Goal: Information Seeking & Learning: Find specific page/section

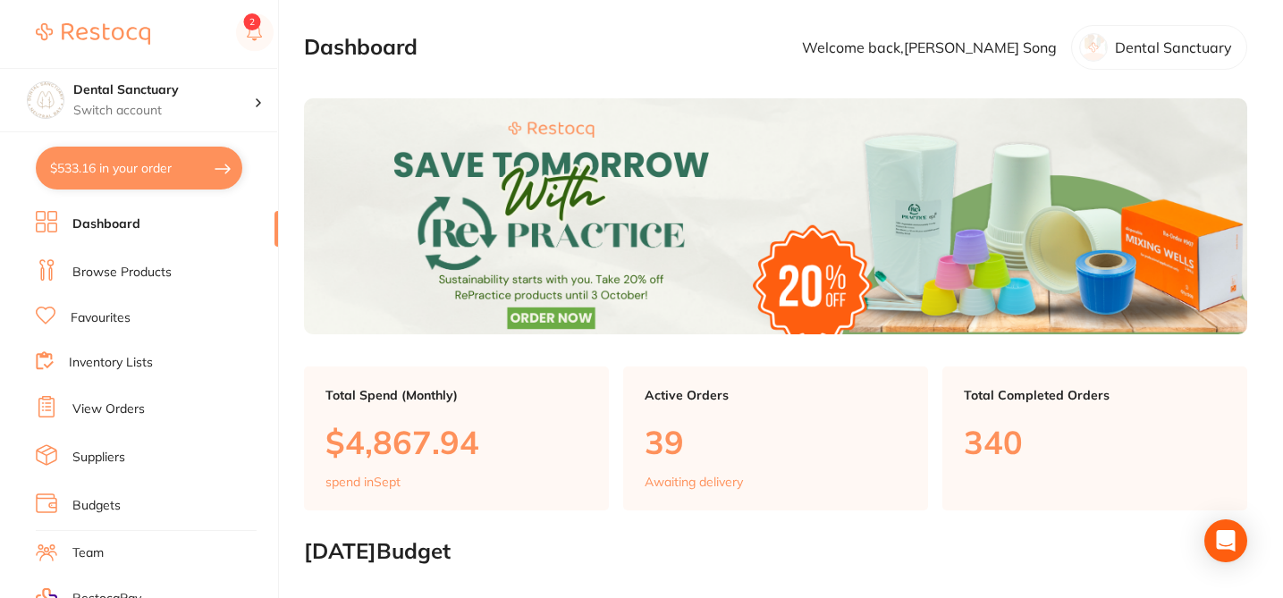
click at [165, 264] on link "Browse Products" at bounding box center [121, 273] width 99 height 18
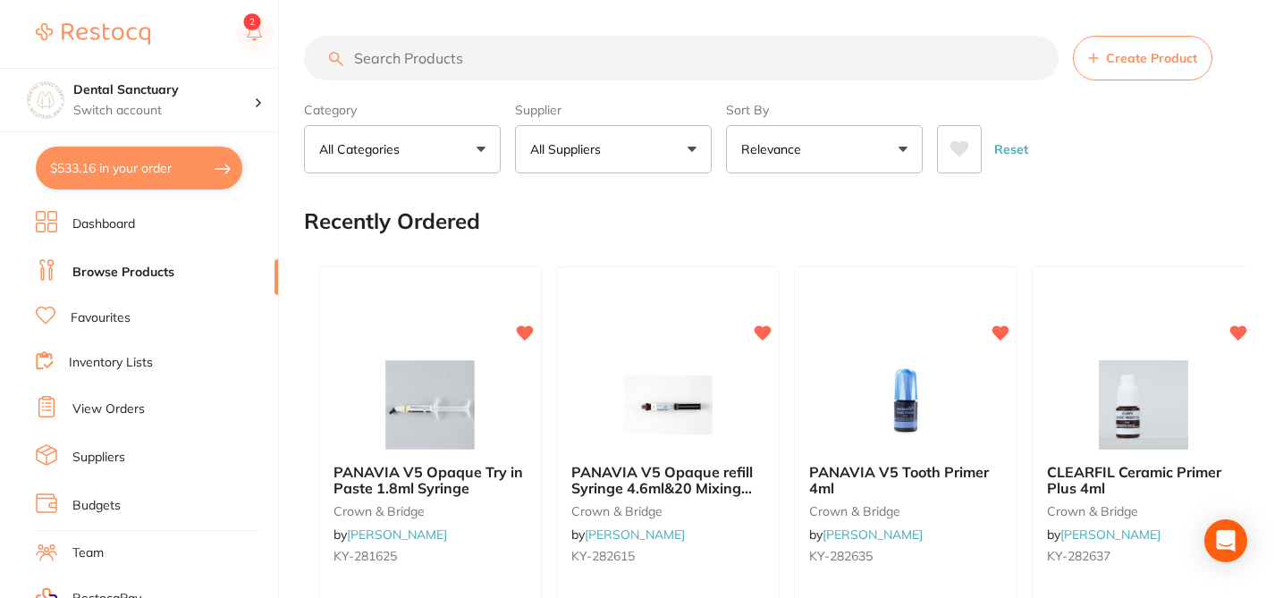
click at [690, 159] on button "All Suppliers" at bounding box center [613, 149] width 197 height 48
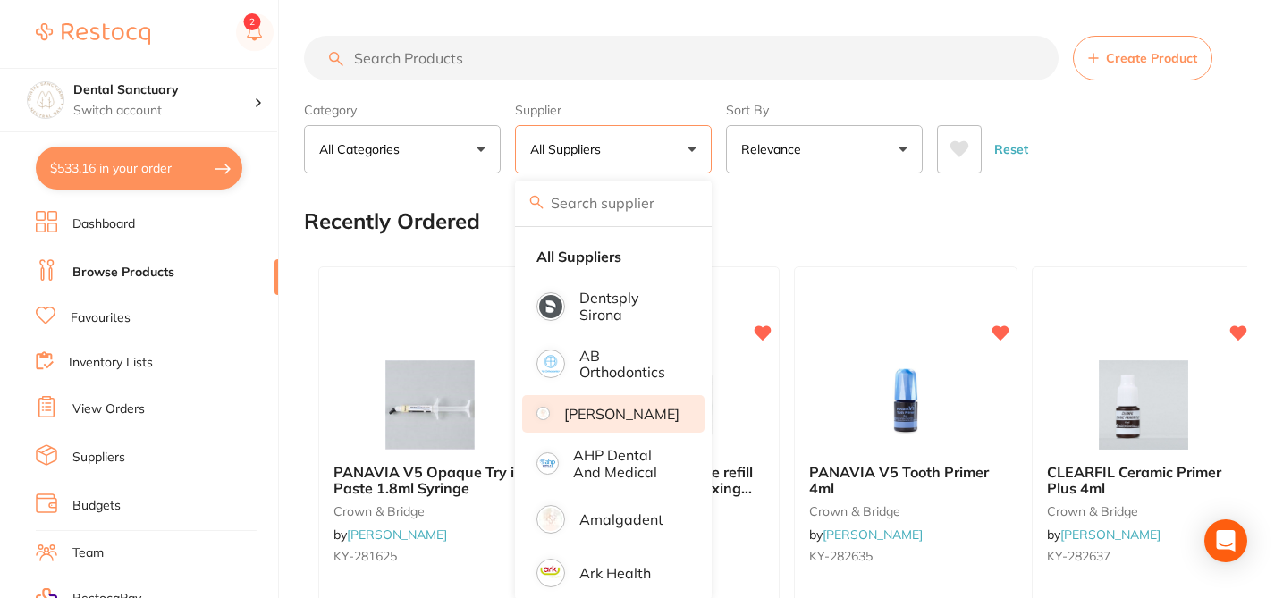
click at [605, 415] on p "[PERSON_NAME]" at bounding box center [621, 414] width 115 height 16
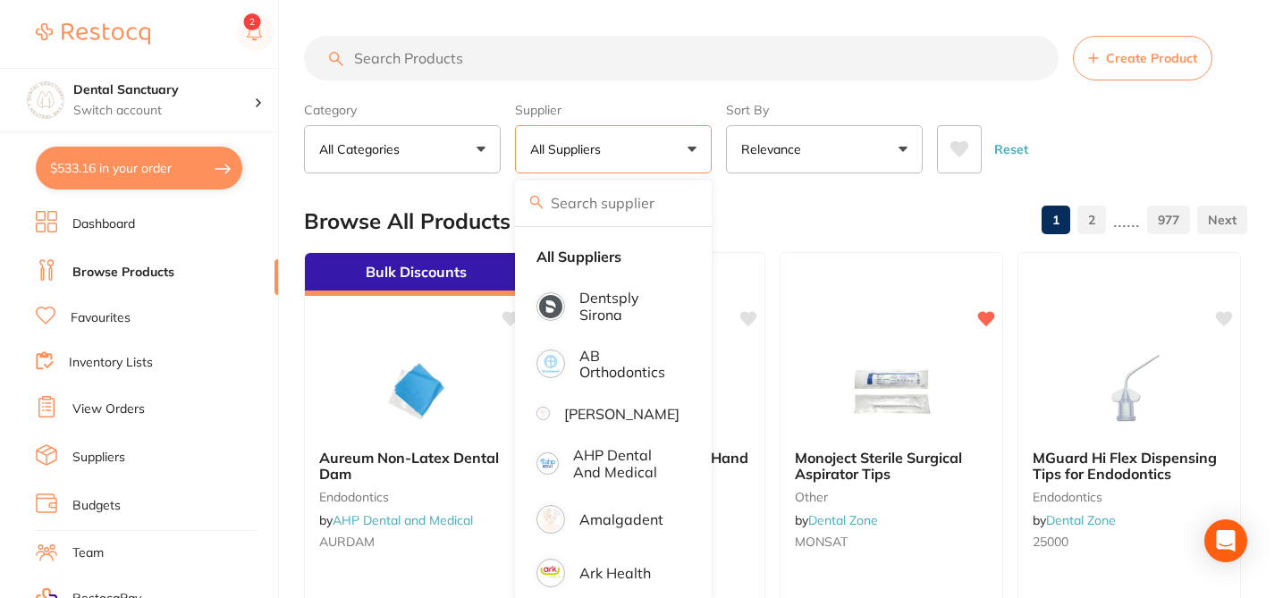
click at [768, 221] on div "Browse All Products 1 2 ...... 977" at bounding box center [776, 221] width 944 height 60
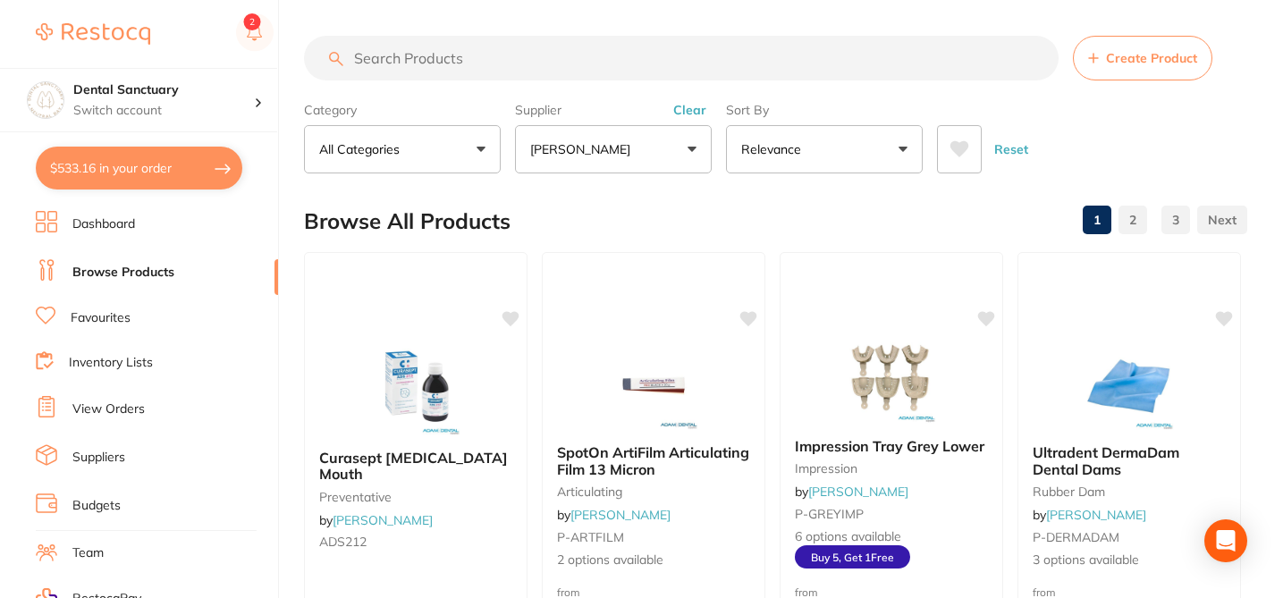
click at [478, 72] on input "search" at bounding box center [681, 58] width 755 height 45
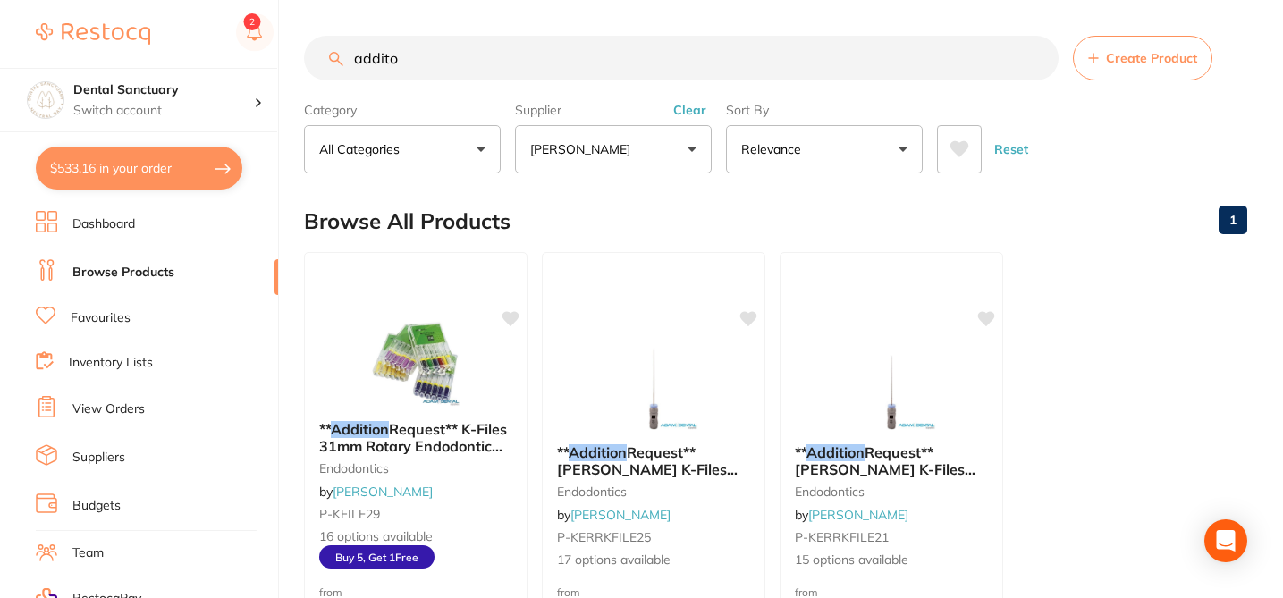
type input "addito"
click at [575, 218] on div "Browse All Products 1" at bounding box center [776, 221] width 944 height 60
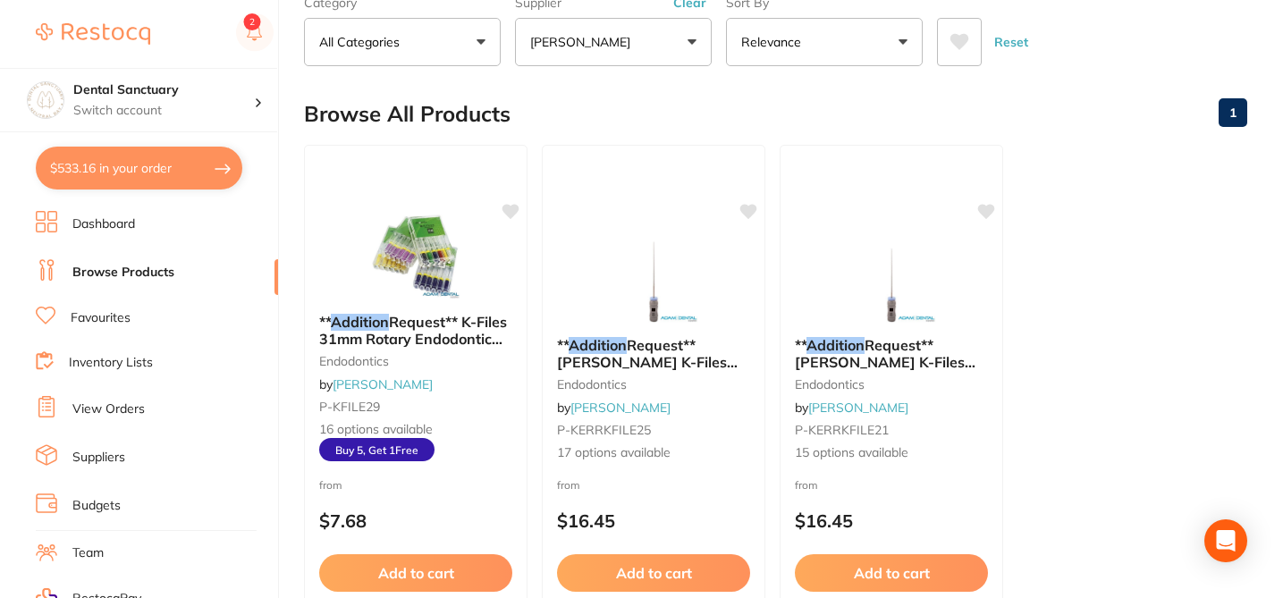
scroll to position [143, 0]
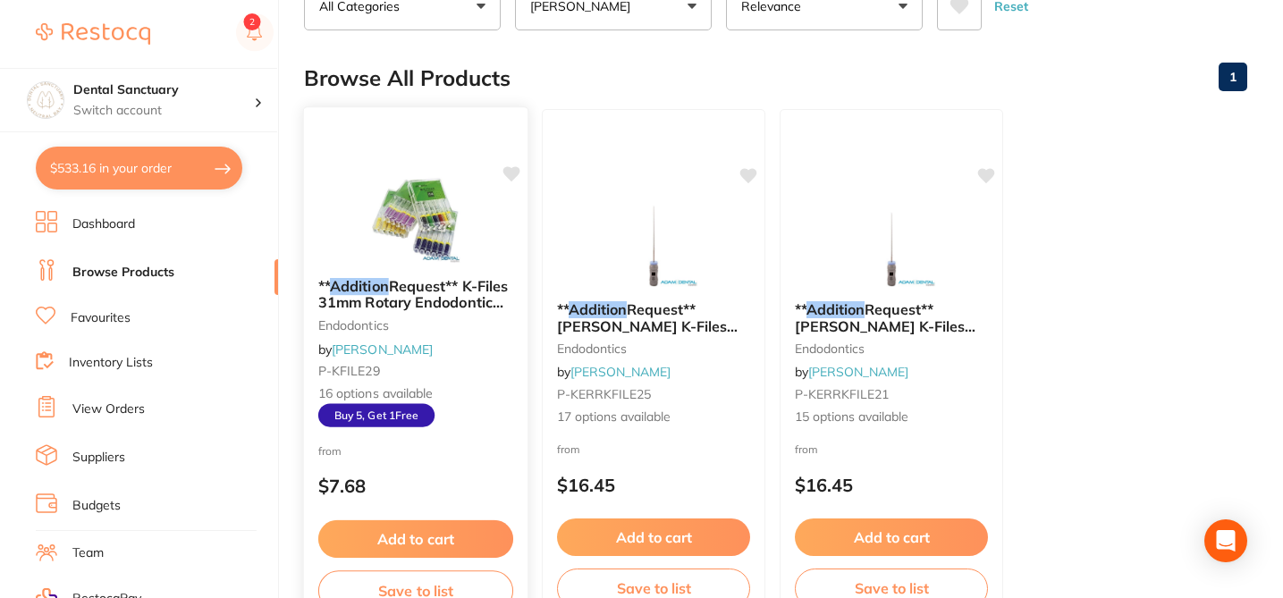
click at [481, 444] on div "from $7.68" at bounding box center [416, 473] width 224 height 64
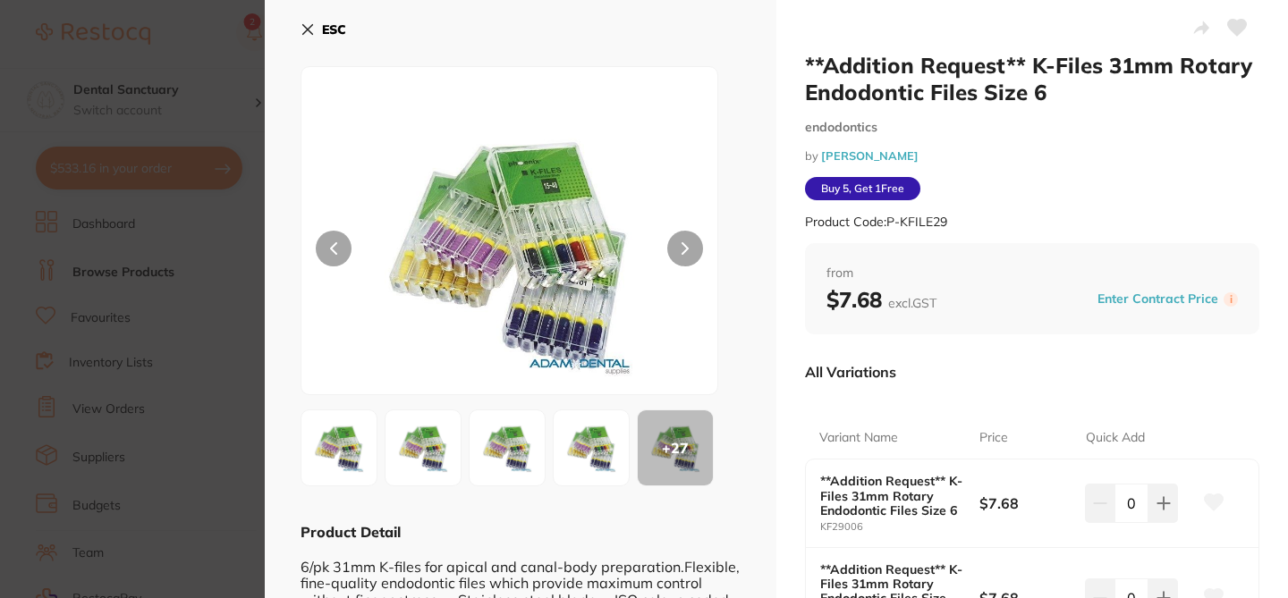
click at [1006, 188] on div "**Addition Request** K-Files 31mm Rotary Endodontic Files Size 6 endodontics by…" at bounding box center [1032, 147] width 454 height 191
click at [301, 24] on icon at bounding box center [308, 29] width 14 height 14
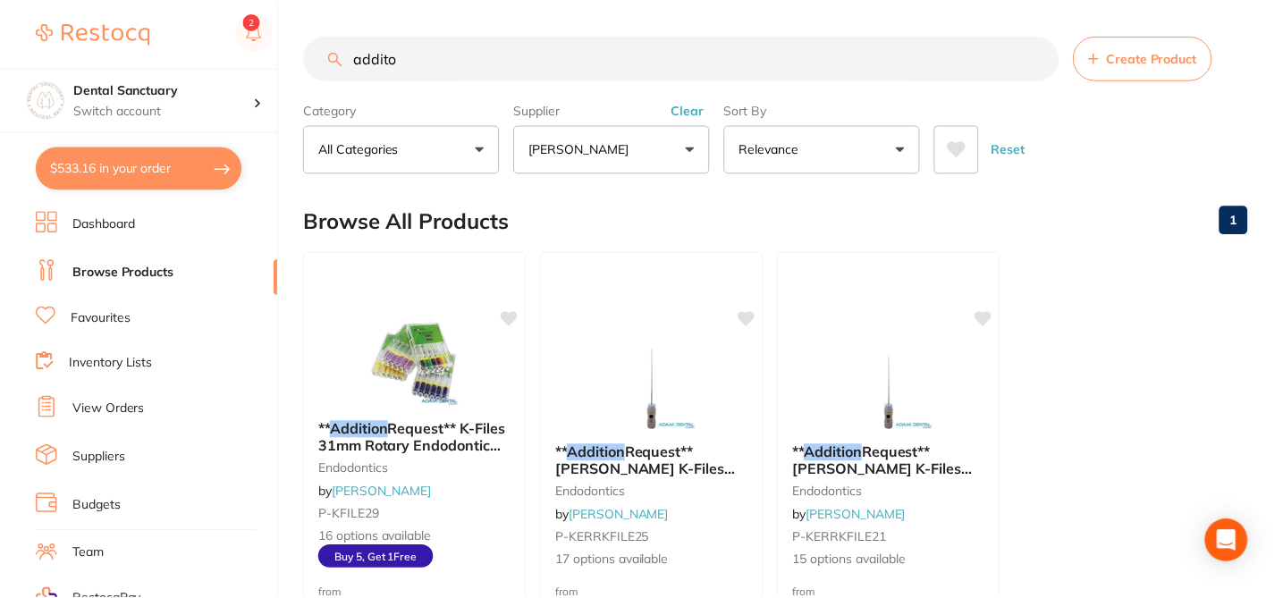
scroll to position [143, 0]
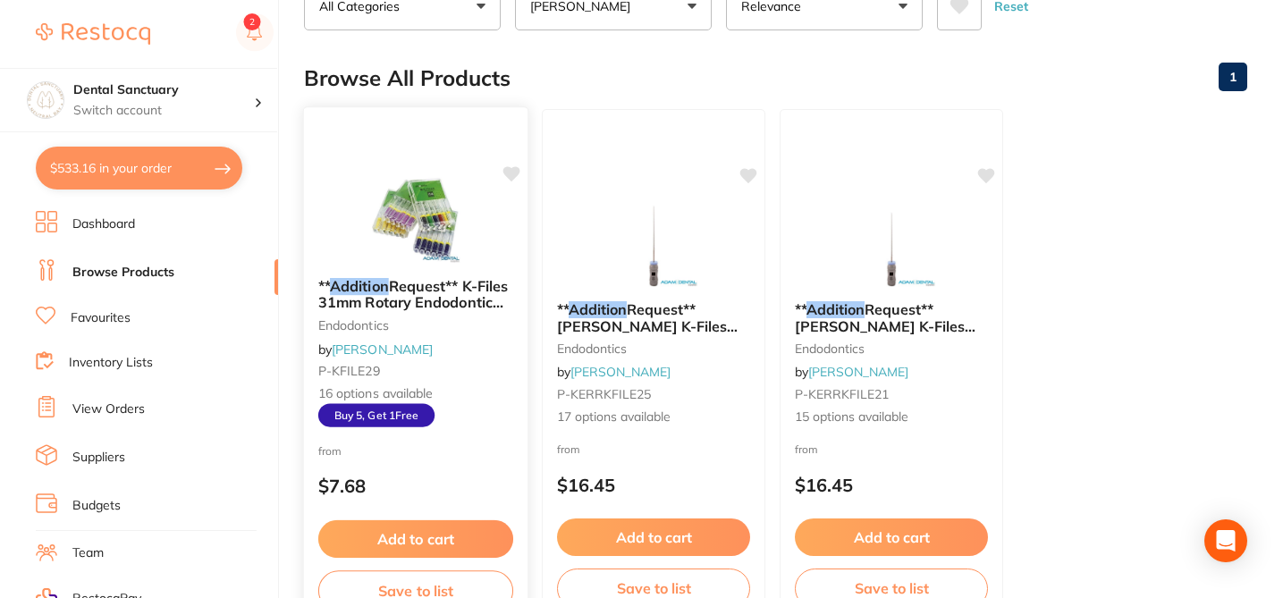
click at [508, 174] on icon at bounding box center [512, 173] width 17 height 15
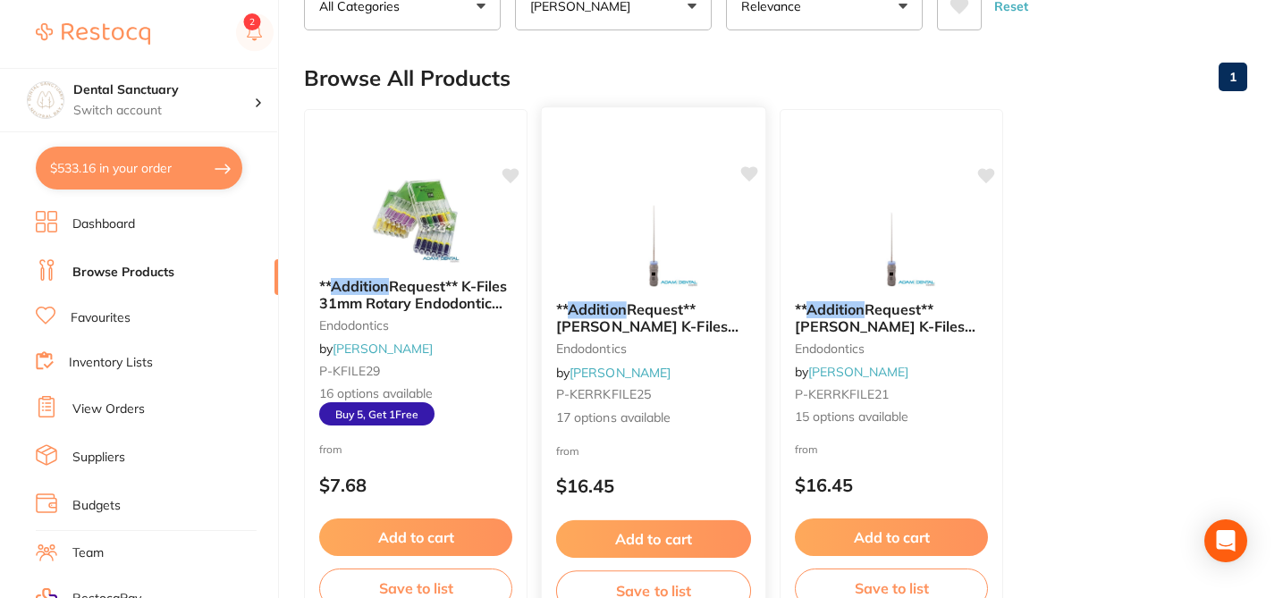
click at [756, 173] on icon at bounding box center [749, 173] width 17 height 15
click at [992, 171] on icon at bounding box center [987, 173] width 17 height 15
click at [679, 476] on p "$16.45" at bounding box center [653, 486] width 195 height 21
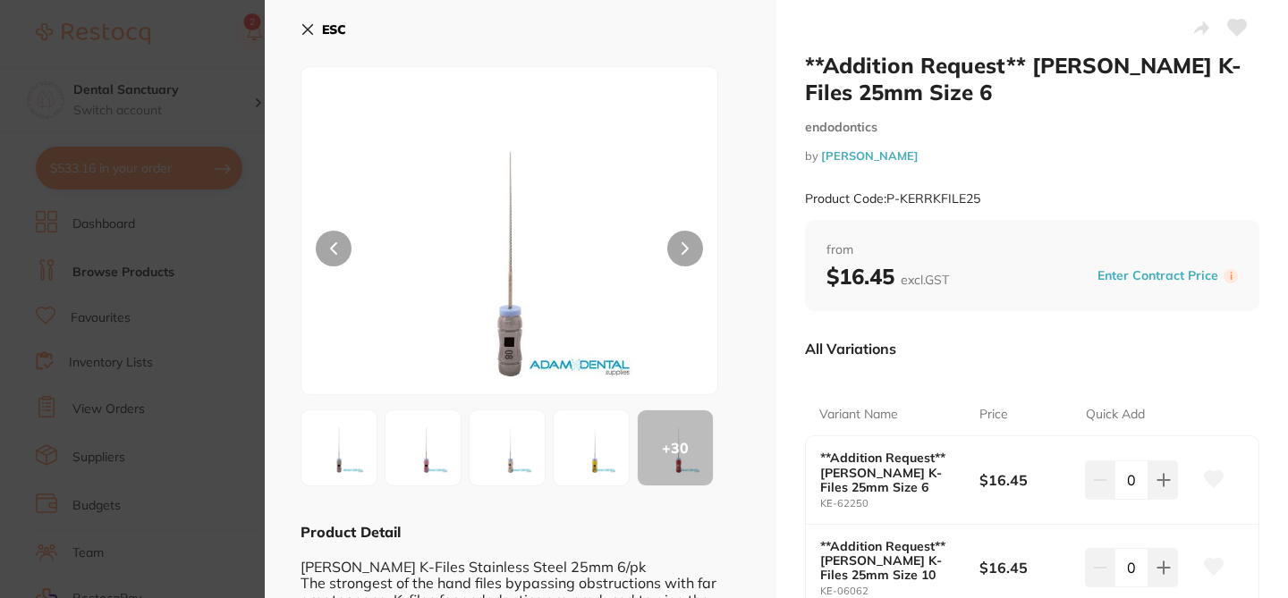
click at [1213, 481] on icon at bounding box center [1214, 478] width 19 height 16
click at [1214, 563] on icon at bounding box center [1214, 566] width 19 height 16
click at [182, 30] on section "**Addition Request** [PERSON_NAME] K-Files 25mm Size 6 endodontics by [PERSON_N…" at bounding box center [644, 299] width 1288 height 598
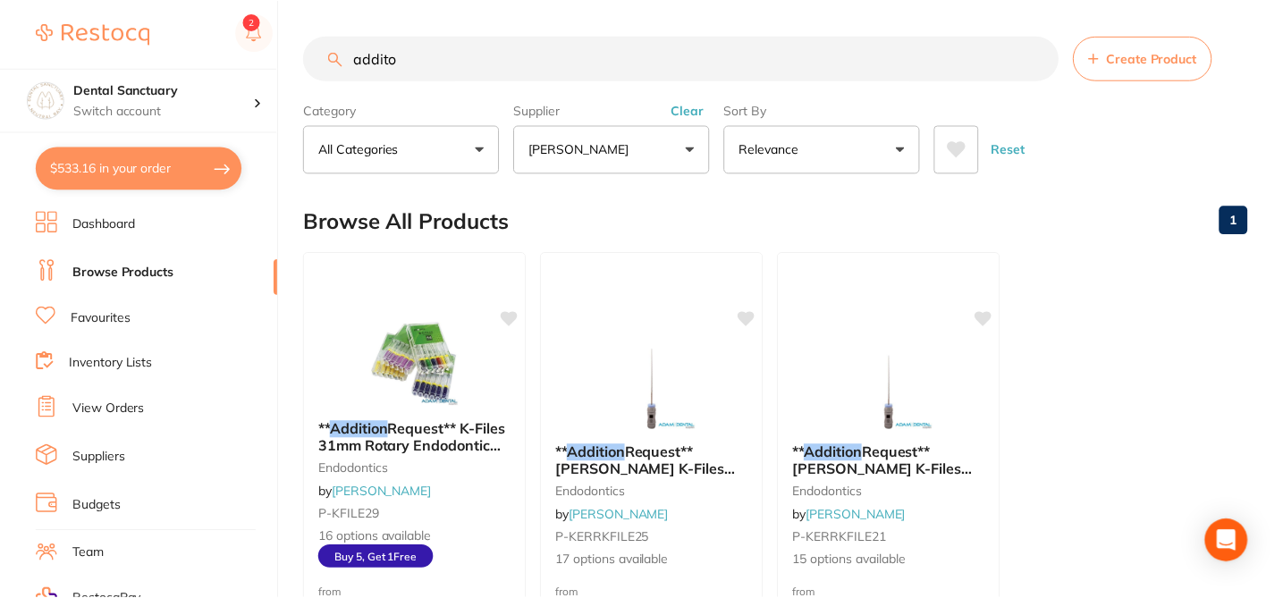
scroll to position [143, 0]
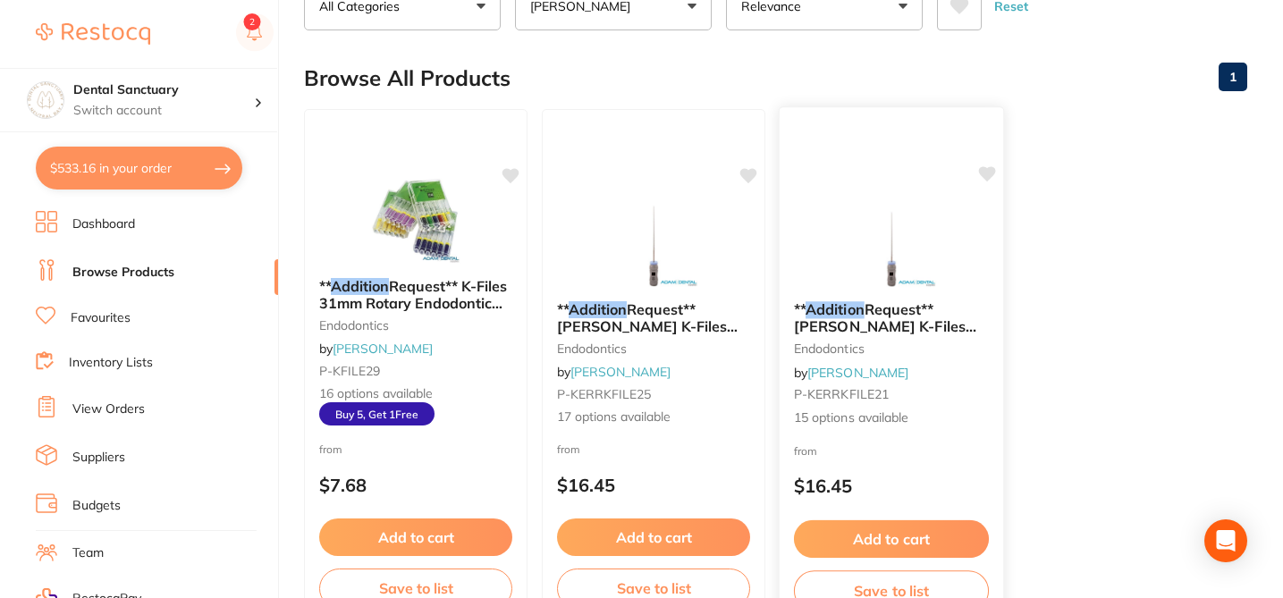
click at [985, 229] on div at bounding box center [892, 242] width 224 height 90
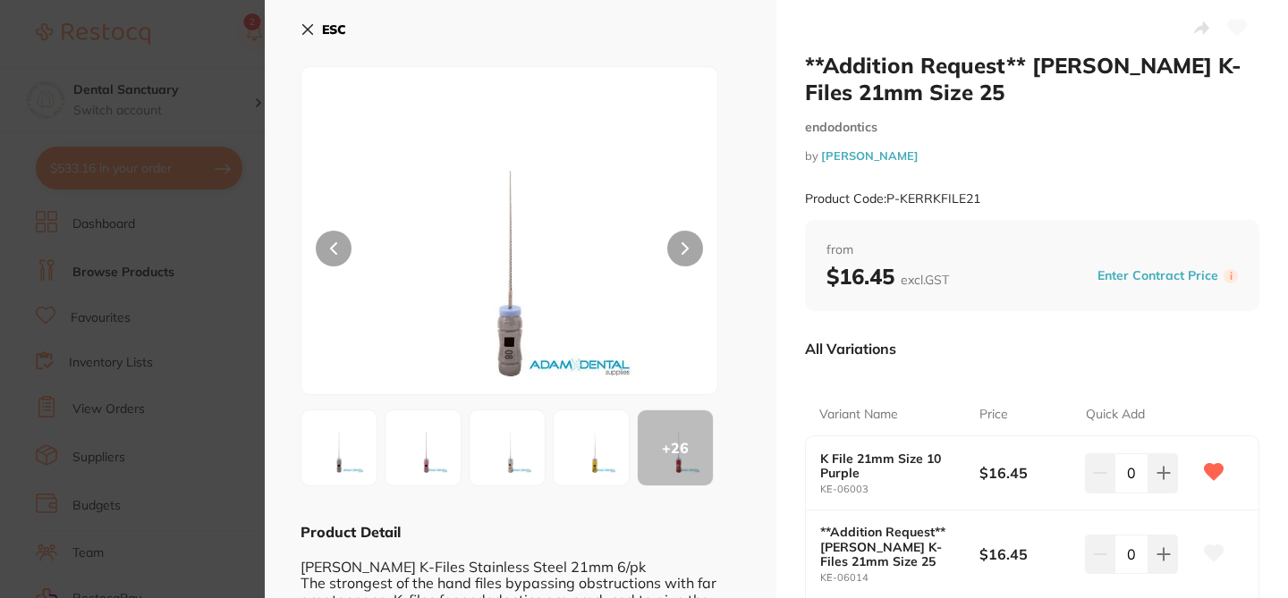
click at [1210, 552] on icon at bounding box center [1214, 553] width 19 height 16
click at [308, 23] on icon at bounding box center [308, 29] width 14 height 14
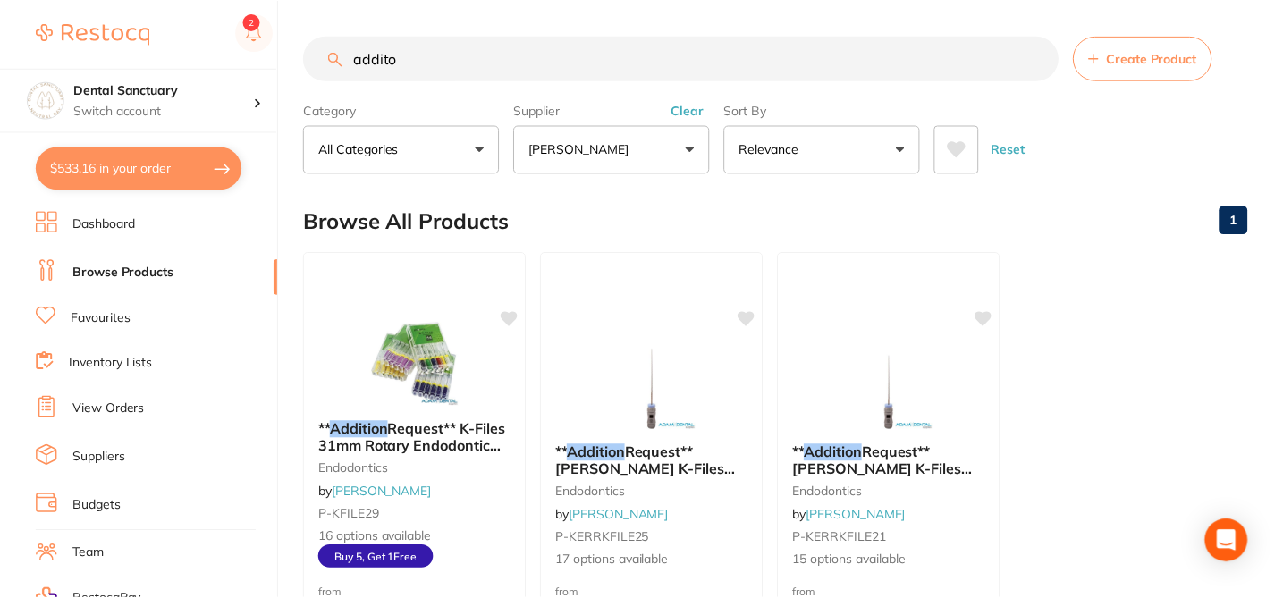
scroll to position [143, 0]
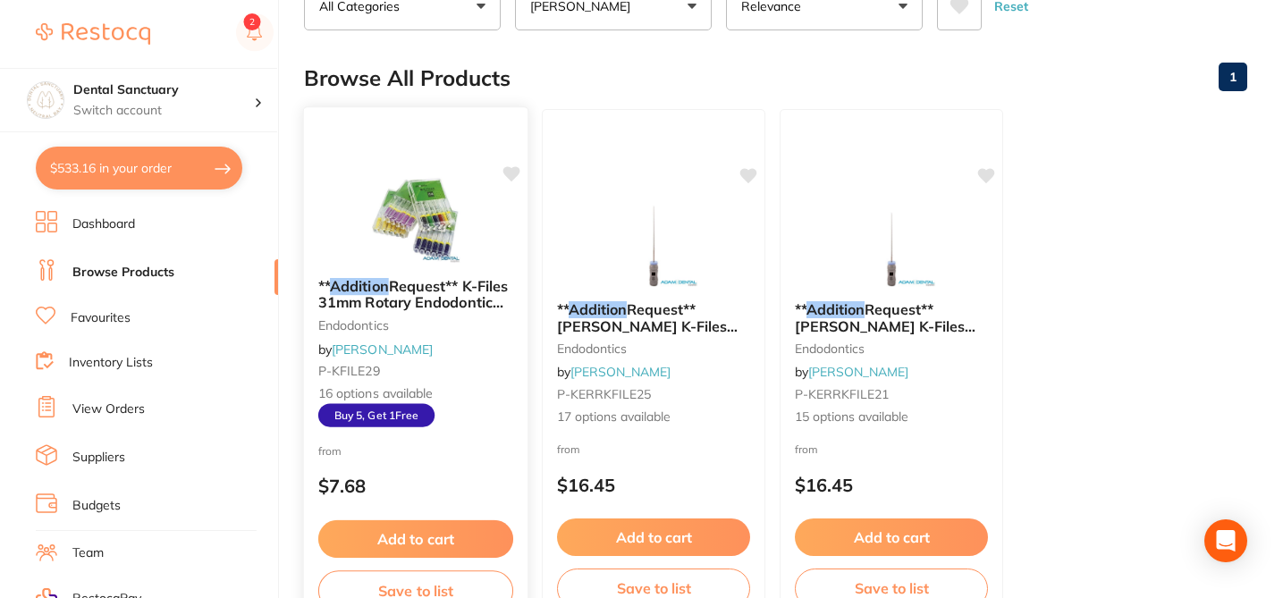
click at [478, 407] on div "** Addition Request** K-Files 31mm Rotary Endodontic Files Size 6 endodontics b…" at bounding box center [416, 352] width 224 height 178
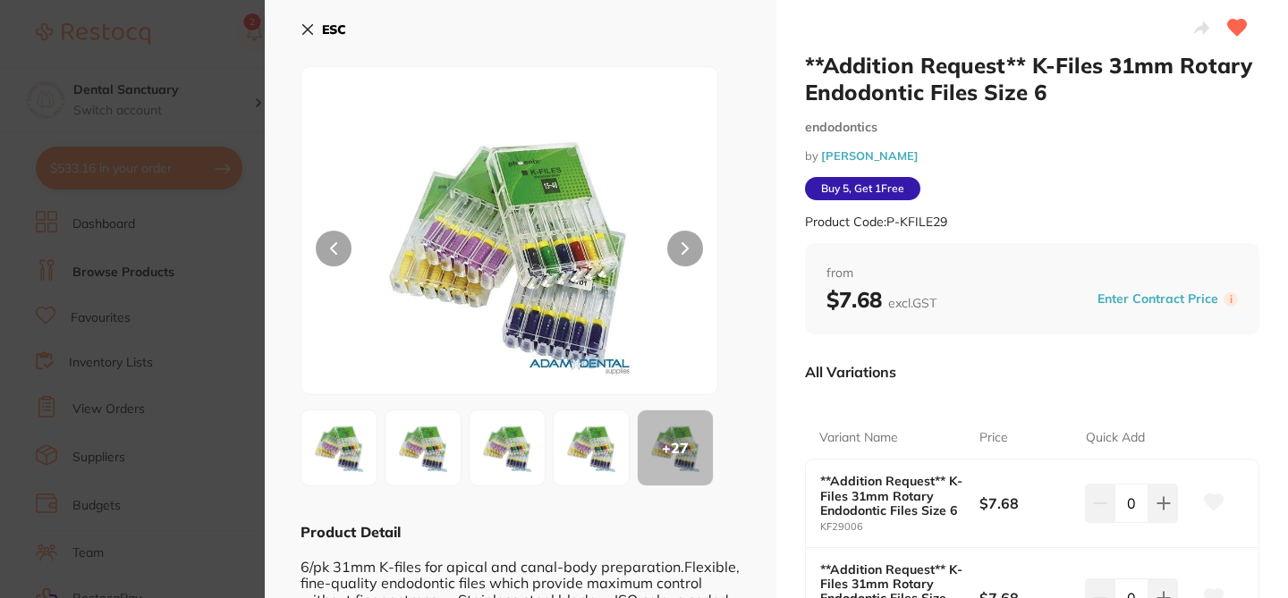
click at [1209, 503] on icon at bounding box center [1214, 502] width 19 height 16
click at [1211, 548] on div "**Addition Request** K-Files 31mm Rotary Endodontic Files Size 15 KF29015 $7.68…" at bounding box center [1032, 599] width 453 height 102
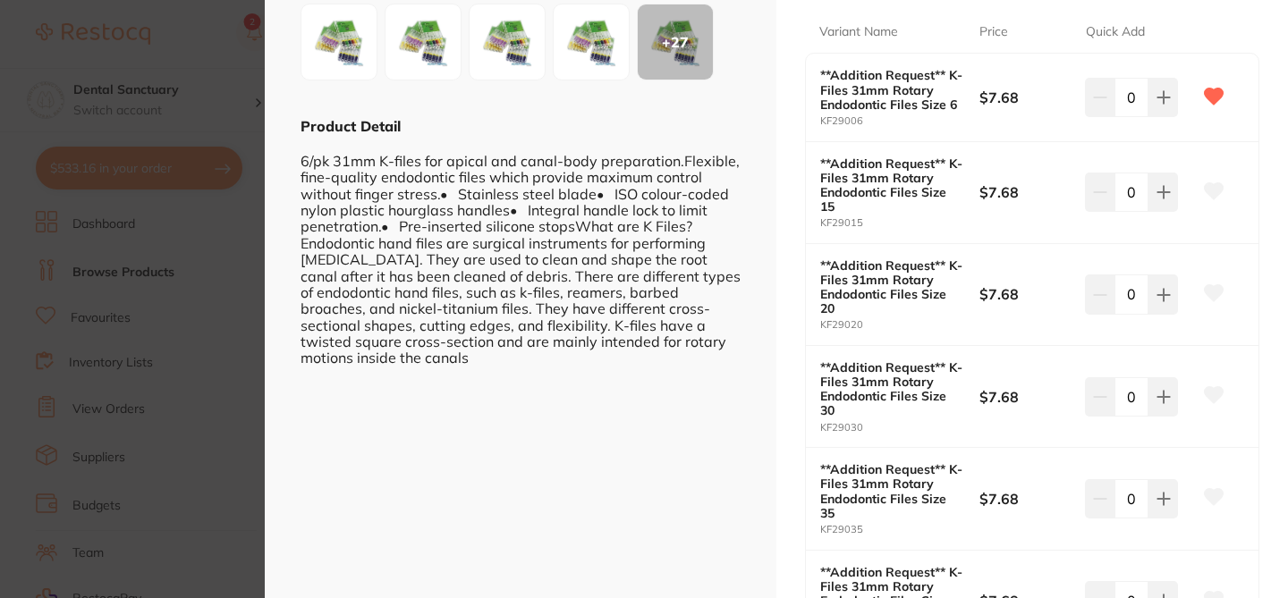
scroll to position [419, 0]
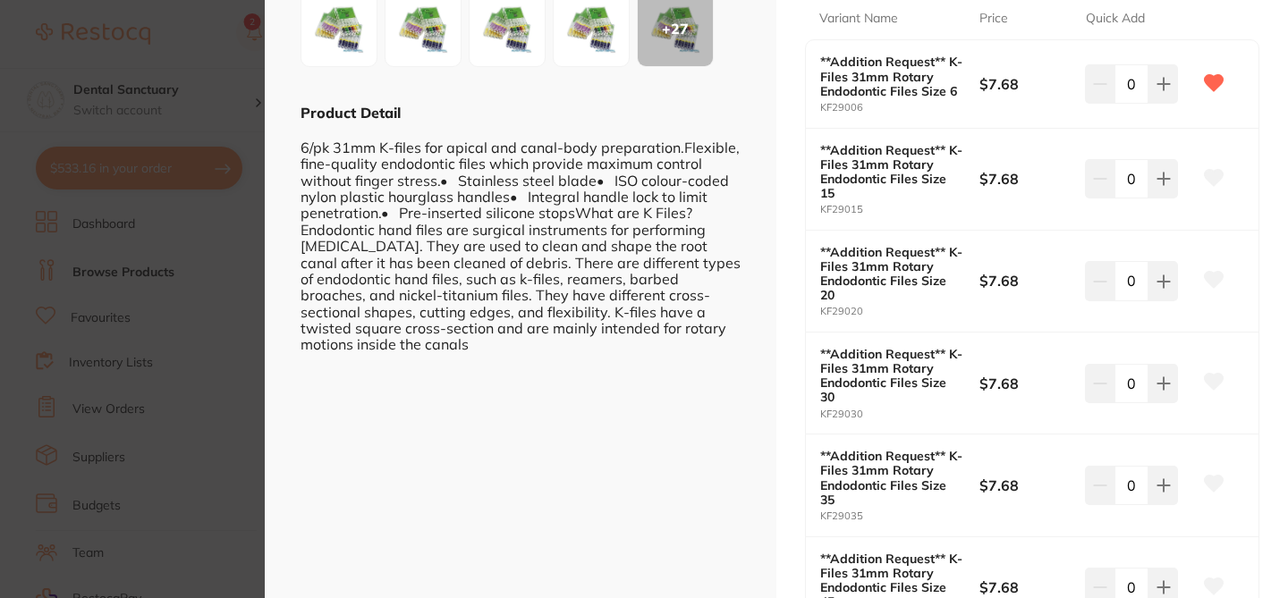
click at [1209, 182] on icon at bounding box center [1214, 177] width 19 height 16
click at [1208, 286] on icon at bounding box center [1214, 280] width 19 height 16
click at [1211, 380] on icon at bounding box center [1214, 382] width 19 height 16
click at [1208, 485] on icon at bounding box center [1214, 484] width 19 height 16
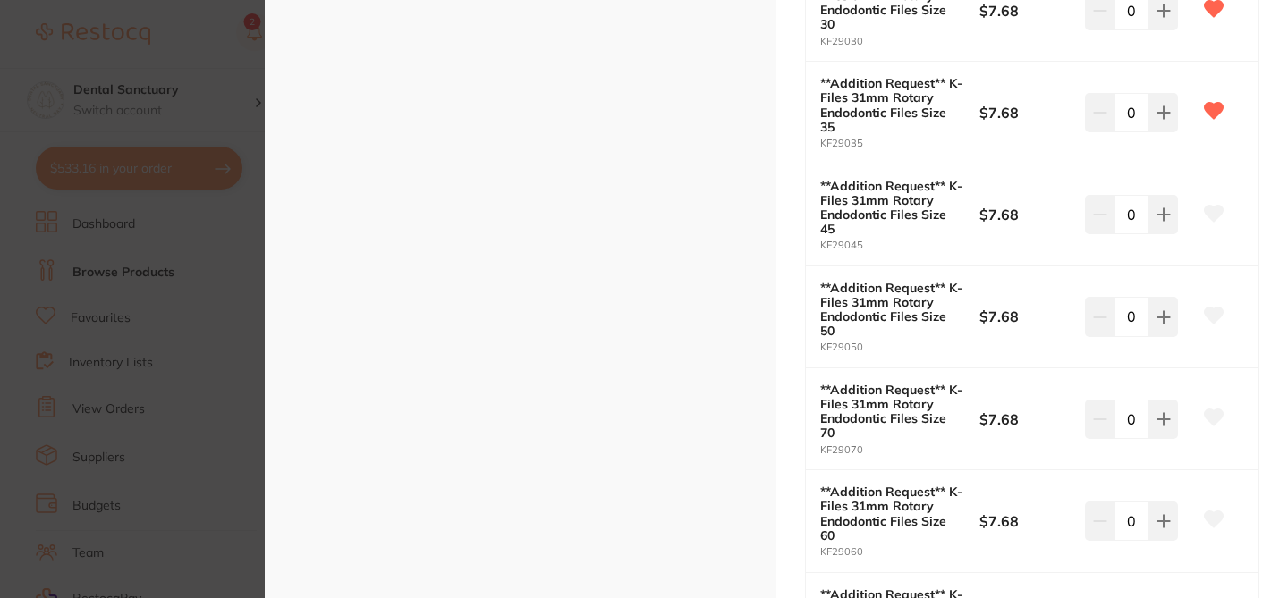
scroll to position [795, 0]
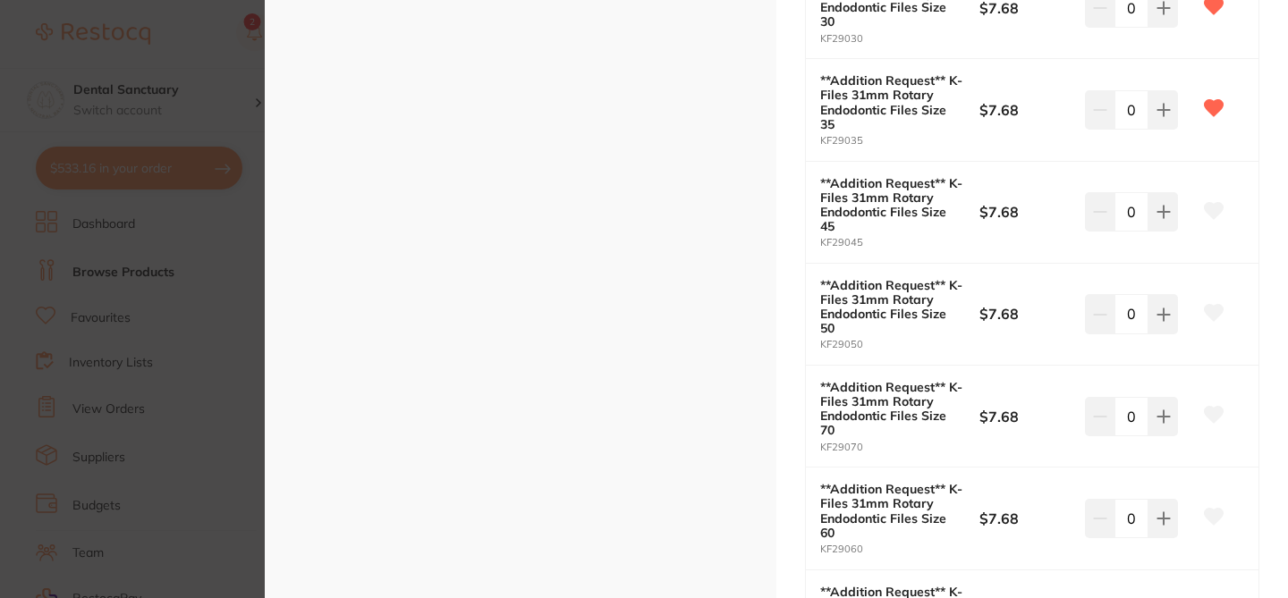
click at [1206, 215] on icon at bounding box center [1214, 210] width 19 height 16
click at [1209, 311] on icon at bounding box center [1214, 313] width 19 height 16
click at [1211, 418] on icon at bounding box center [1214, 415] width 19 height 16
click at [1209, 520] on icon at bounding box center [1214, 517] width 19 height 16
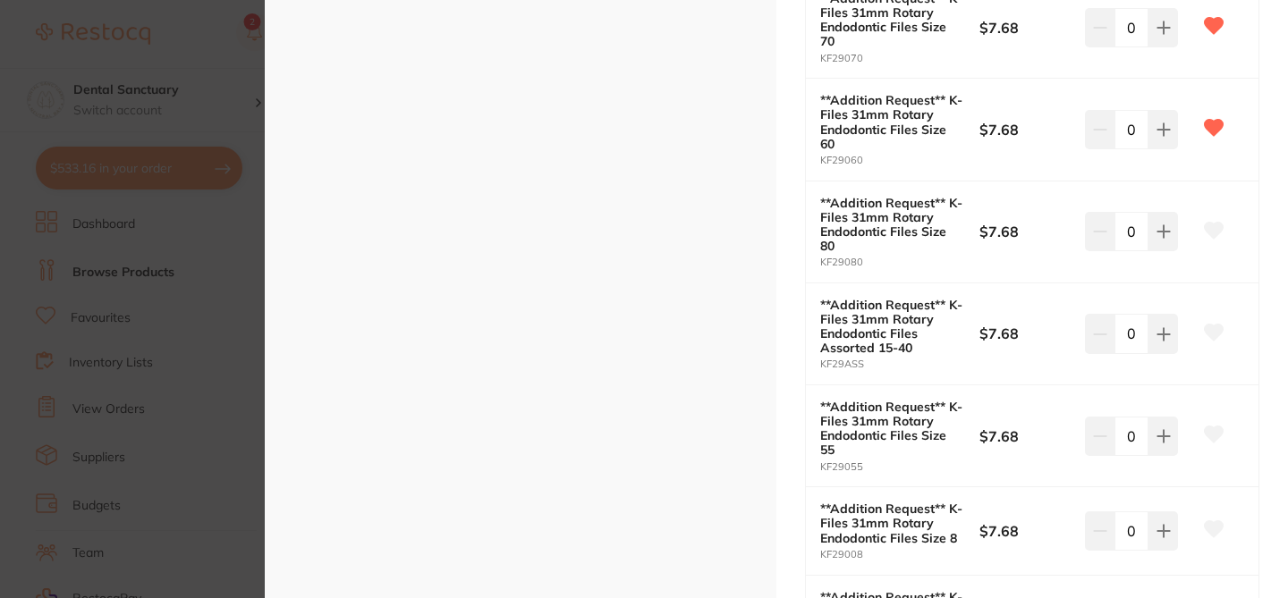
scroll to position [1205, 0]
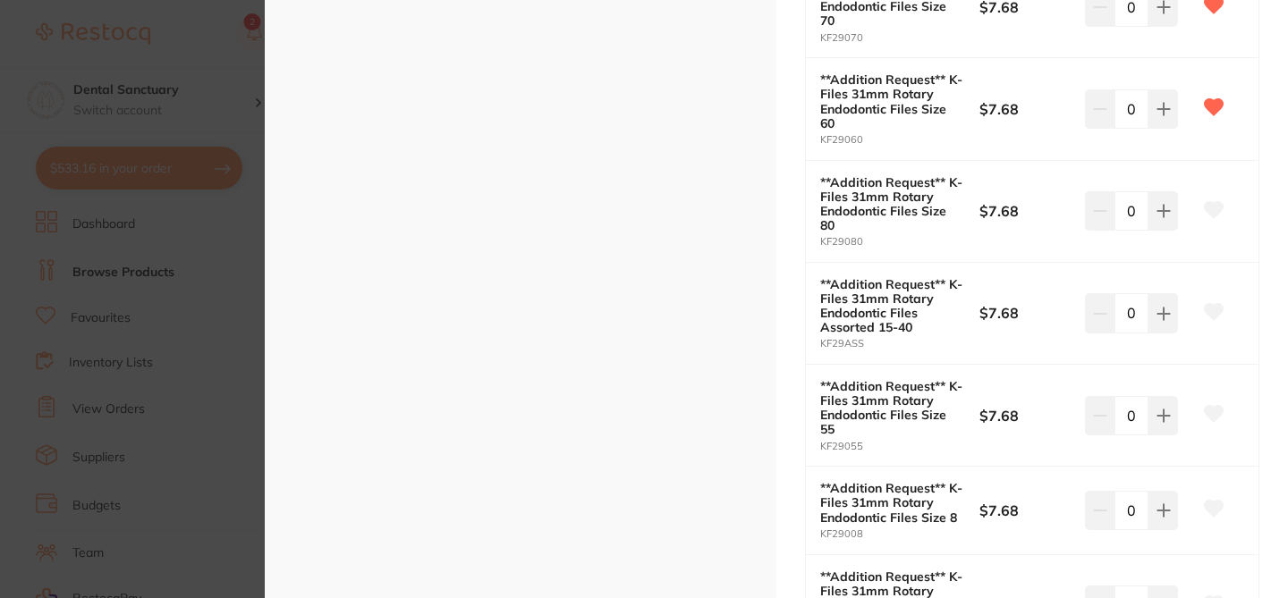
click at [1207, 206] on icon at bounding box center [1214, 209] width 19 height 16
click at [1212, 310] on icon at bounding box center [1214, 312] width 19 height 16
click at [1212, 415] on icon at bounding box center [1214, 414] width 19 height 16
click at [1213, 511] on icon at bounding box center [1214, 509] width 19 height 16
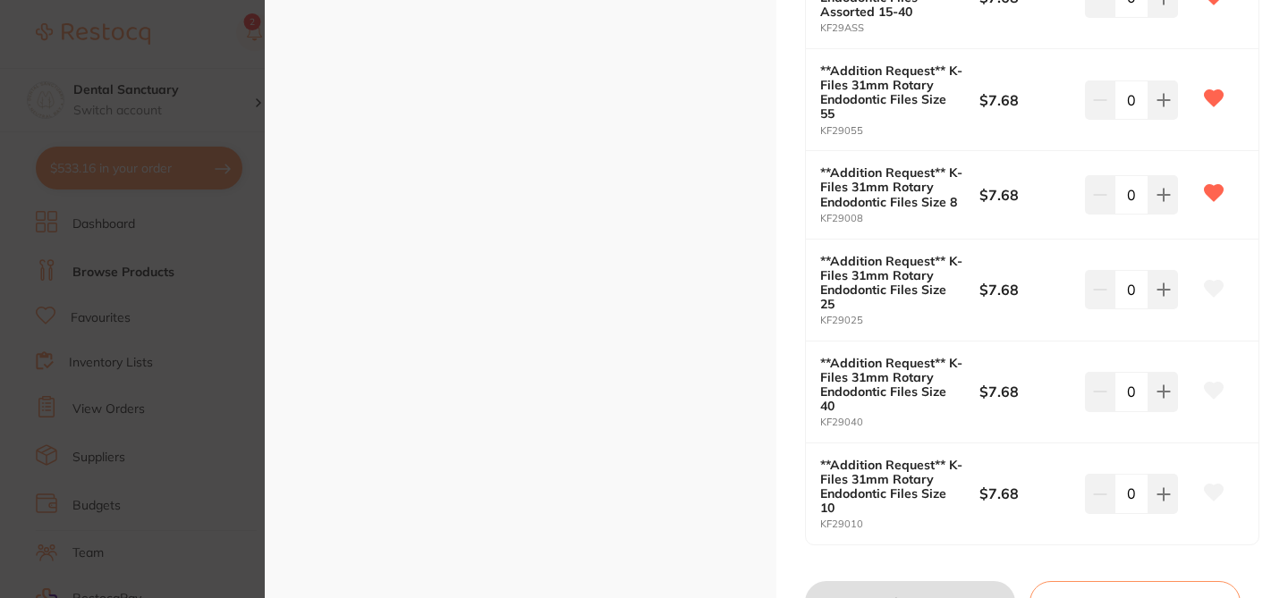
scroll to position [1521, 0]
click at [1205, 292] on icon at bounding box center [1214, 288] width 20 height 18
click at [1208, 385] on icon at bounding box center [1214, 390] width 19 height 16
click at [1209, 487] on icon at bounding box center [1214, 492] width 19 height 16
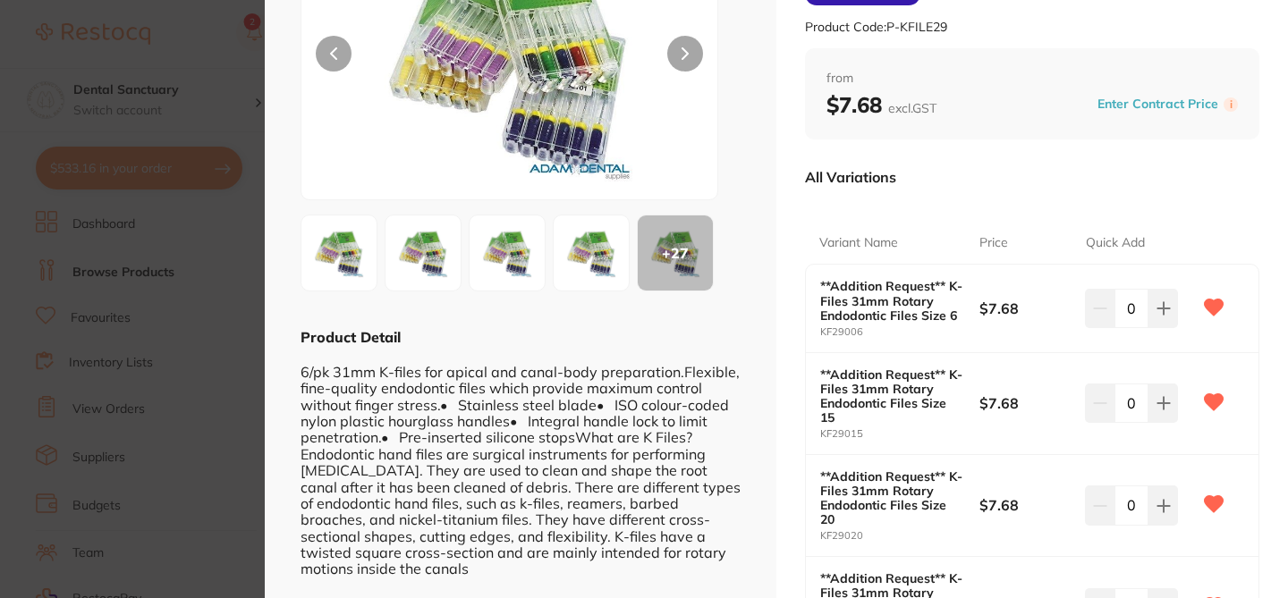
scroll to position [0, 0]
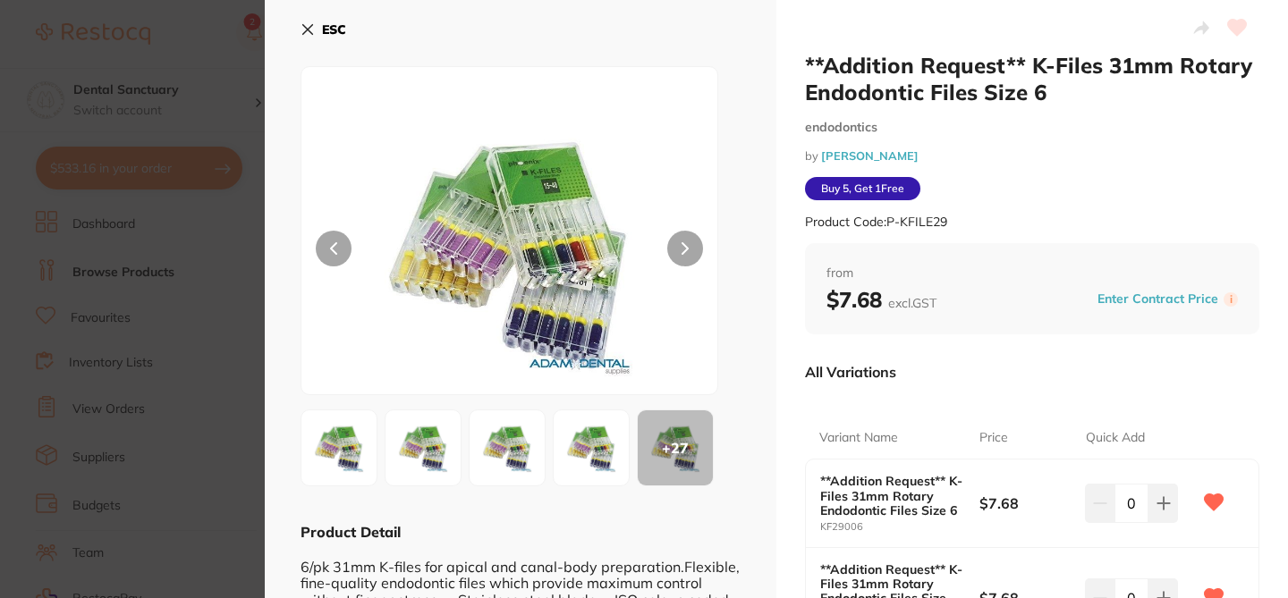
click at [306, 25] on icon at bounding box center [308, 29] width 14 height 14
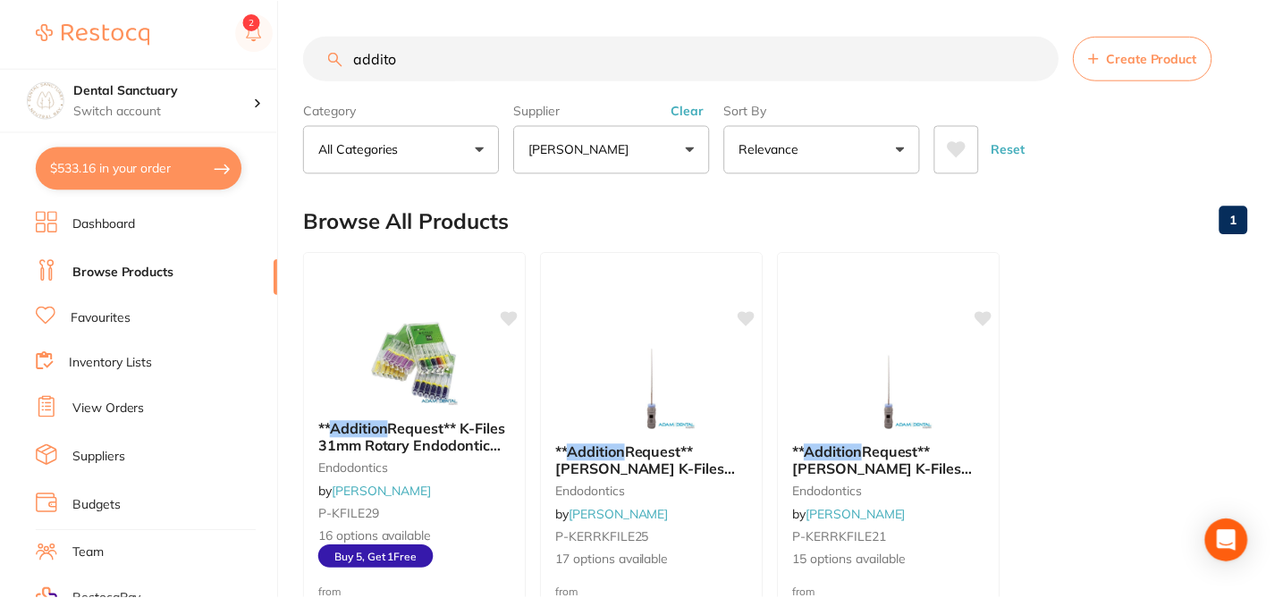
scroll to position [143, 0]
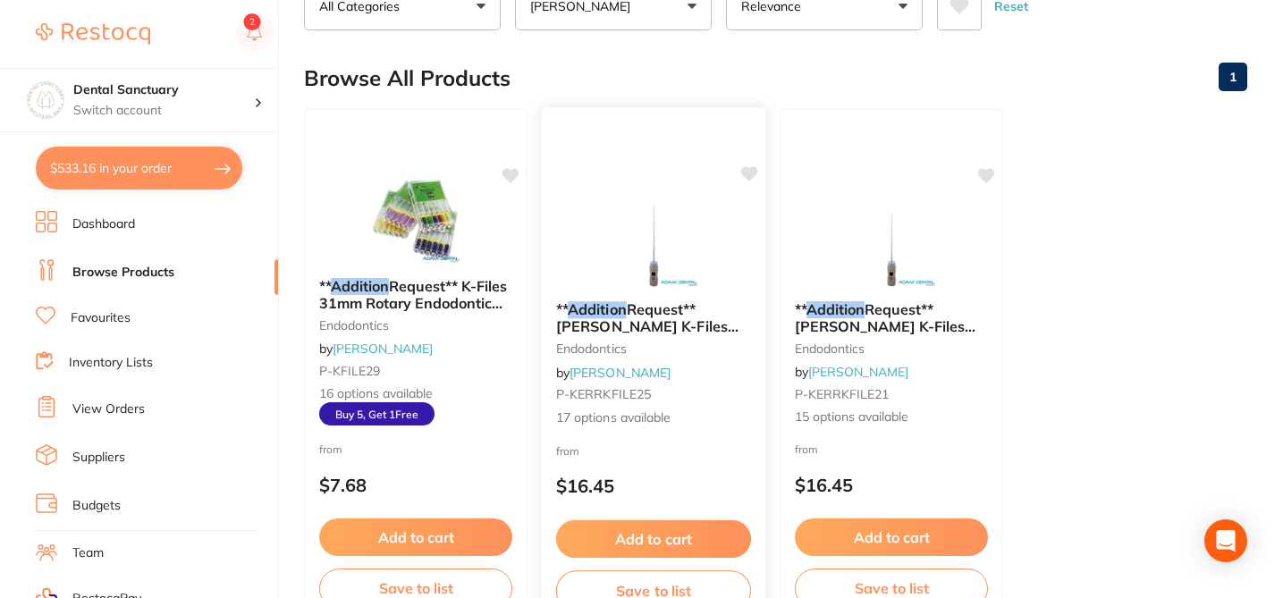
click at [602, 185] on div "** Addition Request** [PERSON_NAME] K-Files 25mm Size 6 endodontics by [PERSON_…" at bounding box center [654, 366] width 226 height 520
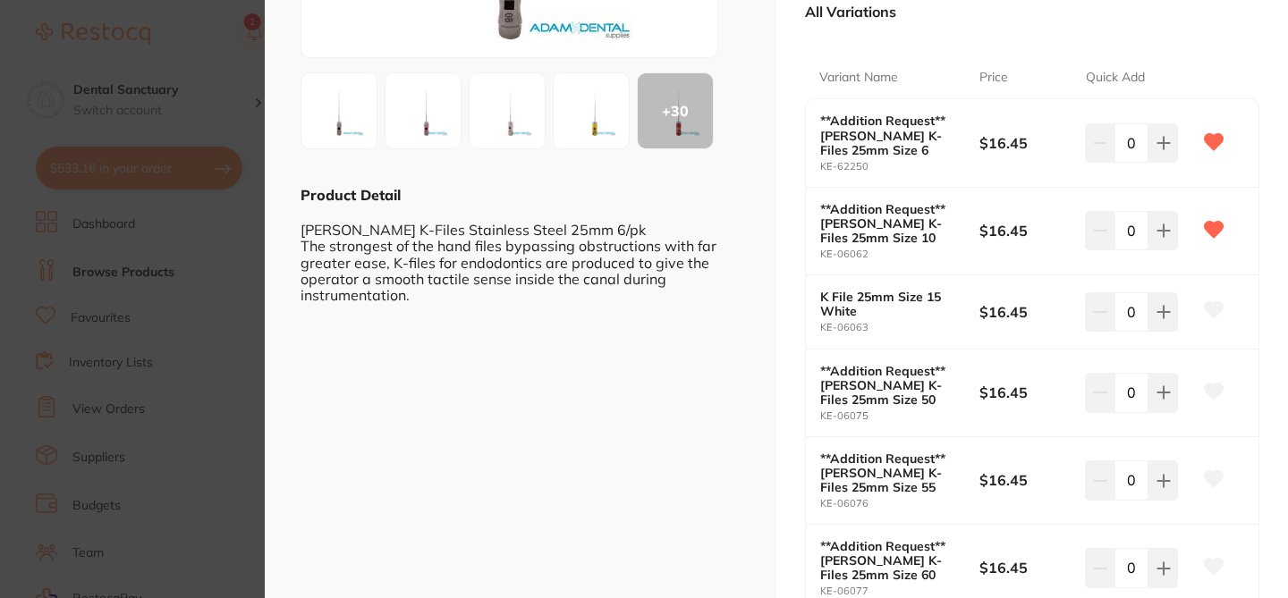
scroll to position [343, 0]
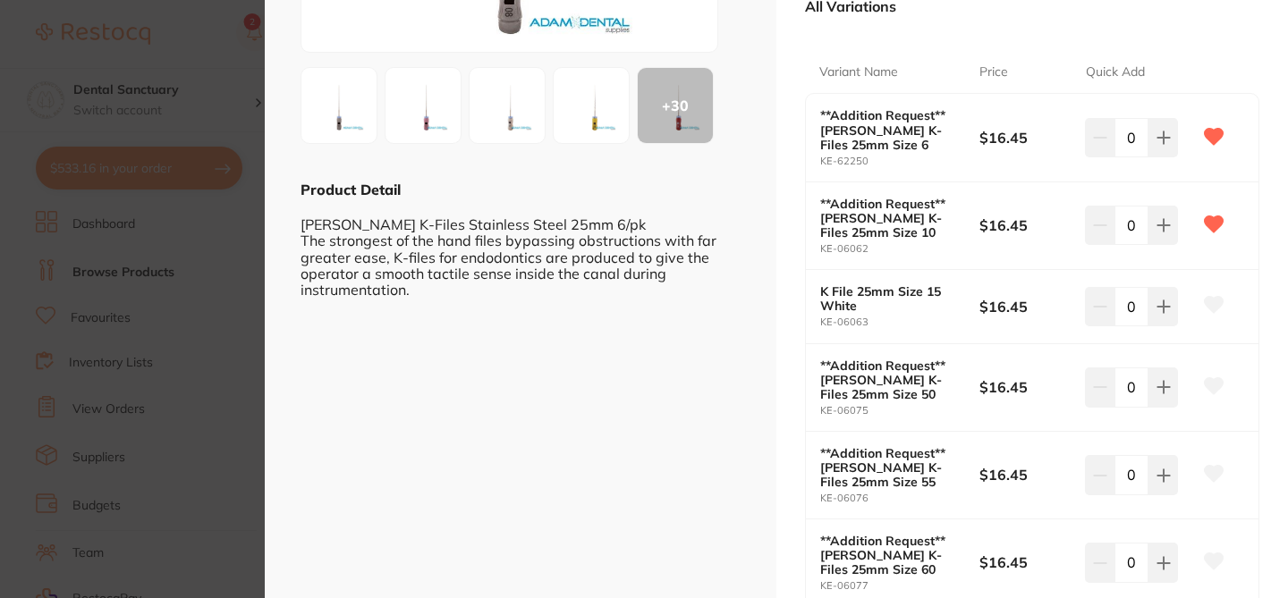
click at [1214, 305] on icon at bounding box center [1214, 305] width 19 height 16
click at [1207, 380] on icon at bounding box center [1214, 386] width 19 height 16
click at [1211, 474] on icon at bounding box center [1214, 474] width 19 height 16
click at [1213, 568] on icon at bounding box center [1214, 562] width 20 height 18
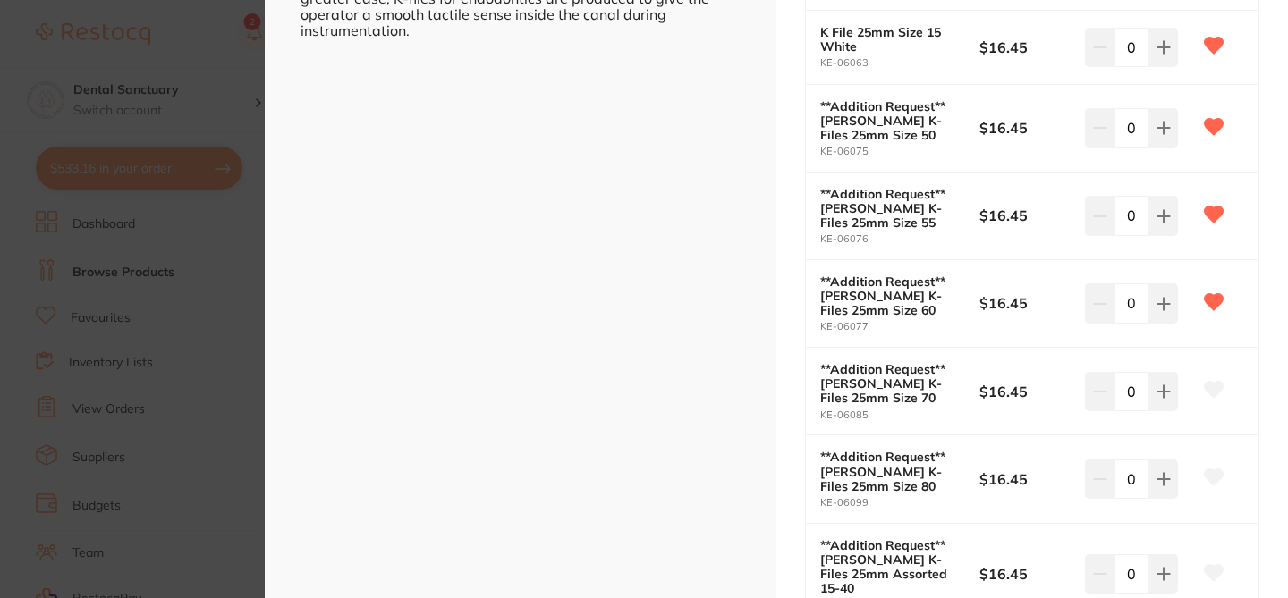
scroll to position [628, 0]
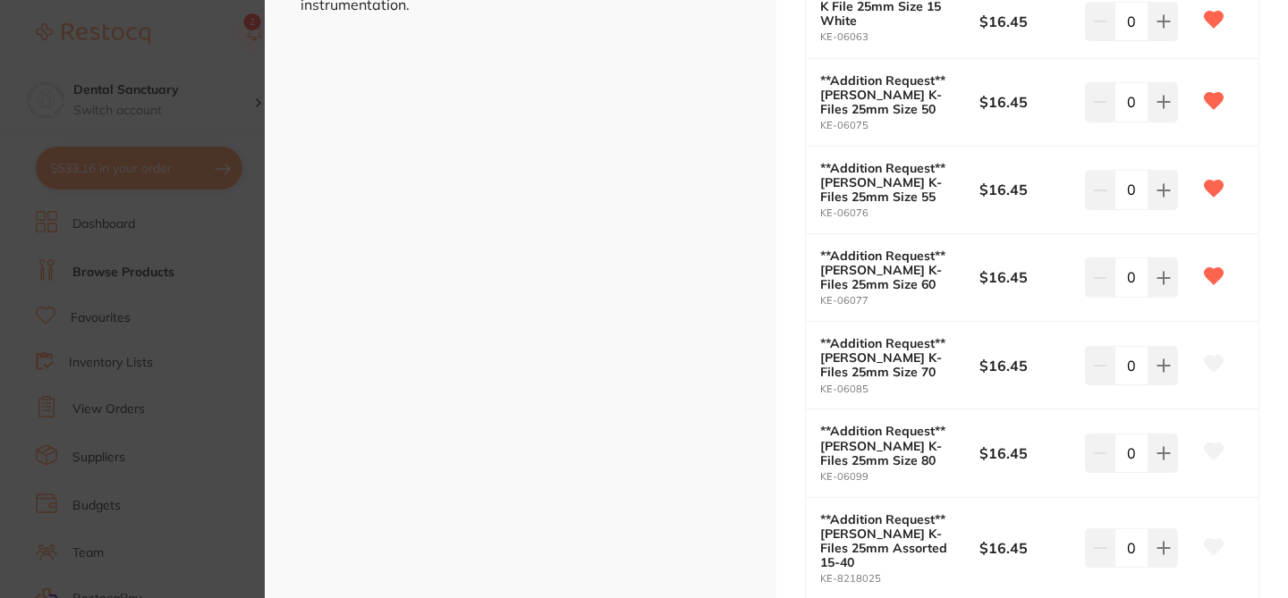
click at [1206, 367] on icon at bounding box center [1214, 364] width 19 height 16
click at [1208, 450] on icon at bounding box center [1214, 452] width 19 height 16
click at [1211, 539] on icon at bounding box center [1214, 546] width 19 height 16
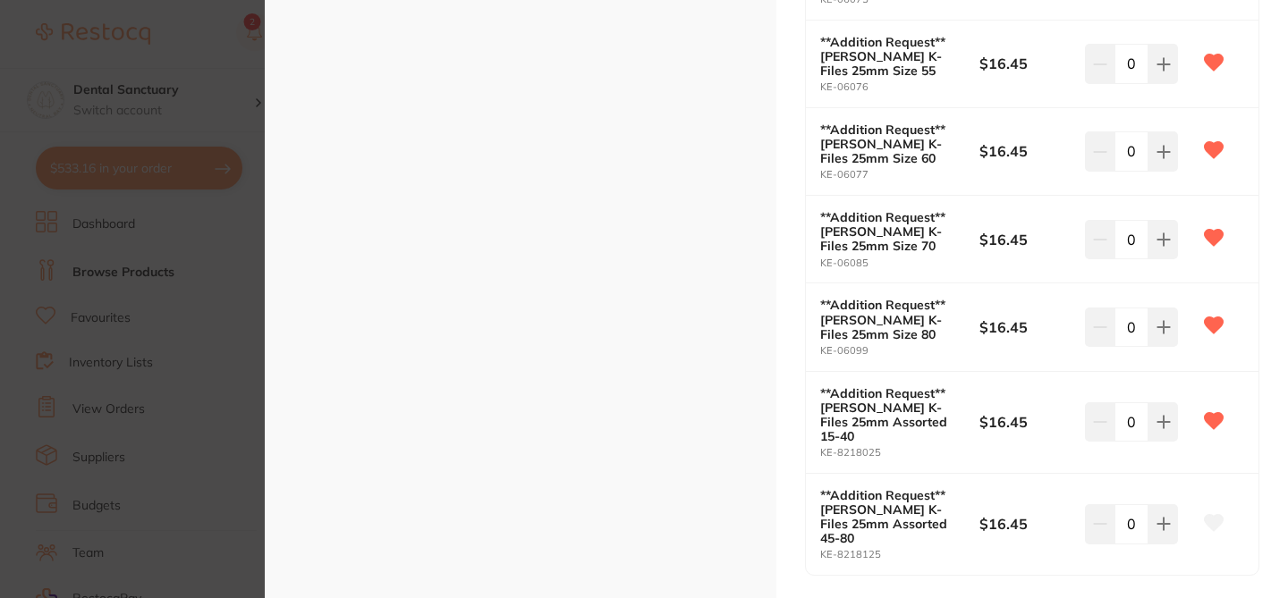
scroll to position [800, 0]
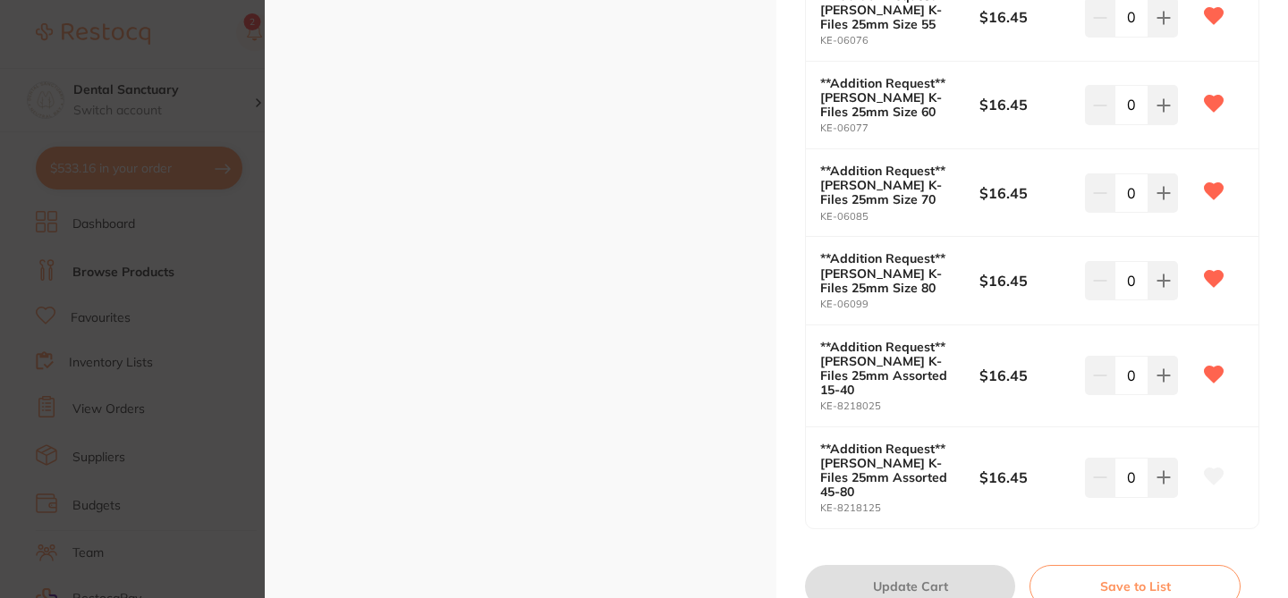
click at [1210, 469] on icon at bounding box center [1214, 477] width 19 height 16
click at [227, 53] on section "**Addition Request** [PERSON_NAME] K-Files 25mm Size 6 endodontics by [PERSON_N…" at bounding box center [644, 299] width 1288 height 598
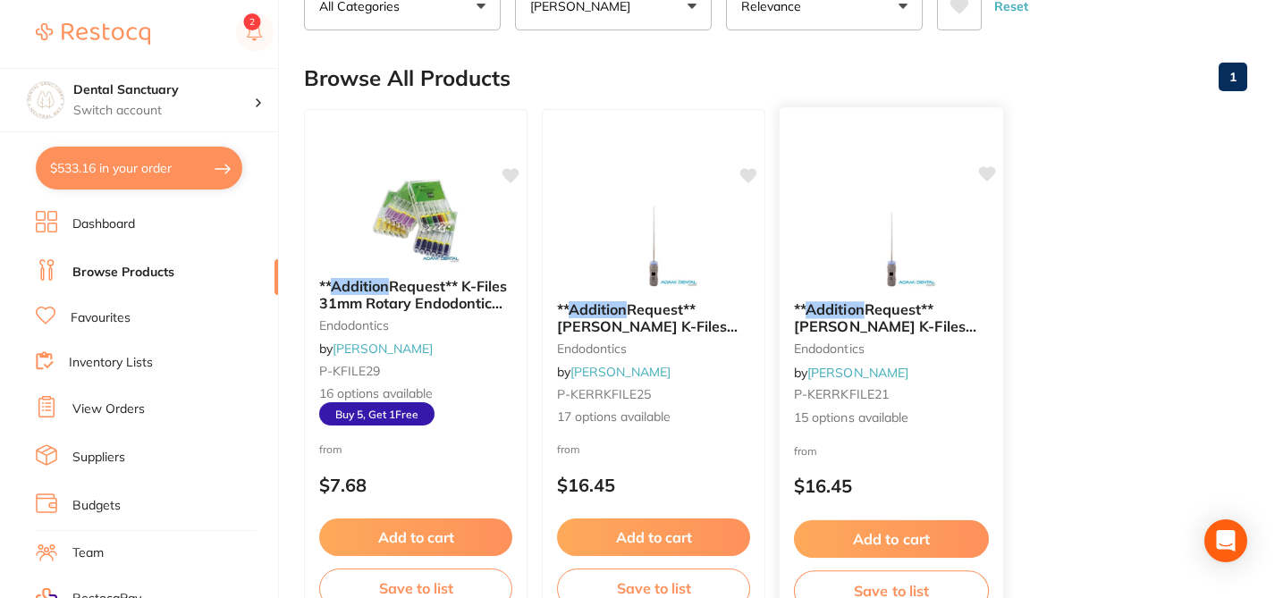
click at [827, 237] on div at bounding box center [892, 242] width 224 height 90
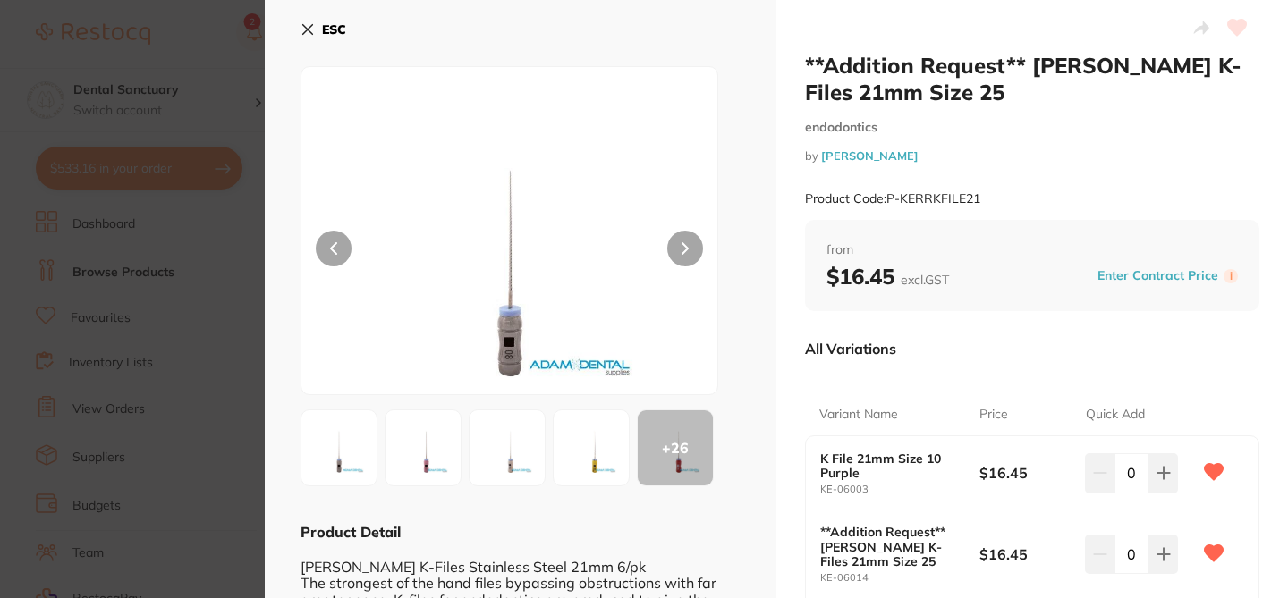
click at [1024, 345] on div "All Variations" at bounding box center [1032, 349] width 454 height 47
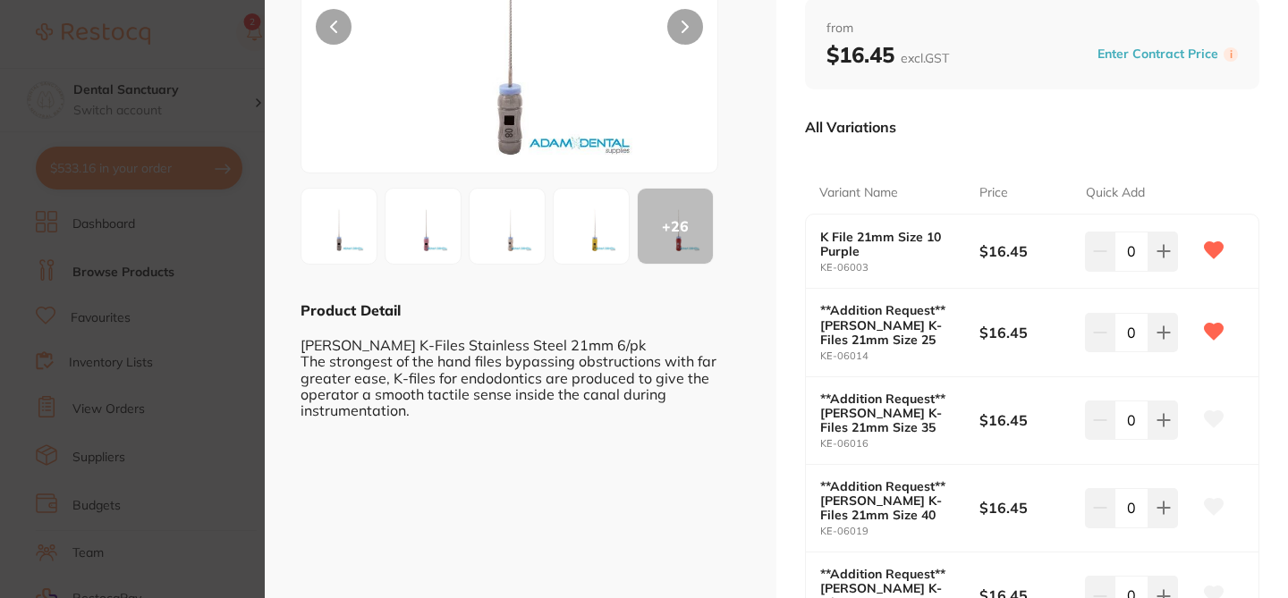
scroll to position [250, 0]
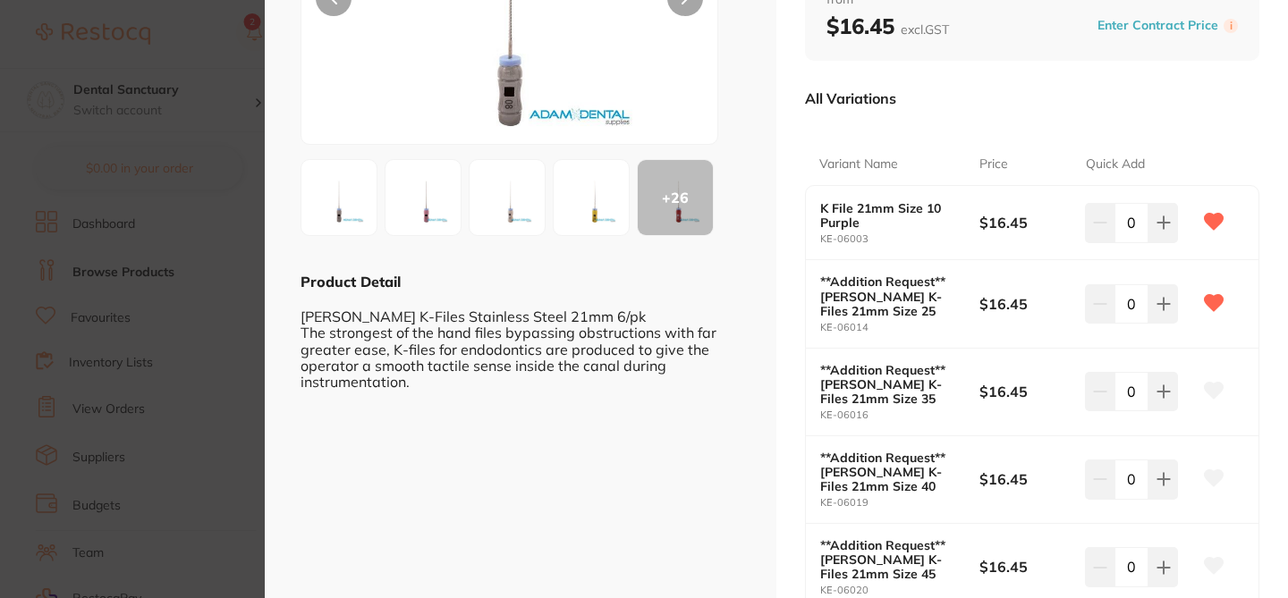
checkbox input "true"
click at [183, 44] on section "**Addition Request** [PERSON_NAME] K-Files 21mm Size 25 endodontics by [PERSON_…" at bounding box center [641, 299] width 1283 height 598
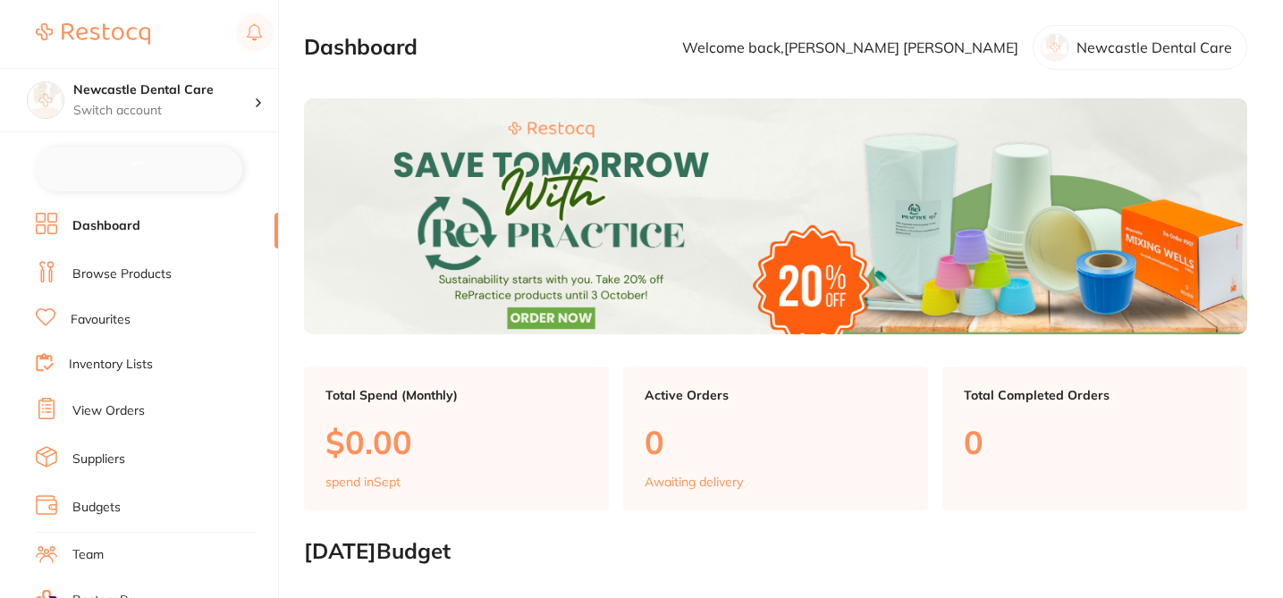
checkbox input "false"
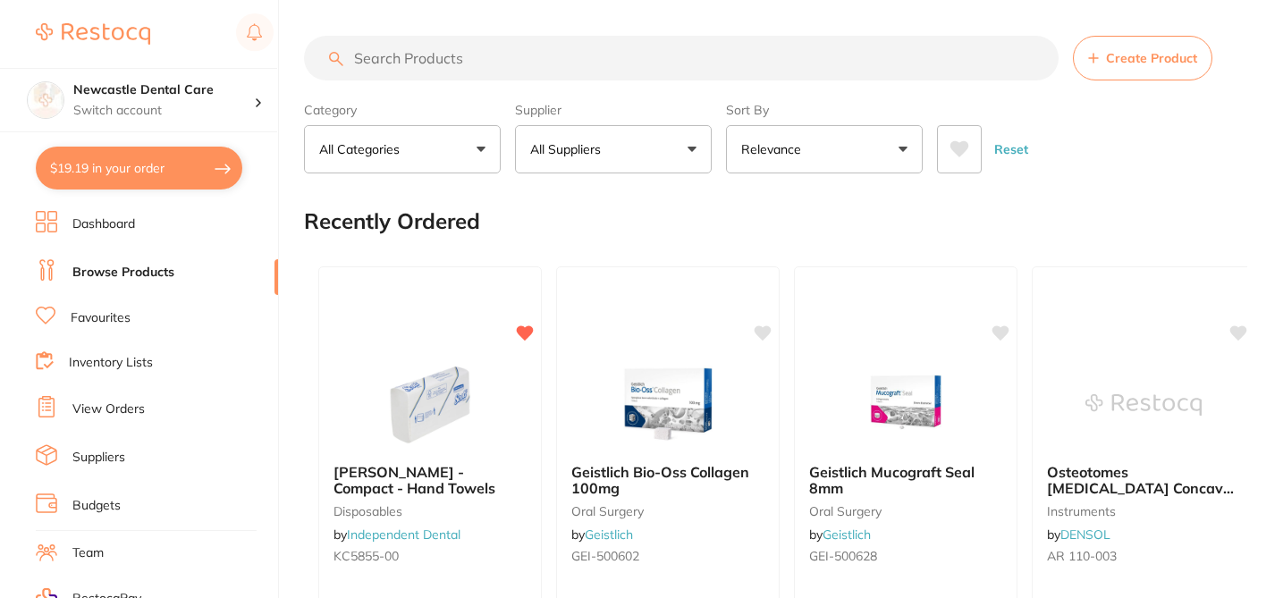
click at [405, 67] on input "search" at bounding box center [681, 58] width 755 height 45
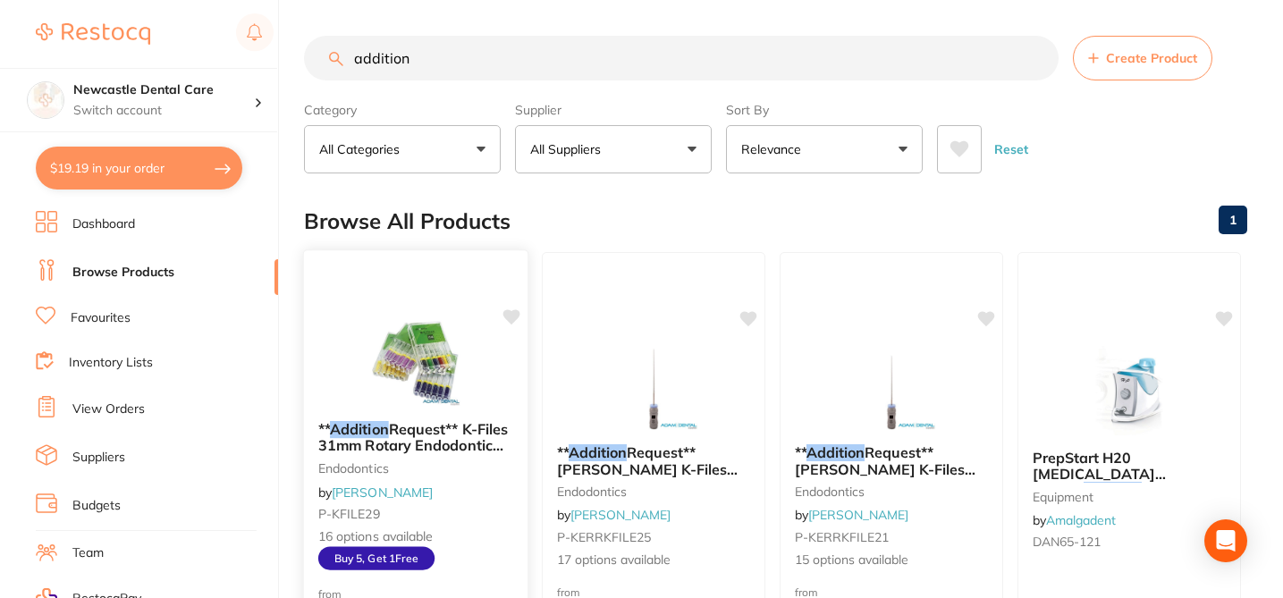
click at [501, 377] on div at bounding box center [416, 361] width 224 height 90
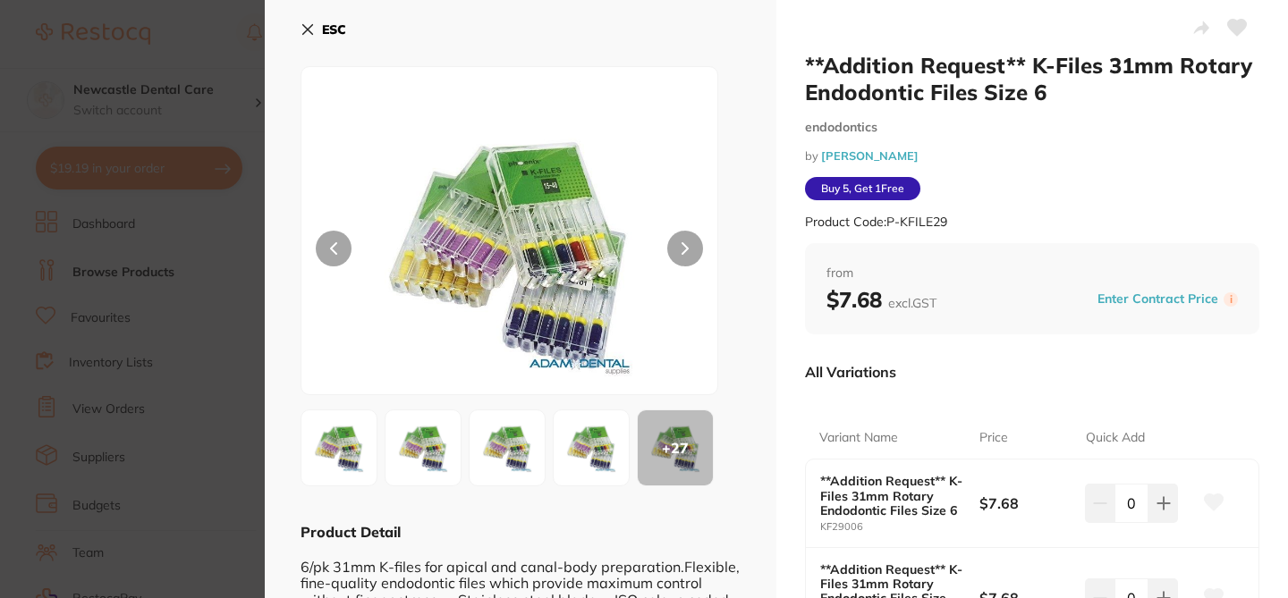
click at [1214, 507] on icon at bounding box center [1214, 503] width 20 height 18
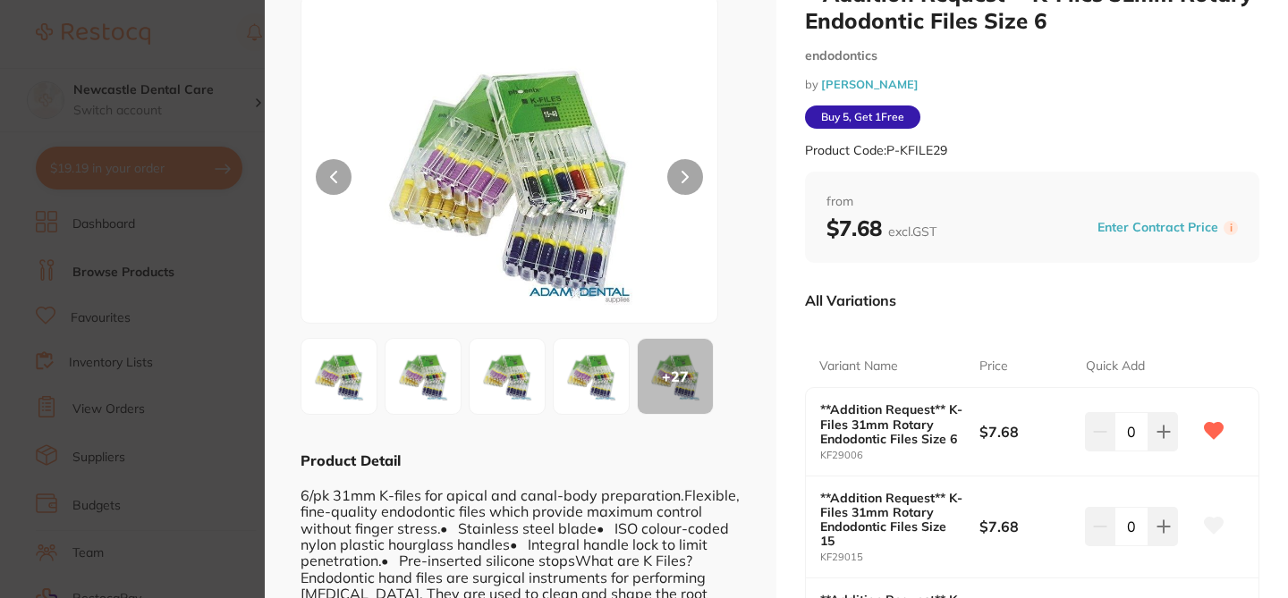
click at [1207, 532] on icon at bounding box center [1214, 525] width 19 height 16
click at [1179, 300] on div "All Variations" at bounding box center [1032, 300] width 454 height 47
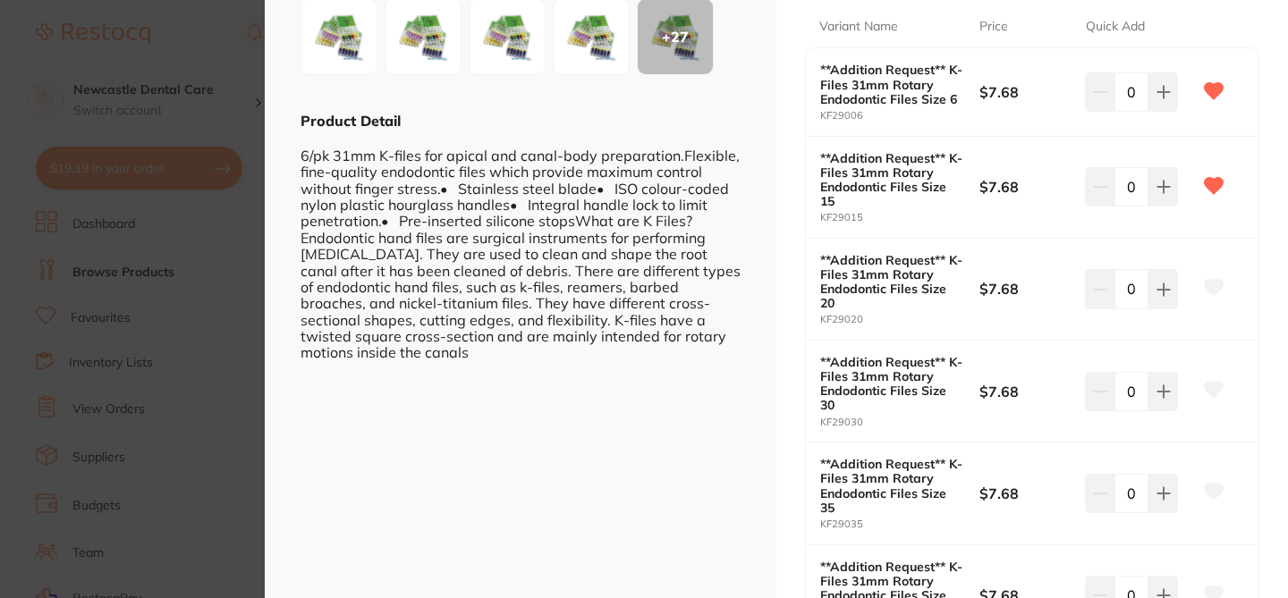
scroll to position [465, 0]
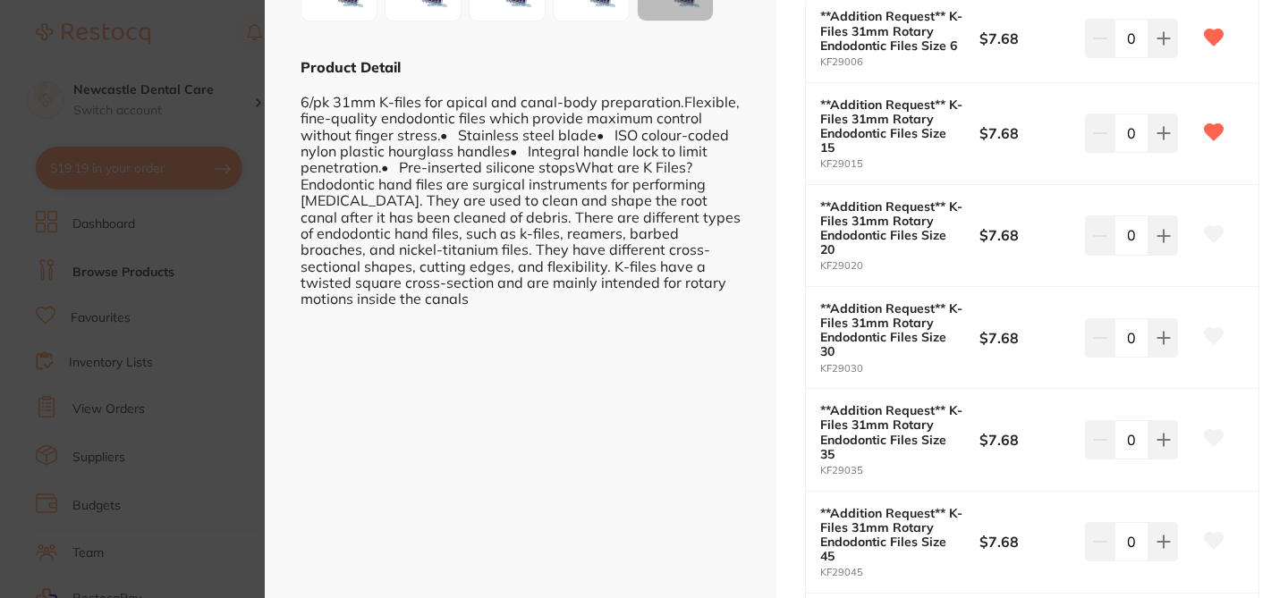
click at [1211, 234] on icon at bounding box center [1214, 234] width 19 height 16
click at [1207, 338] on icon at bounding box center [1214, 336] width 19 height 16
click at [1211, 441] on icon at bounding box center [1214, 438] width 19 height 16
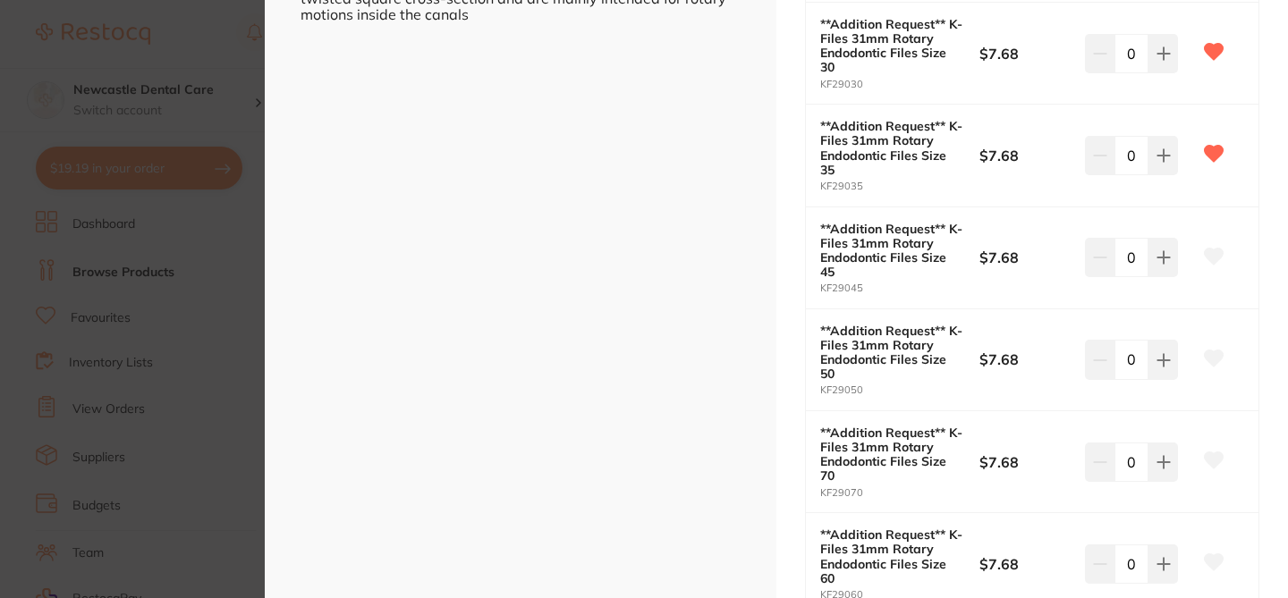
scroll to position [787, 0]
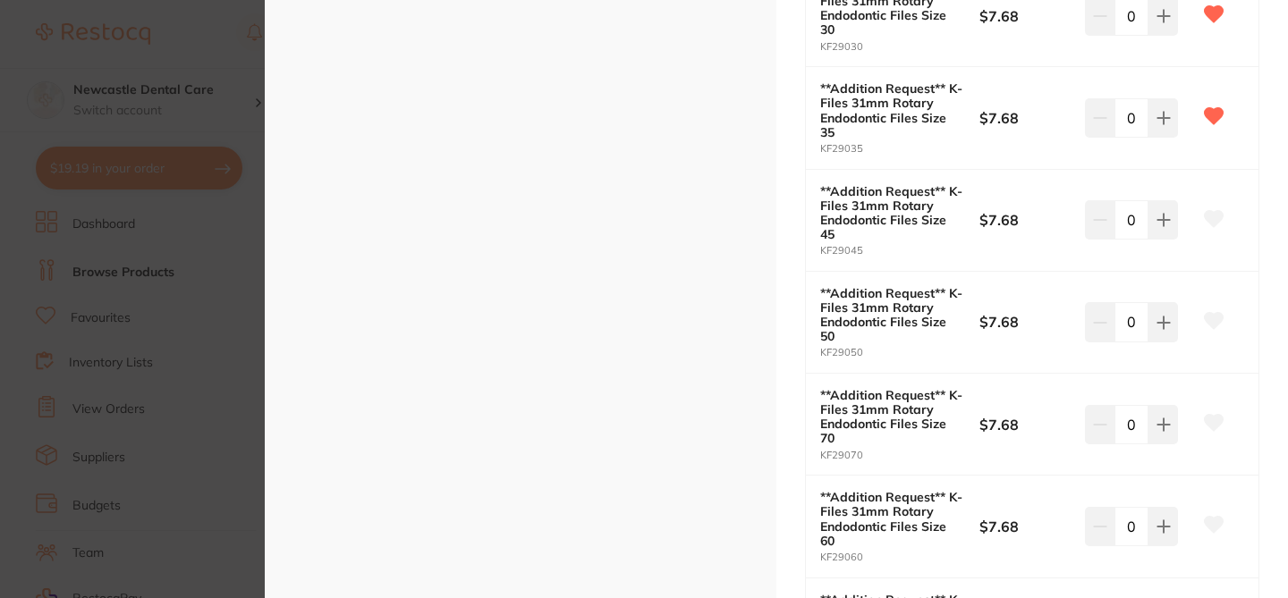
click at [1215, 216] on icon at bounding box center [1214, 218] width 19 height 16
click at [1210, 324] on icon at bounding box center [1214, 321] width 19 height 16
click at [1209, 424] on icon at bounding box center [1214, 423] width 19 height 16
click at [1211, 524] on icon at bounding box center [1214, 525] width 19 height 16
click at [1270, 485] on div "**Addition Request** K-Files 31mm Rotary Endodontic Files Size 6 endodontics by…" at bounding box center [1032, 310] width 512 height 2195
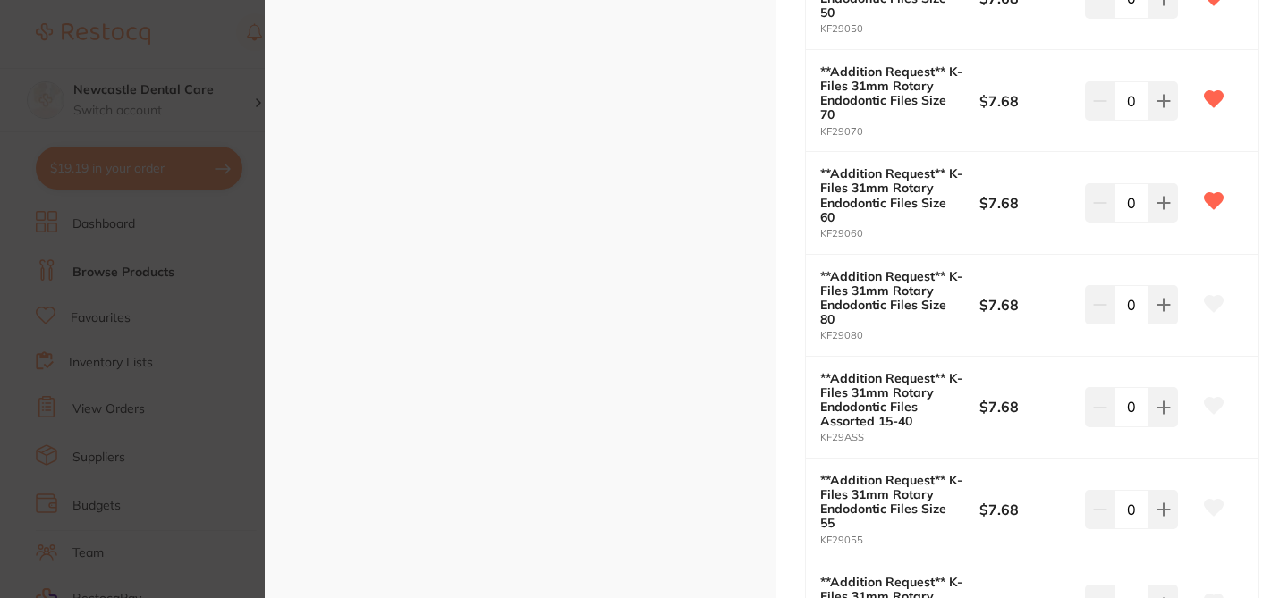
scroll to position [1181, 0]
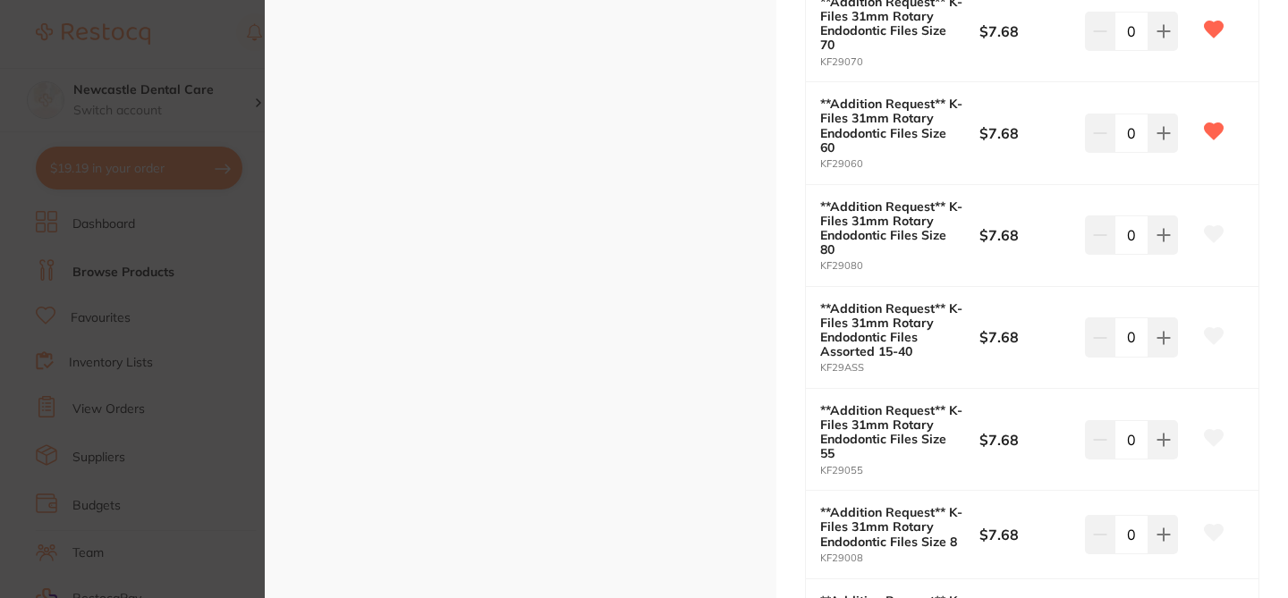
click at [1209, 236] on icon at bounding box center [1214, 233] width 19 height 16
click at [1209, 334] on icon at bounding box center [1214, 336] width 19 height 16
click at [1210, 433] on icon at bounding box center [1214, 438] width 19 height 16
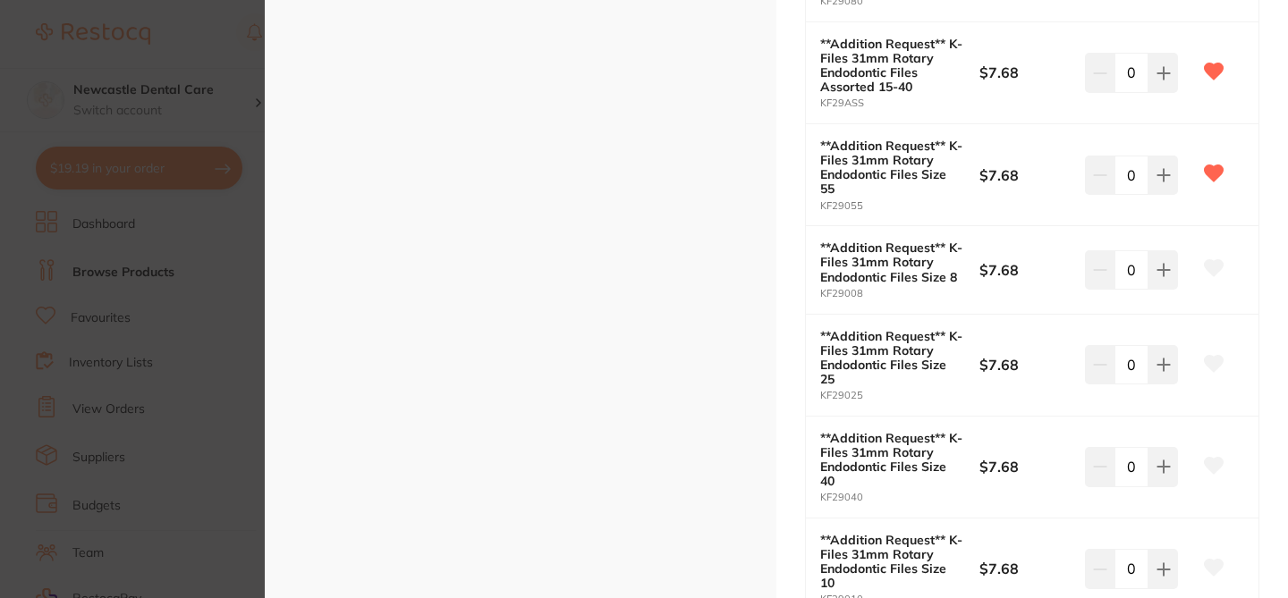
scroll to position [1467, 0]
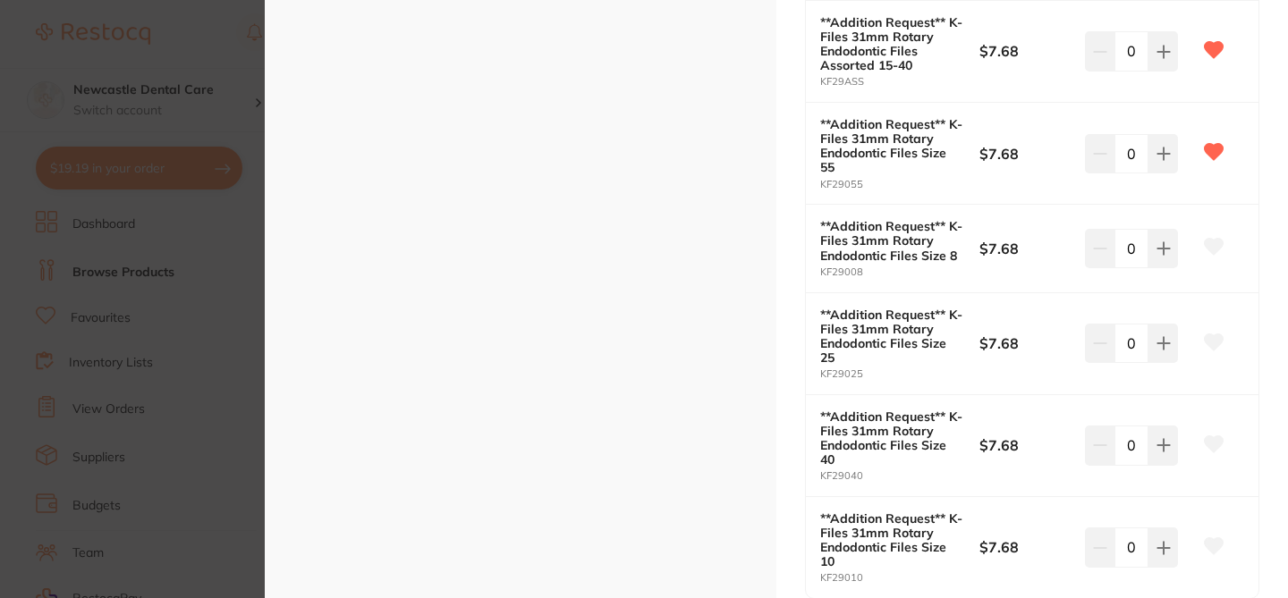
click at [1211, 250] on icon at bounding box center [1214, 247] width 19 height 16
click at [1211, 343] on icon at bounding box center [1214, 342] width 19 height 16
click at [1215, 445] on icon at bounding box center [1214, 444] width 19 height 16
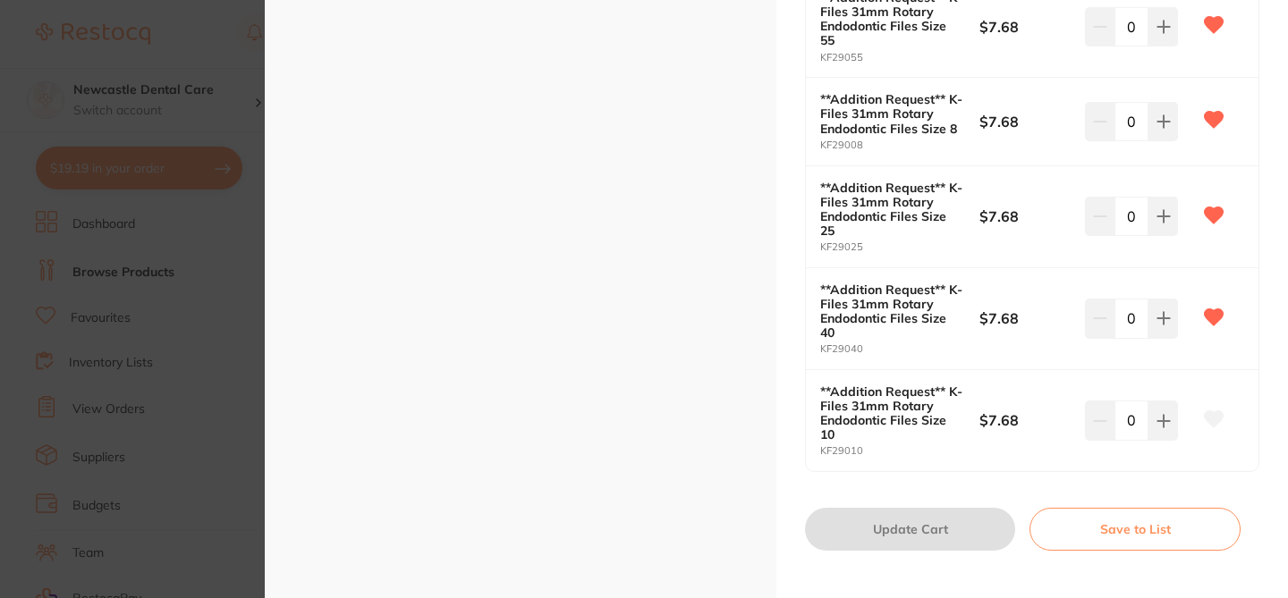
scroll to position [1610, 0]
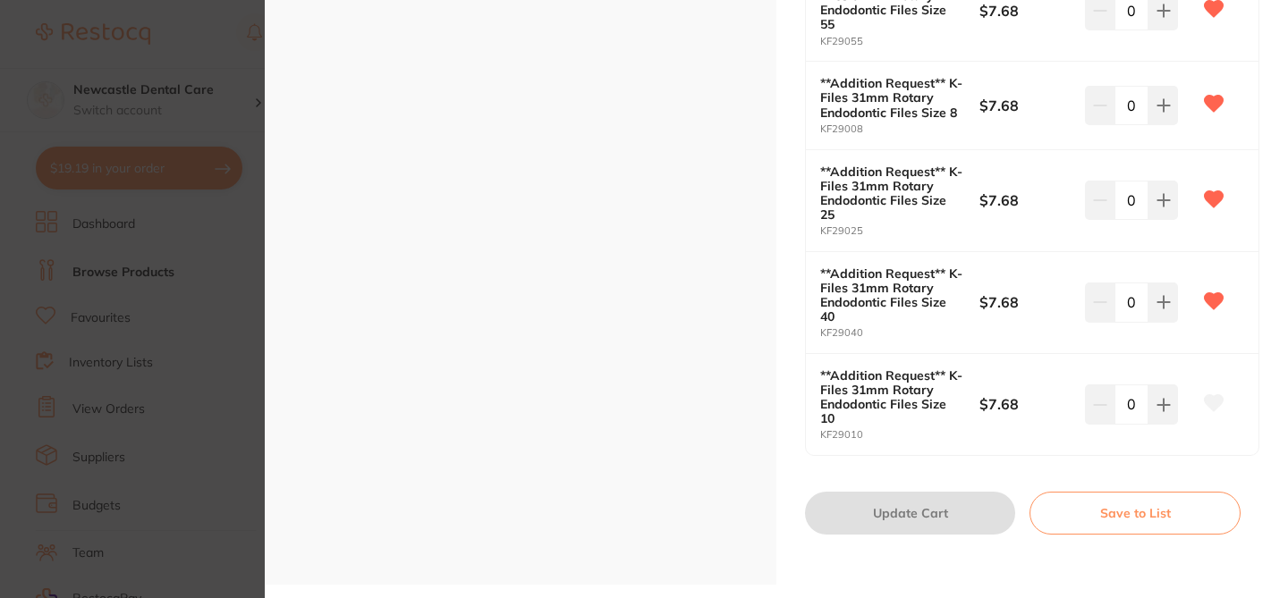
click at [1208, 404] on icon at bounding box center [1214, 403] width 19 height 16
click at [228, 26] on section "**Addition Request** K-Files 31mm Rotary Endodontic Files Size 6 endodontics by…" at bounding box center [644, 299] width 1288 height 598
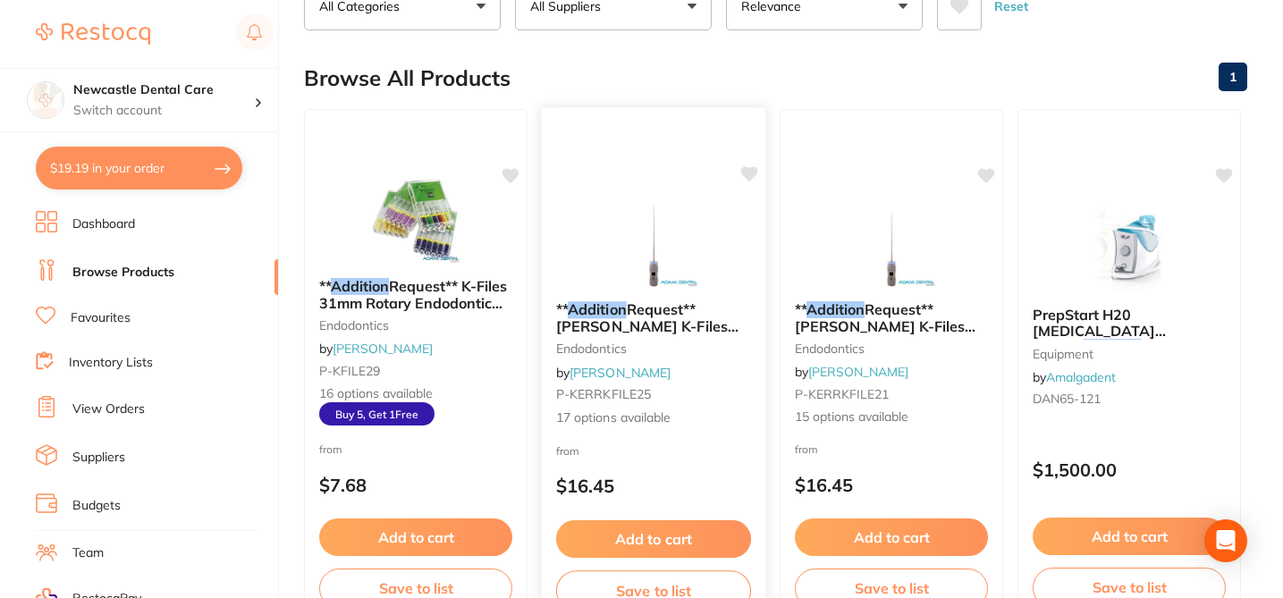
click at [596, 169] on div "** Addition Request** [PERSON_NAME] K-Files 25mm Size 6 endodontics by [PERSON_…" at bounding box center [654, 366] width 226 height 520
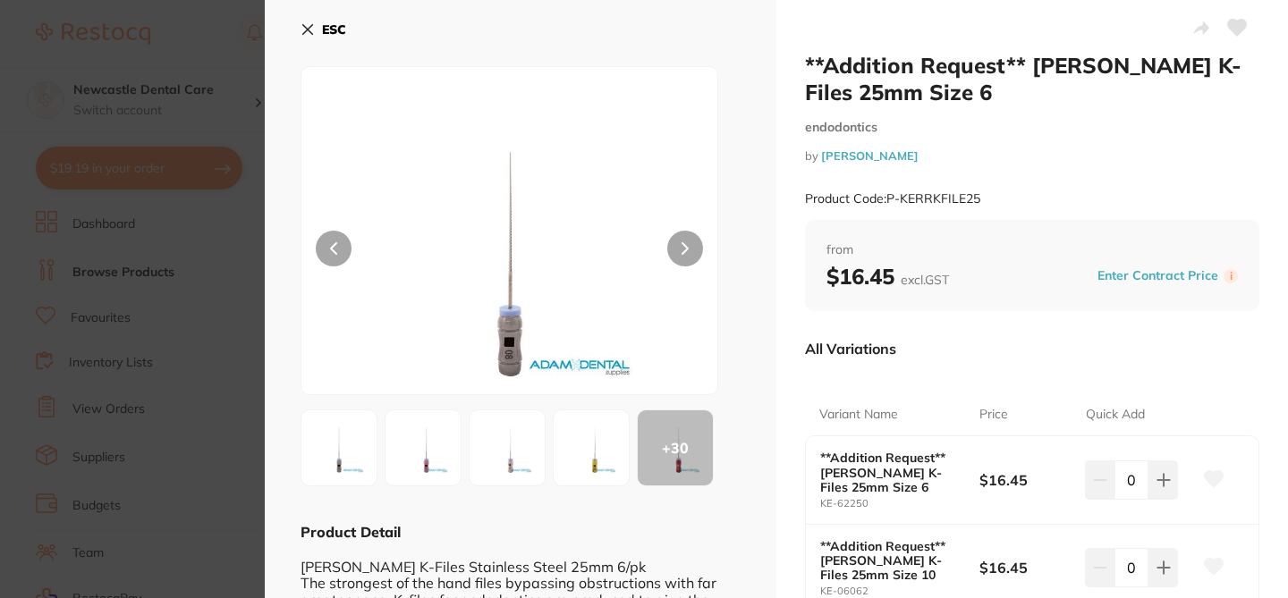
click at [1210, 480] on icon at bounding box center [1214, 478] width 19 height 16
click at [1156, 357] on div "All Variations" at bounding box center [1032, 349] width 454 height 47
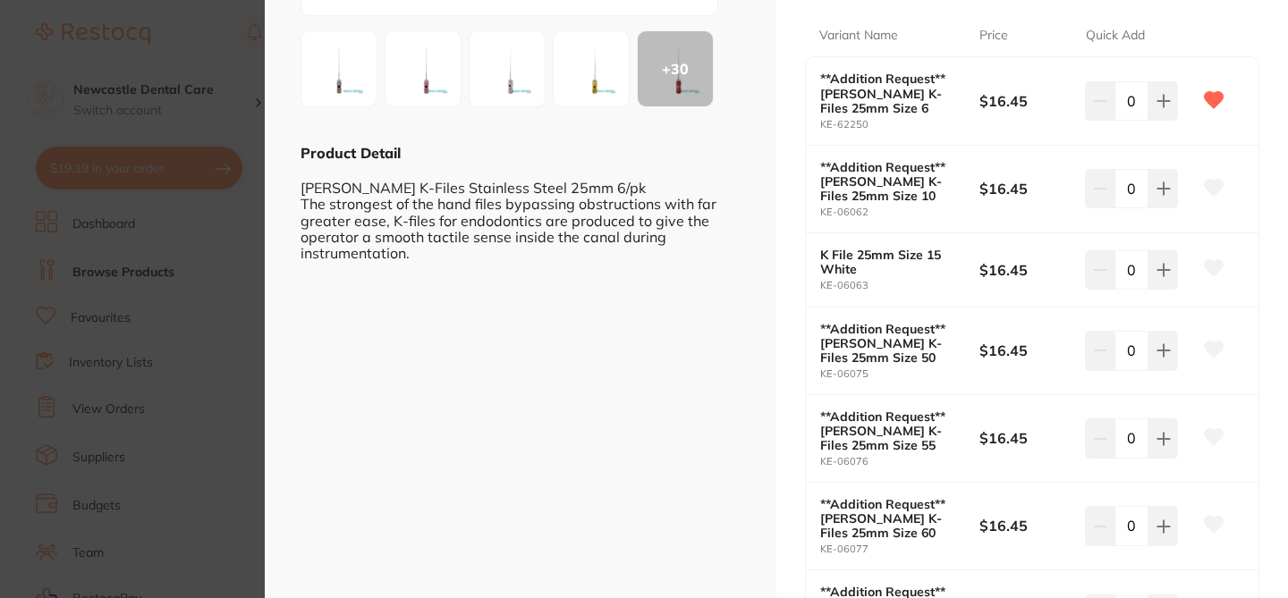
scroll to position [394, 0]
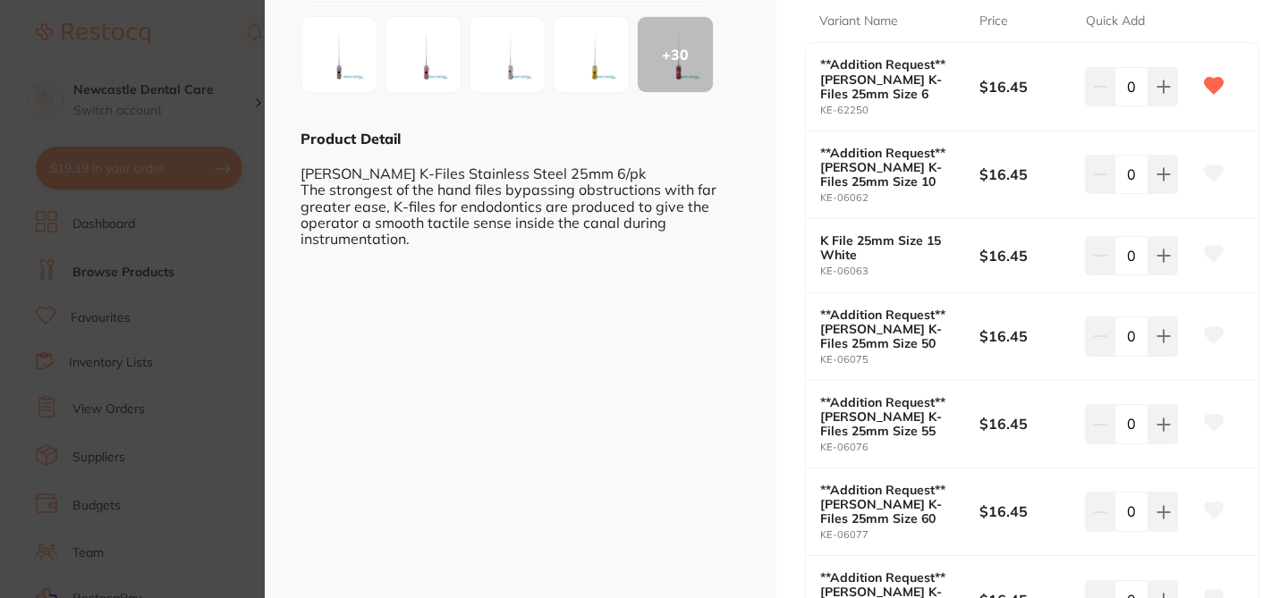
click at [1210, 174] on icon at bounding box center [1214, 173] width 19 height 16
click at [1208, 261] on icon at bounding box center [1214, 254] width 19 height 16
click at [1210, 327] on icon at bounding box center [1214, 335] width 19 height 16
click at [1212, 414] on icon at bounding box center [1214, 423] width 20 height 18
click at [1212, 504] on icon at bounding box center [1214, 511] width 19 height 16
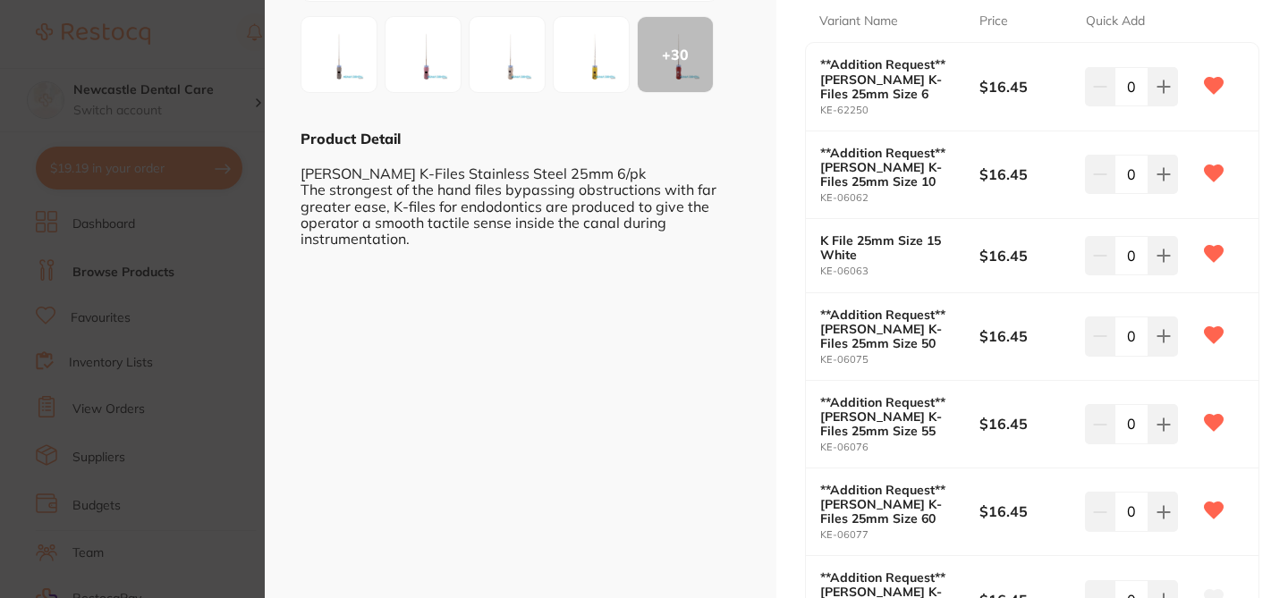
click at [1264, 500] on div "**Addition Request** Kerr K-Files 25mm Size 6 endodontics by Adam Dental Produc…" at bounding box center [1032, 335] width 512 height 1459
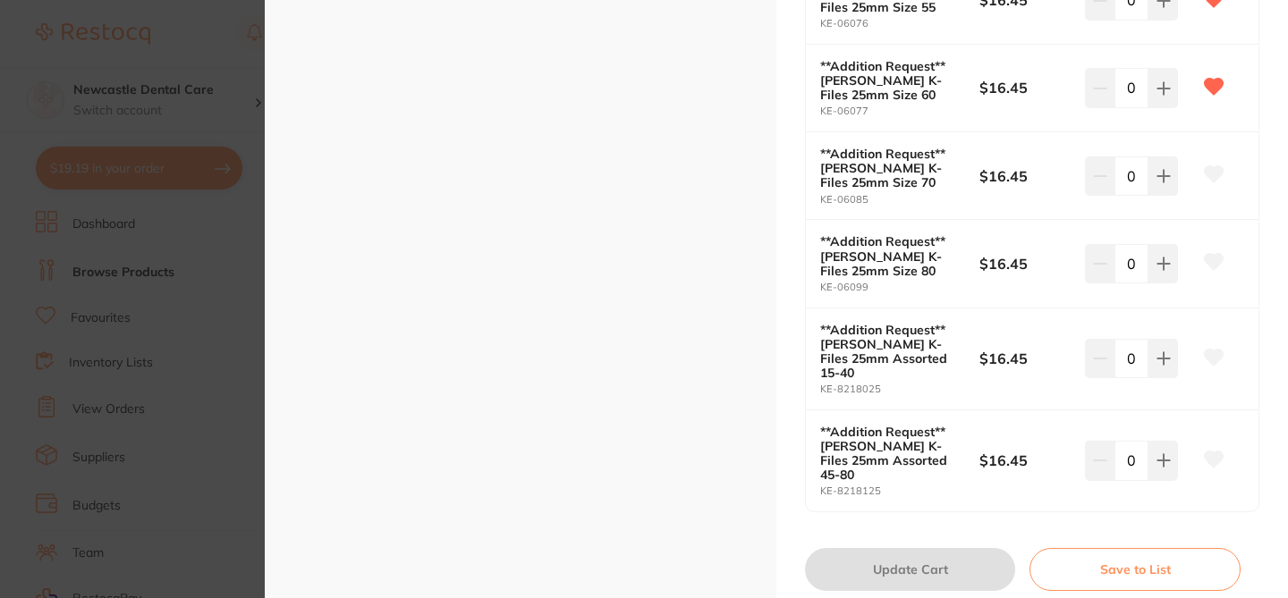
scroll to position [823, 0]
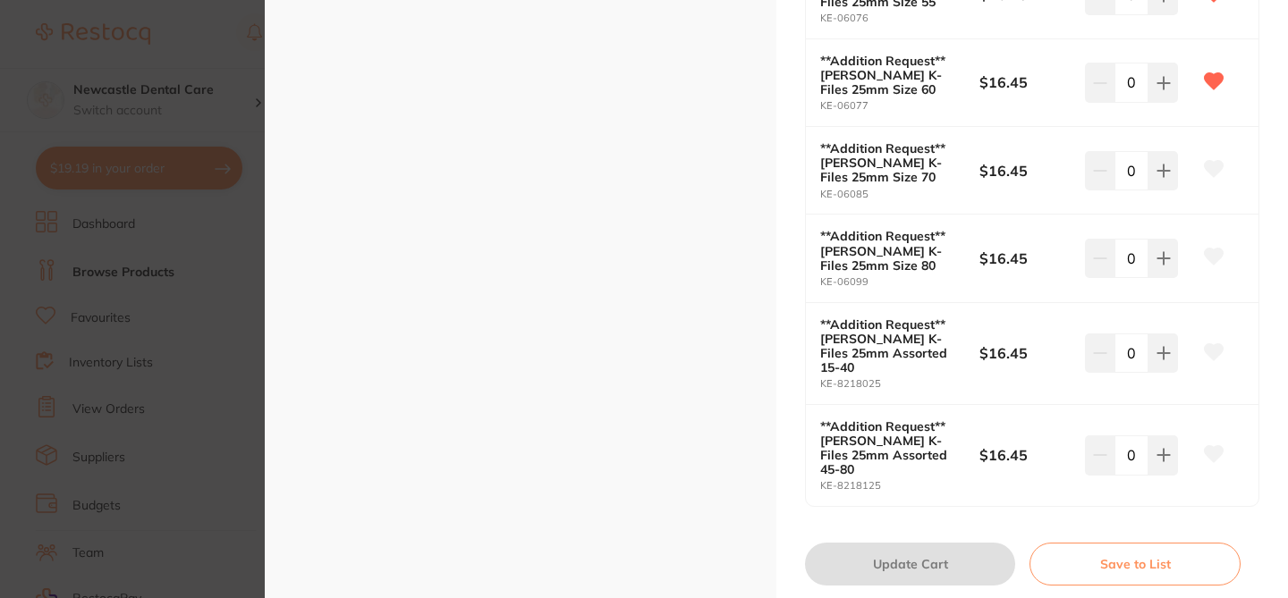
click at [1212, 175] on icon at bounding box center [1214, 169] width 20 height 18
click at [1204, 244] on button at bounding box center [1213, 258] width 45 height 45
click at [1210, 343] on icon at bounding box center [1214, 351] width 19 height 16
click at [1213, 446] on icon at bounding box center [1214, 454] width 19 height 16
click at [213, 50] on section "**Addition Request** [PERSON_NAME] K-Files 25mm Size 6 endodontics by [PERSON_N…" at bounding box center [644, 299] width 1288 height 598
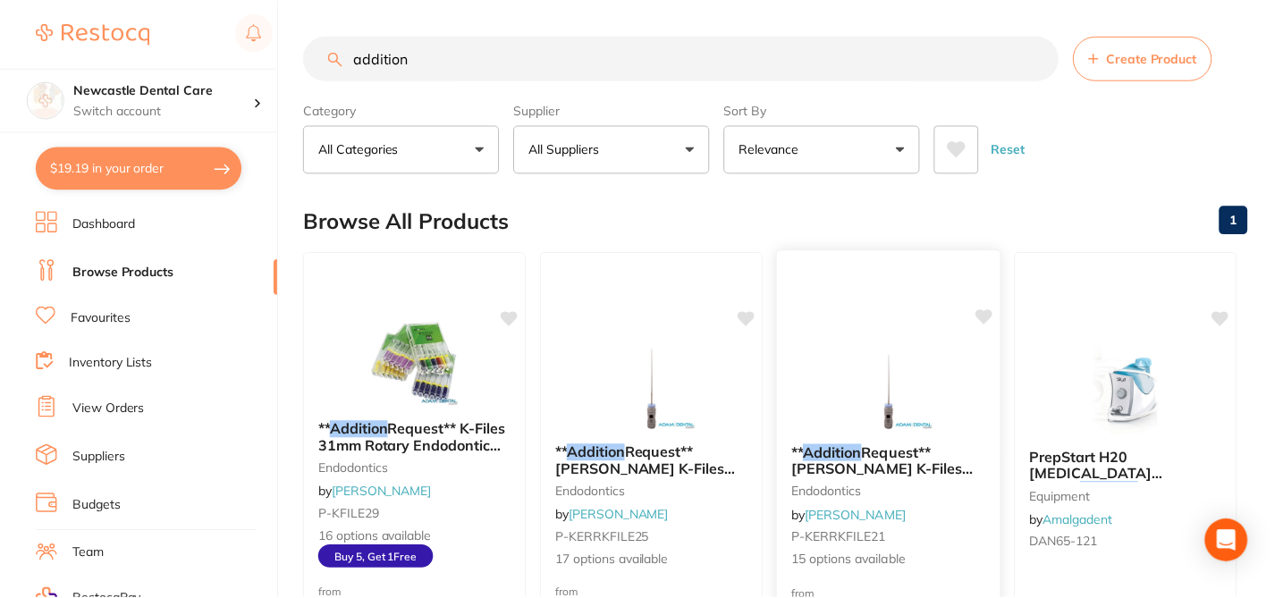
scroll to position [143, 0]
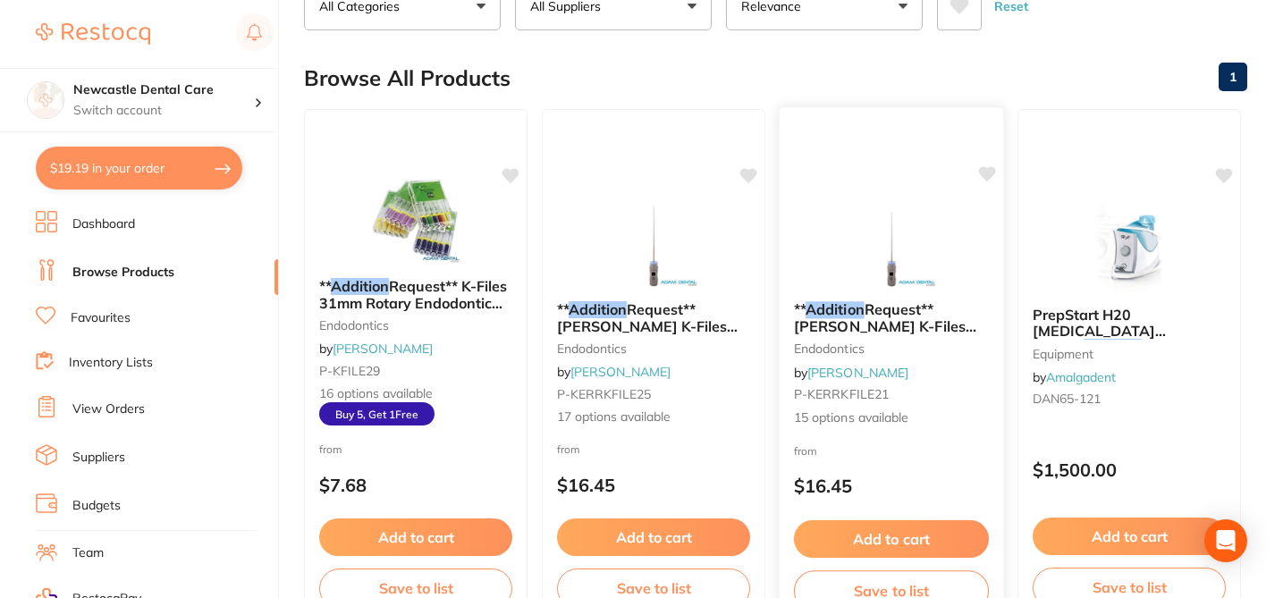
click at [825, 236] on div at bounding box center [892, 242] width 224 height 90
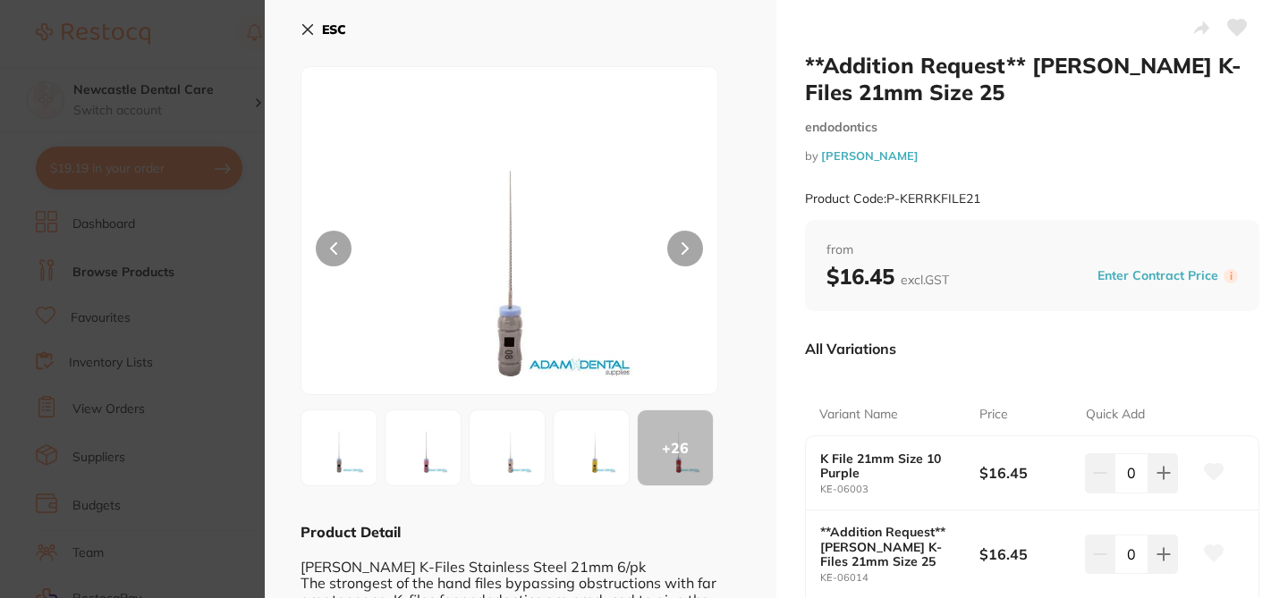
click at [1211, 471] on icon at bounding box center [1214, 472] width 19 height 16
click at [1213, 364] on div "All Variations" at bounding box center [1032, 349] width 454 height 47
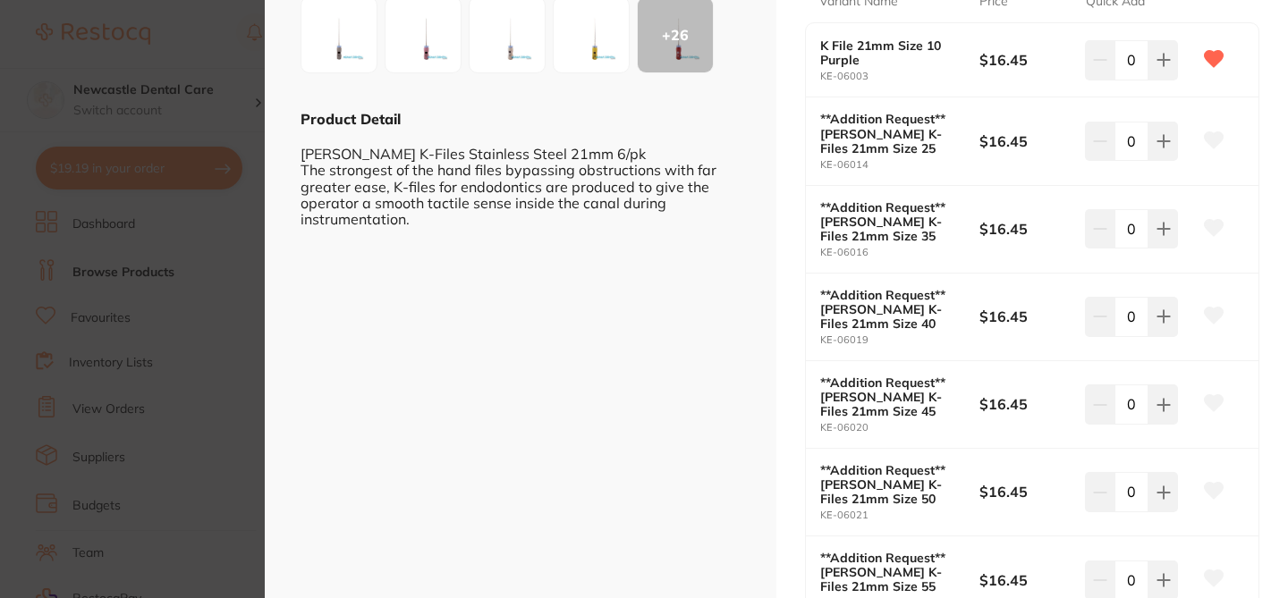
scroll to position [429, 0]
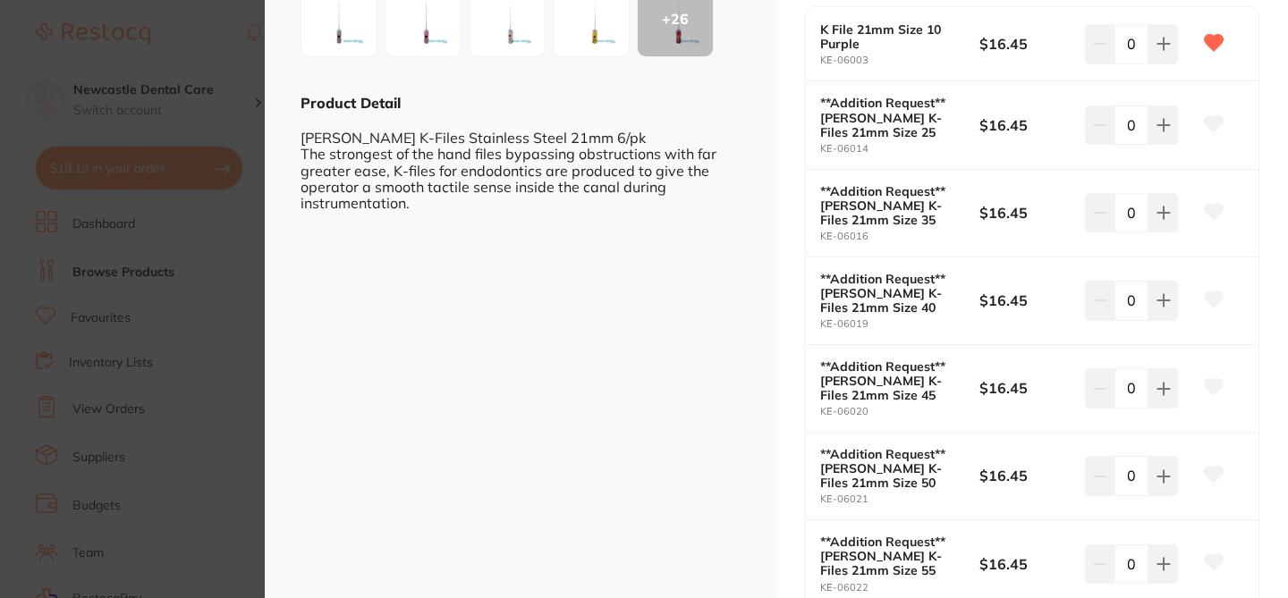
click at [1211, 130] on icon at bounding box center [1214, 123] width 19 height 16
click at [1211, 213] on icon at bounding box center [1214, 211] width 19 height 16
click at [1215, 295] on icon at bounding box center [1214, 300] width 19 height 16
click at [1215, 385] on icon at bounding box center [1214, 387] width 19 height 16
click at [1213, 469] on icon at bounding box center [1214, 475] width 19 height 16
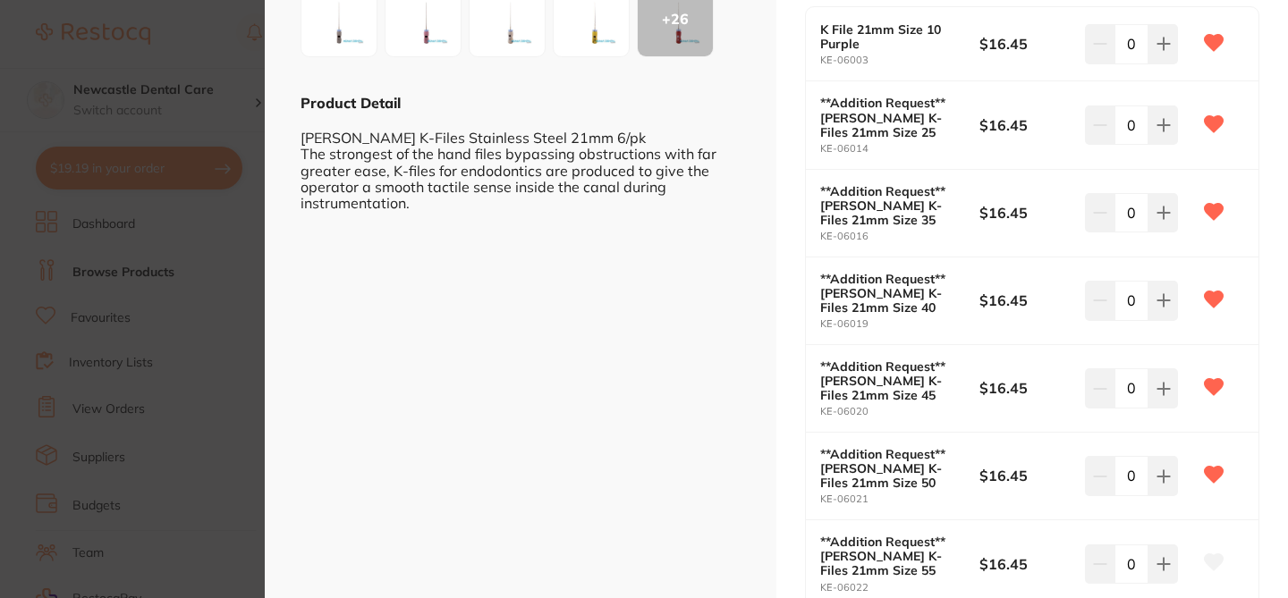
click at [1267, 492] on div "**Addition Request** Kerr K-Files 21mm Size 25 endodontics by Adam Dental Produ…" at bounding box center [1032, 293] width 512 height 1444
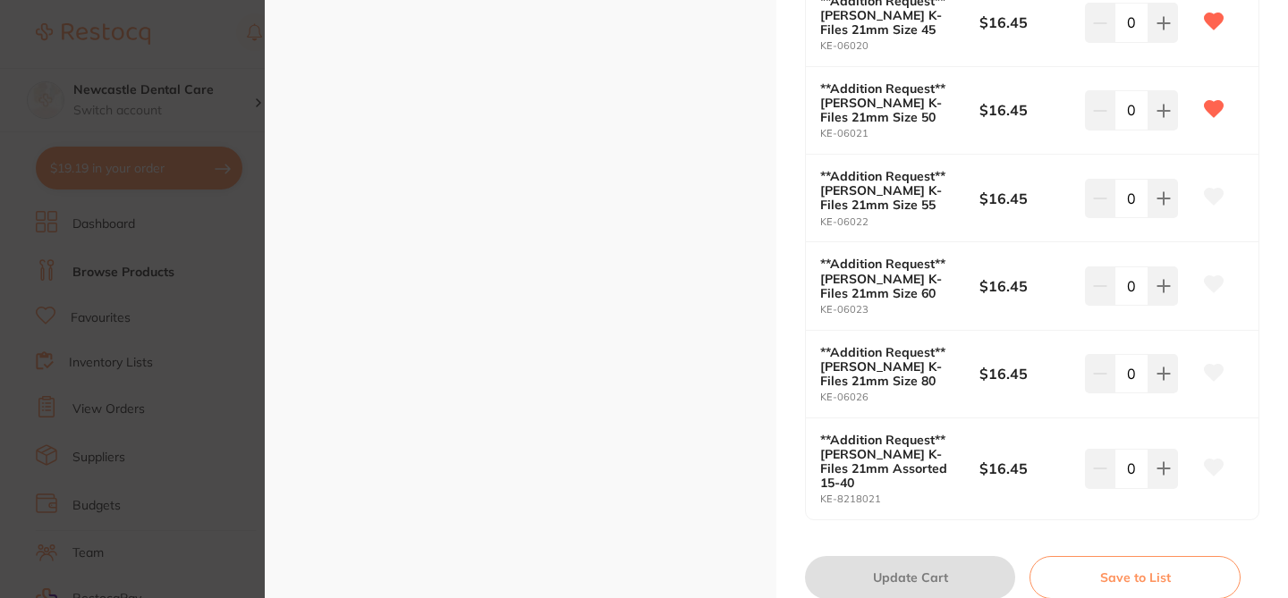
scroll to position [823, 0]
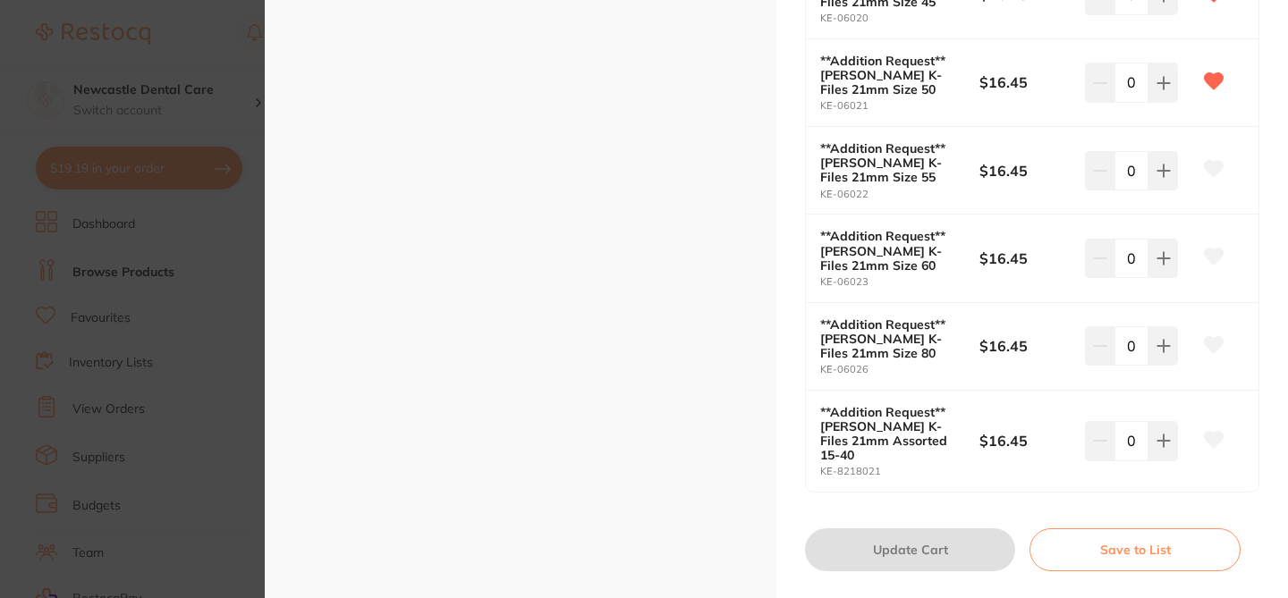
click at [1214, 163] on icon at bounding box center [1214, 169] width 19 height 16
click at [1207, 258] on icon at bounding box center [1214, 257] width 19 height 16
click at [1207, 344] on icon at bounding box center [1214, 344] width 19 height 16
click at [1211, 436] on icon at bounding box center [1214, 440] width 19 height 16
click at [199, 44] on section "**Addition Request** [PERSON_NAME] K-Files 21mm Size 25 endodontics by [PERSON_…" at bounding box center [644, 299] width 1288 height 598
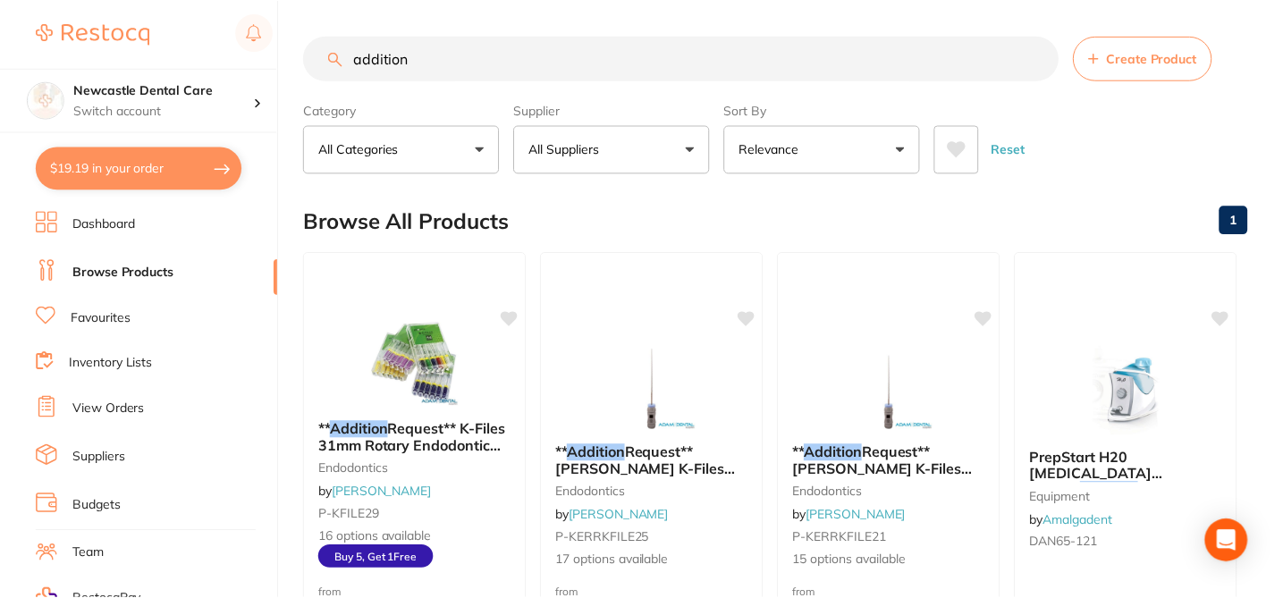
scroll to position [107, 0]
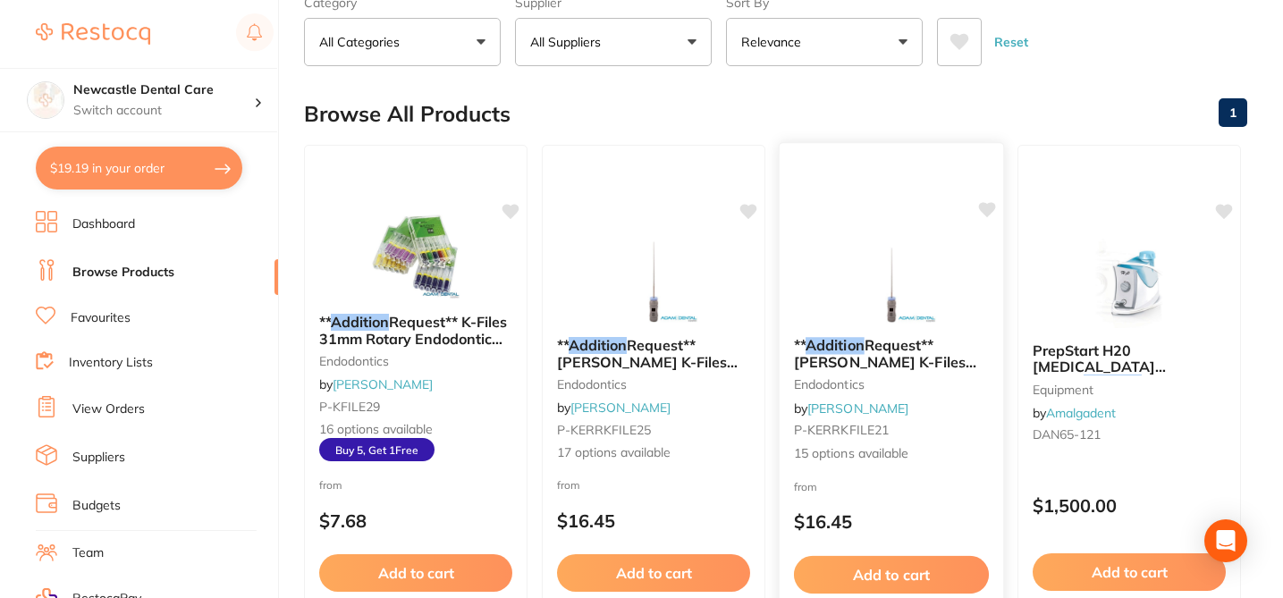
click at [838, 246] on img at bounding box center [891, 278] width 117 height 90
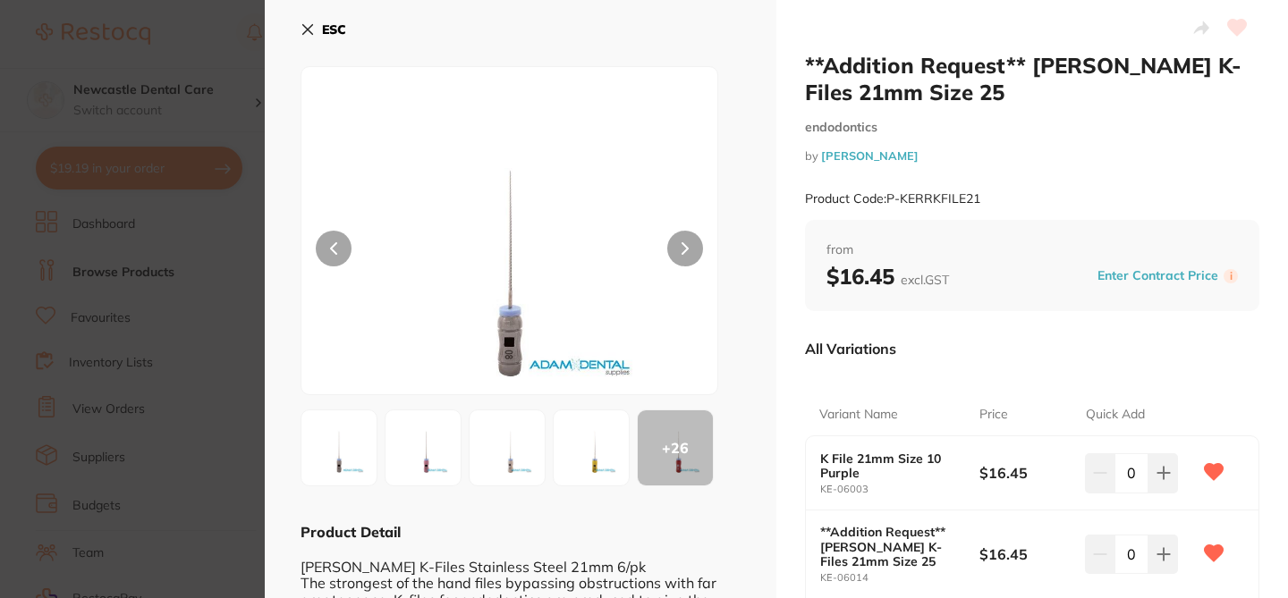
click at [1147, 138] on div "**Addition Request** Kerr K-Files 21mm Size 25 endodontics by Adam Dental Produ…" at bounding box center [1032, 136] width 454 height 168
click at [186, 44] on section "**Addition Request** [PERSON_NAME] K-Files 21mm Size 25 endodontics by [PERSON_…" at bounding box center [644, 299] width 1288 height 598
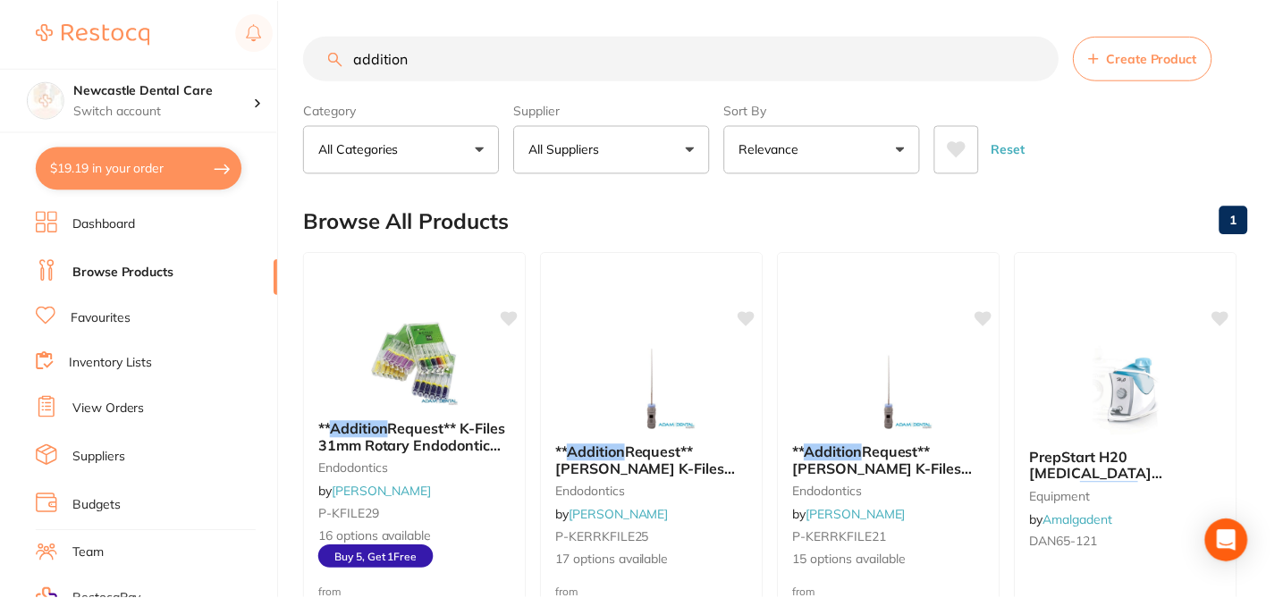
scroll to position [107, 0]
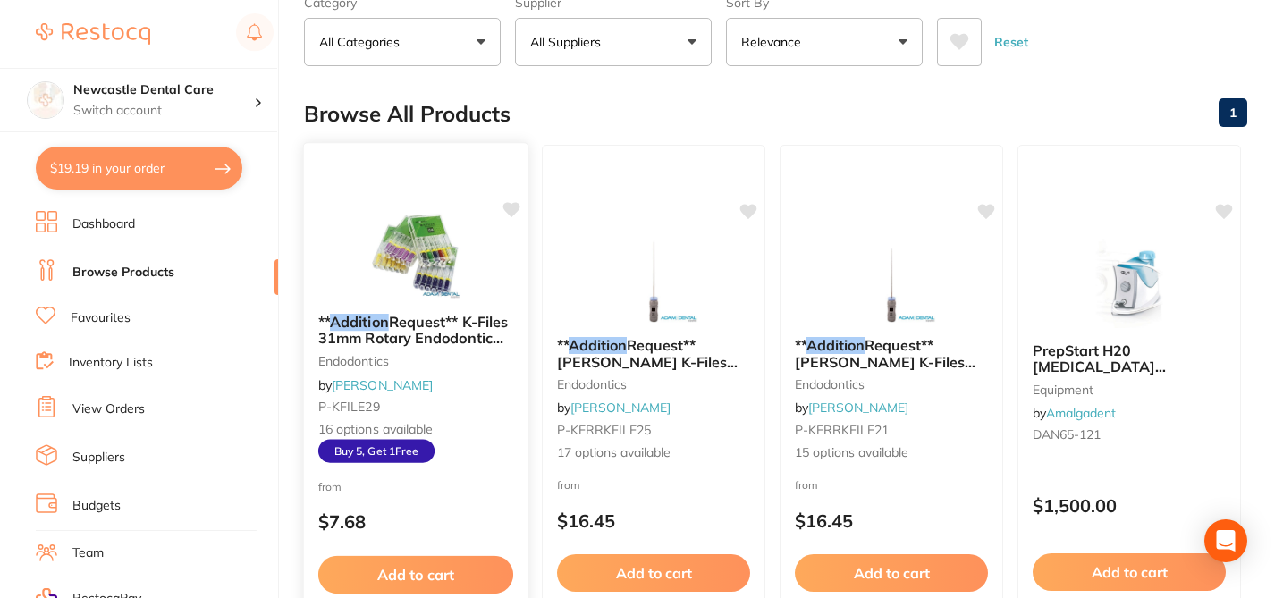
click at [453, 163] on div "** Addition Request** K-Files 31mm Rotary Endodontic Files Size 6 endodontics b…" at bounding box center [416, 402] width 226 height 520
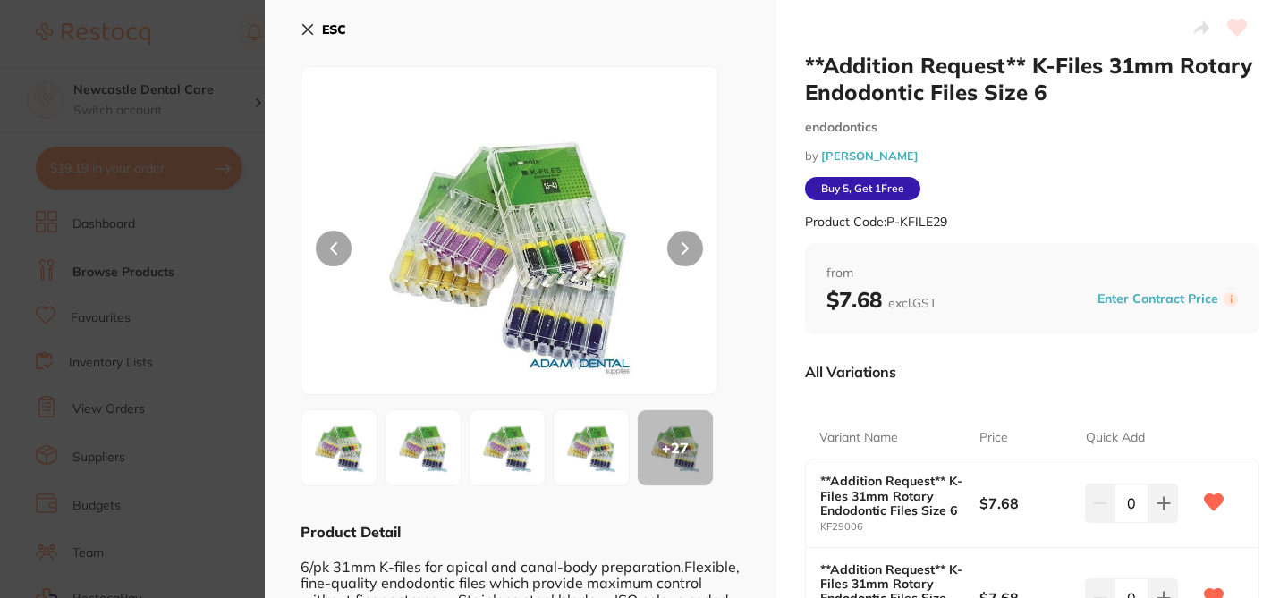
click at [219, 44] on section "**Addition Request** K-Files 31mm Rotary Endodontic Files Size 6 endodontics by…" at bounding box center [644, 299] width 1288 height 598
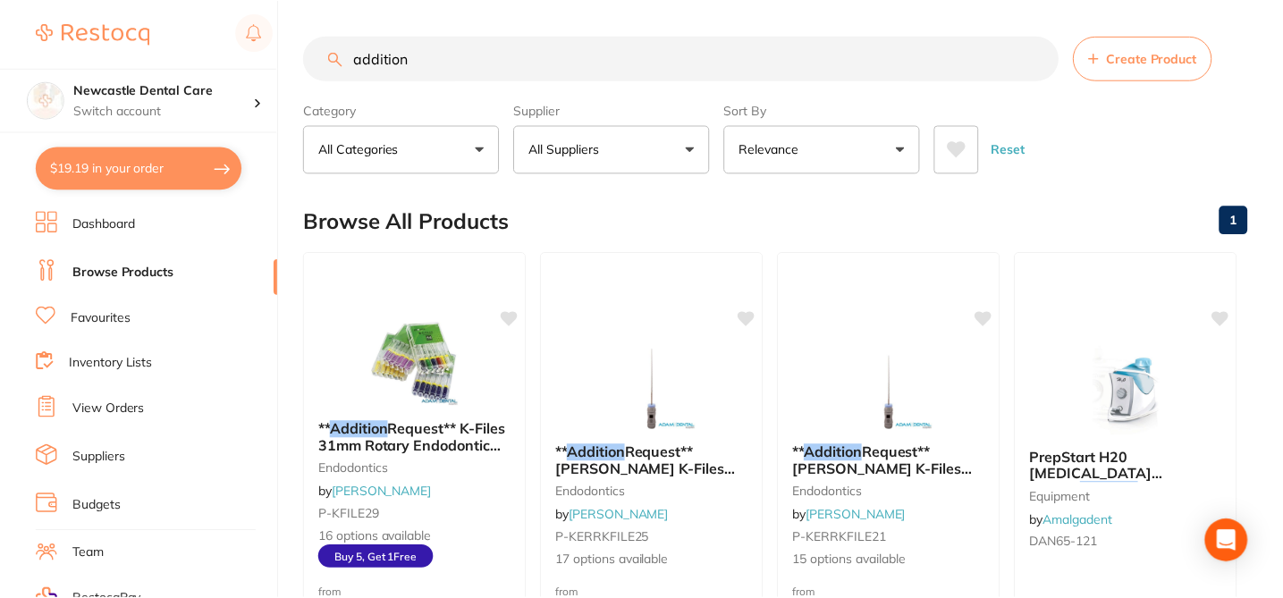
scroll to position [107, 0]
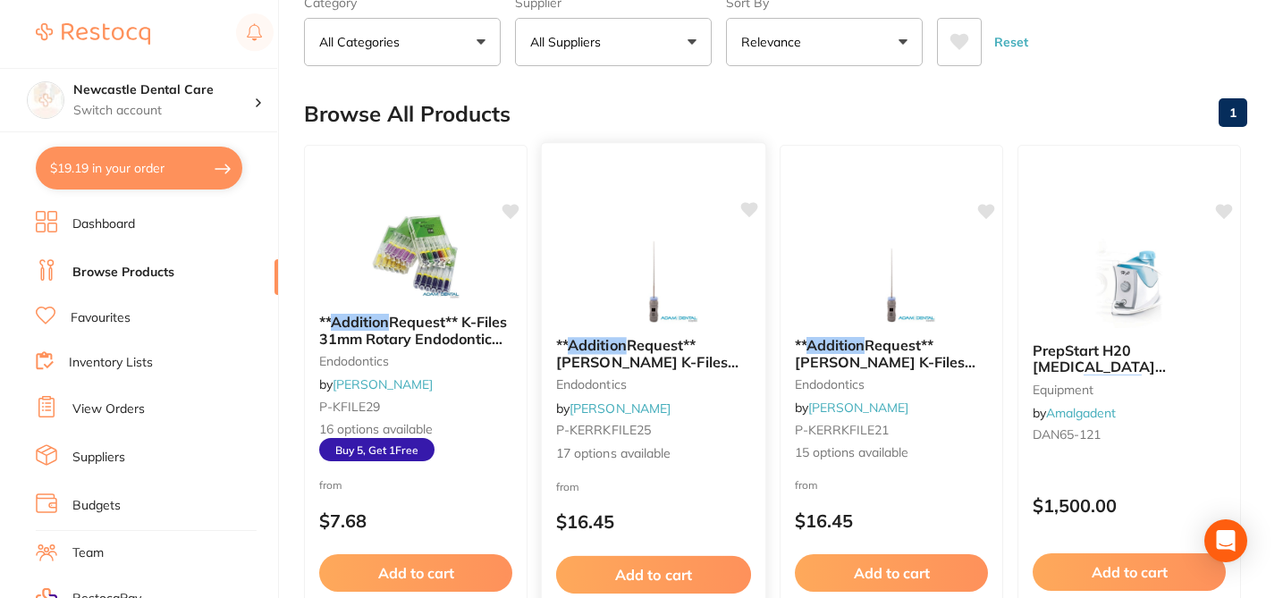
click at [733, 281] on div at bounding box center [654, 278] width 224 height 90
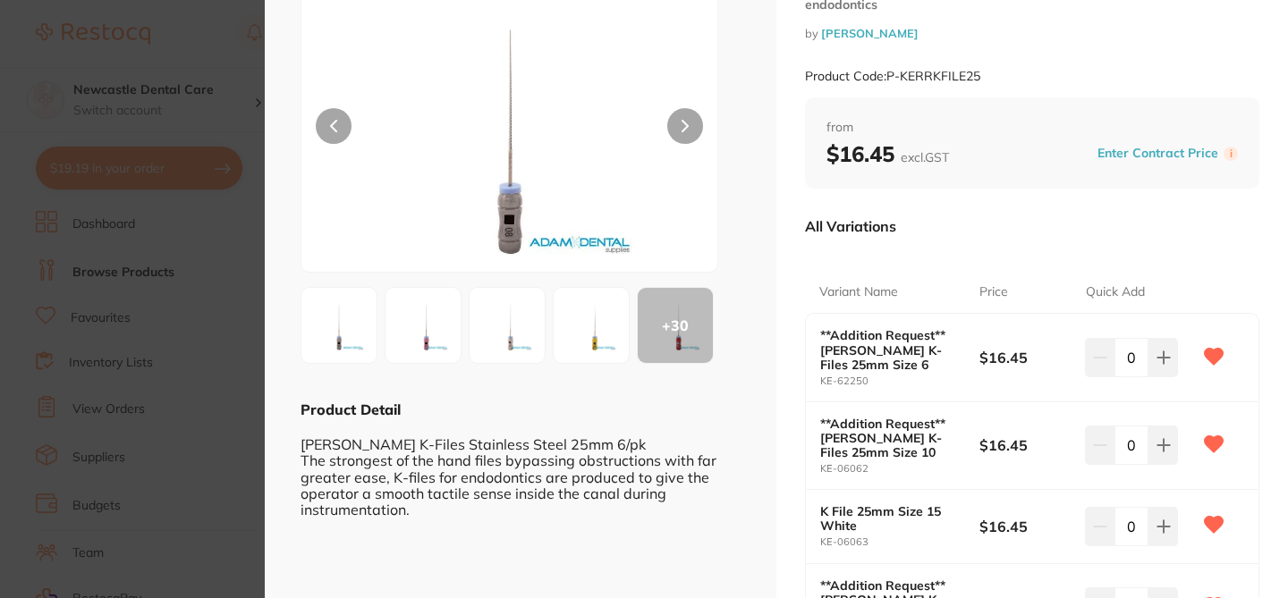
scroll to position [94, 0]
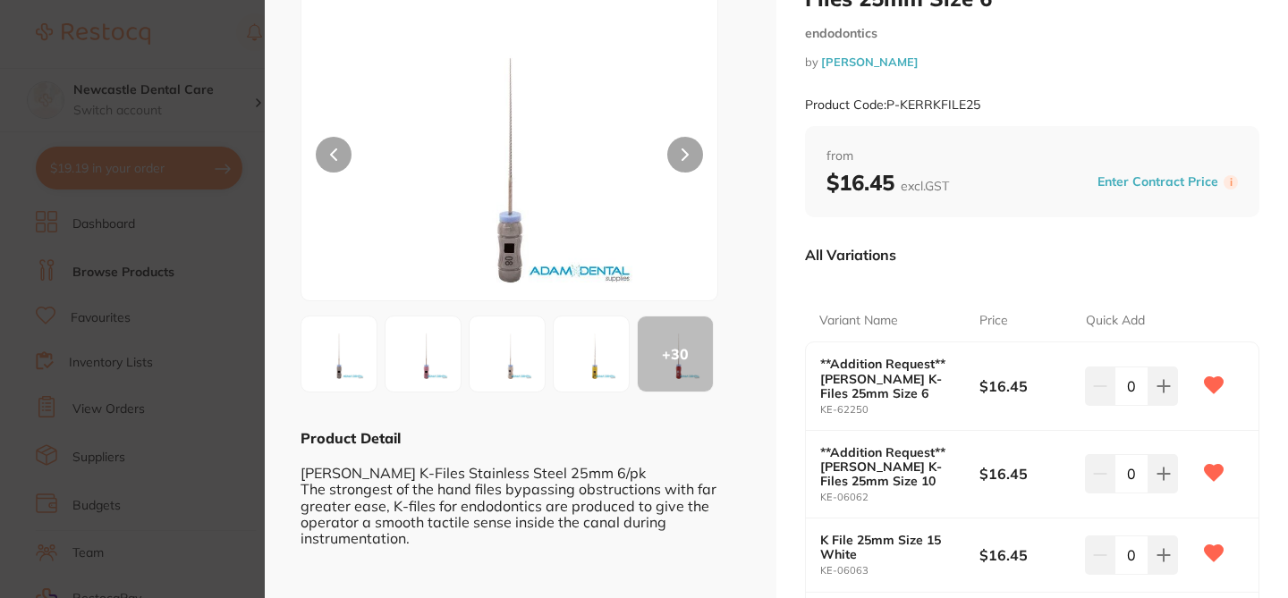
click at [208, 34] on section "**Addition Request** [PERSON_NAME] K-Files 25mm Size 6 endodontics by [PERSON_N…" at bounding box center [644, 299] width 1288 height 598
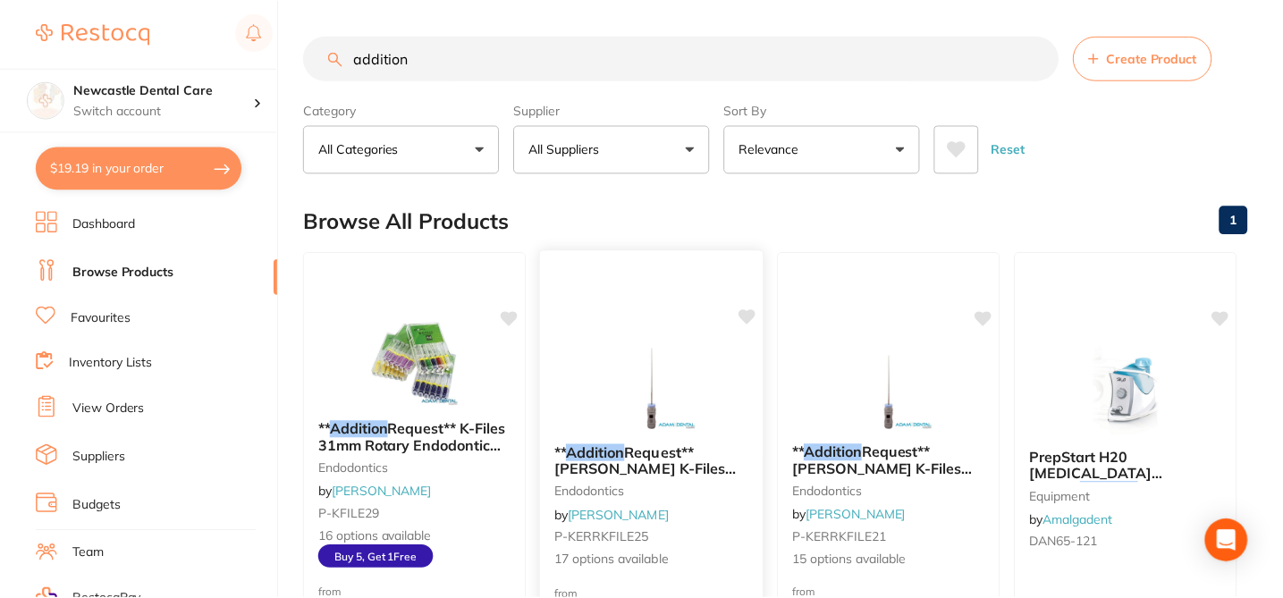
scroll to position [107, 0]
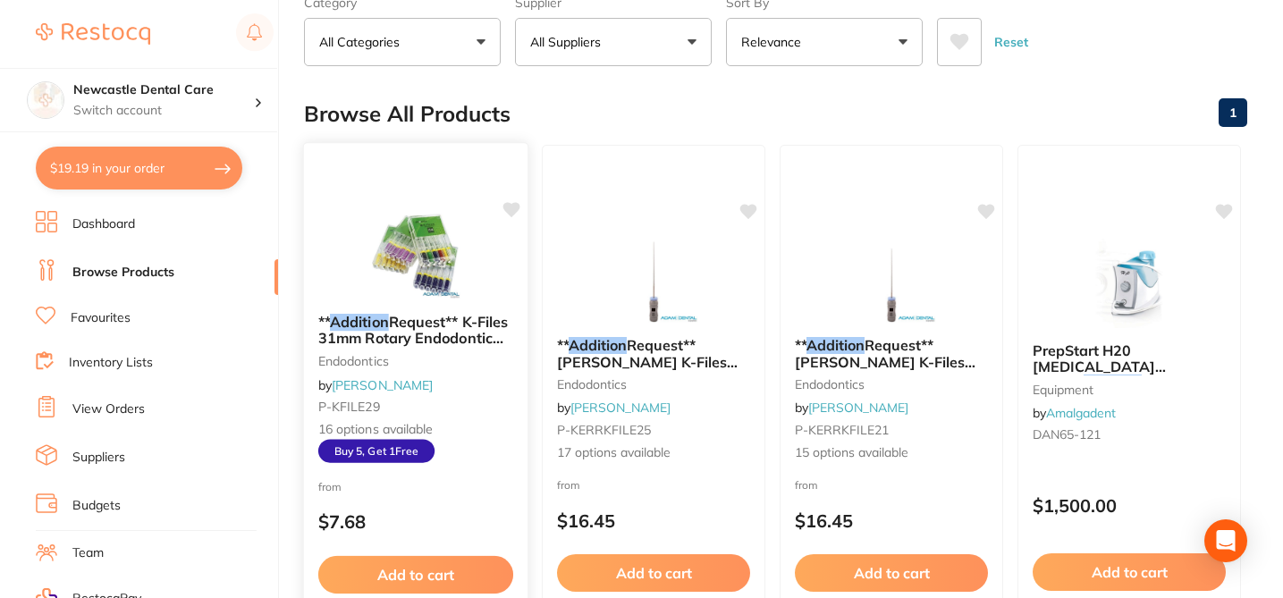
click at [453, 406] on small "P-KFILE29" at bounding box center [415, 407] width 195 height 14
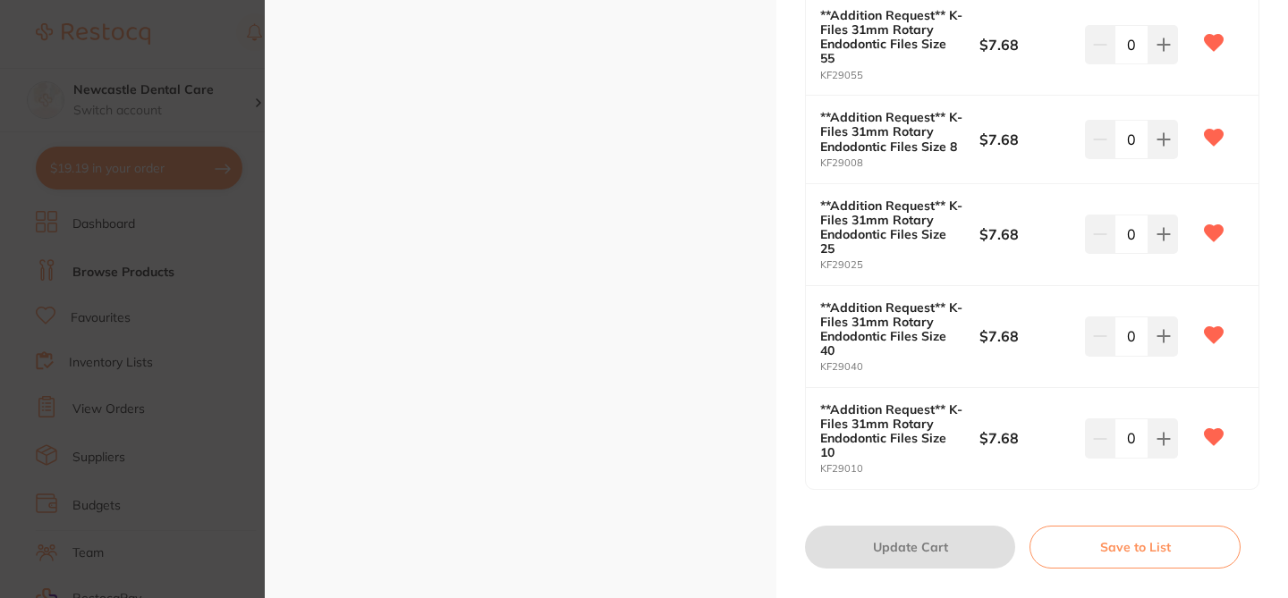
scroll to position [1574, 0]
click at [205, 35] on section "**Addition Request** K-Files 31mm Rotary Endodontic Files Size 6 endodontics by…" at bounding box center [644, 299] width 1288 height 598
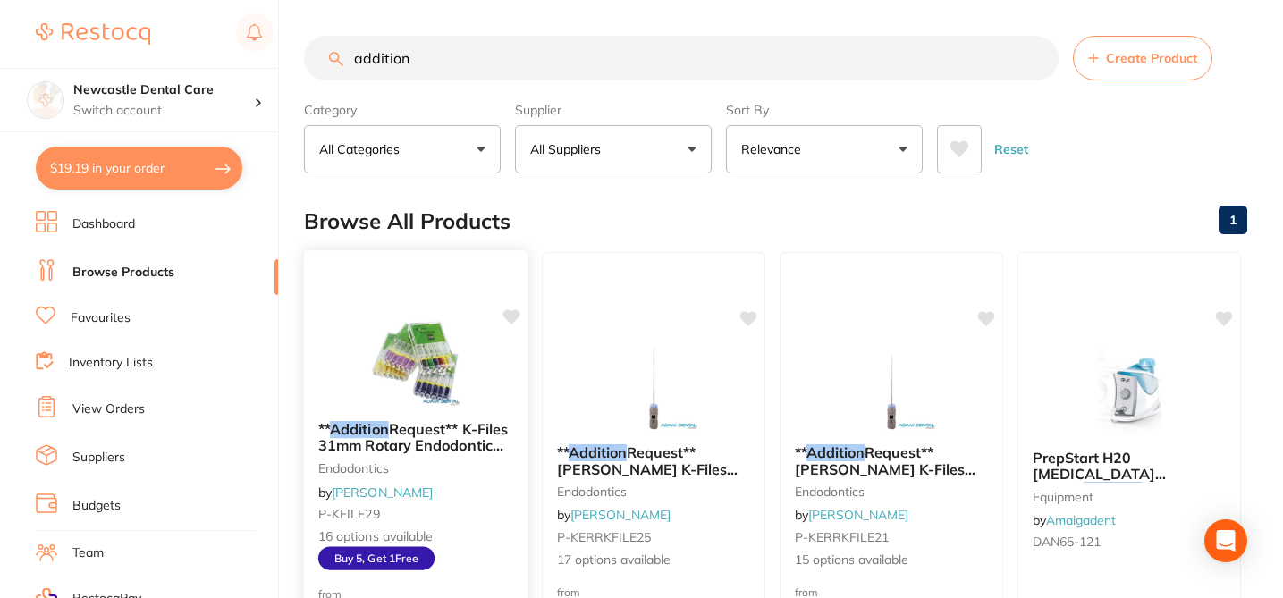
click at [514, 321] on icon at bounding box center [512, 316] width 17 height 15
click at [503, 364] on div at bounding box center [416, 361] width 224 height 90
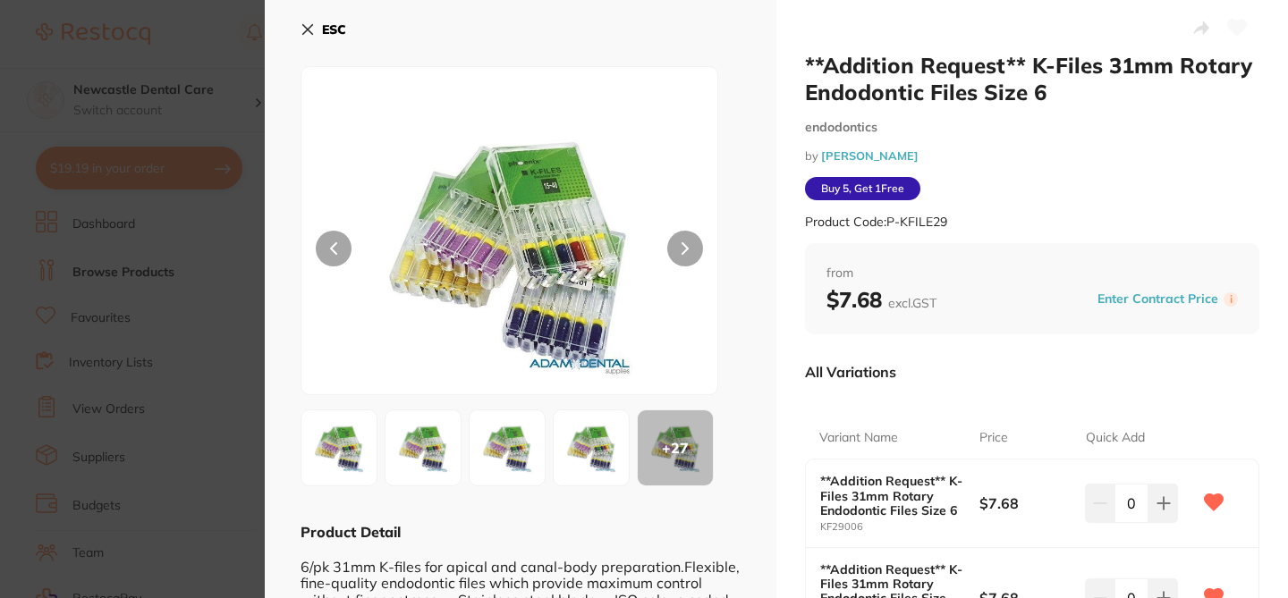
click at [213, 55] on section "**Addition Request** K-Files 31mm Rotary Endodontic Files Size 6 endodontics by…" at bounding box center [644, 299] width 1288 height 598
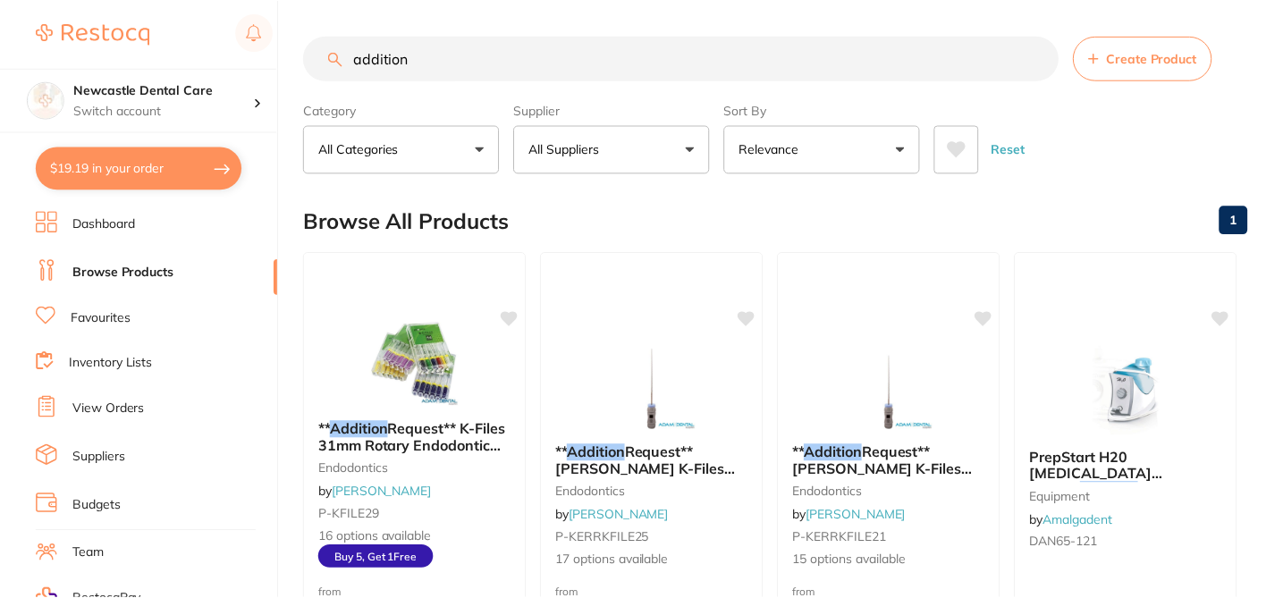
scroll to position [1, 0]
drag, startPoint x: 418, startPoint y: 58, endPoint x: 332, endPoint y: 58, distance: 85.9
click at [332, 58] on div "addition Create Product" at bounding box center [776, 57] width 944 height 45
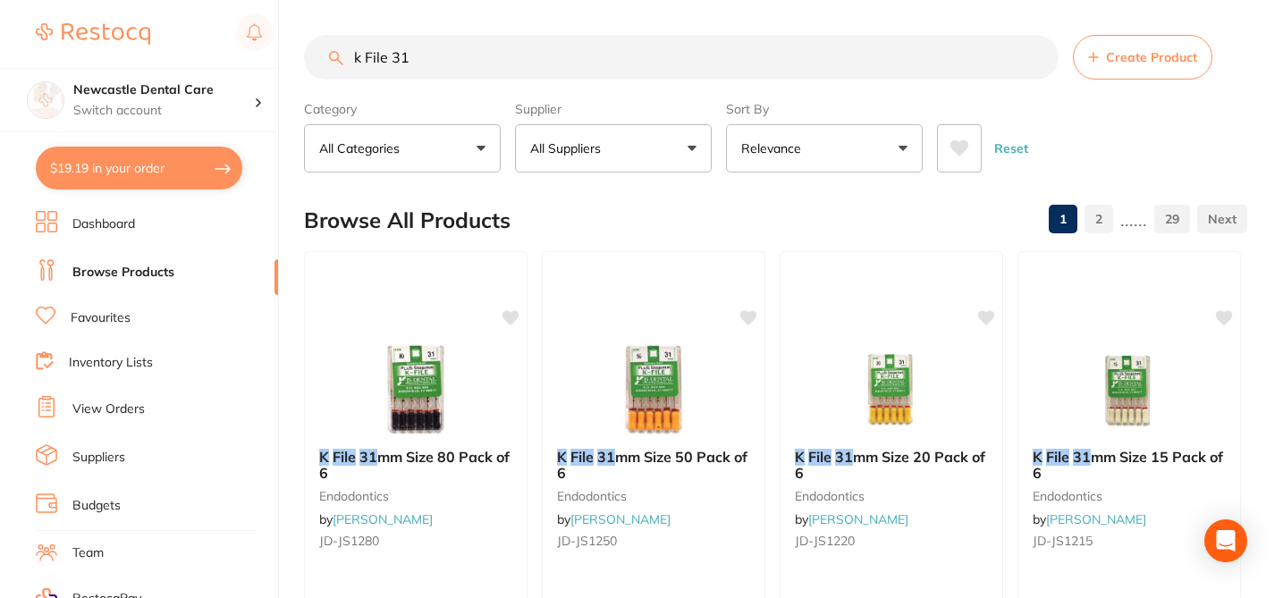
type input "k File 31"
click at [696, 154] on button "All Suppliers" at bounding box center [613, 148] width 197 height 48
click at [691, 143] on button "All Suppliers" at bounding box center [613, 148] width 197 height 48
click at [693, 154] on button "All Suppliers" at bounding box center [613, 148] width 197 height 48
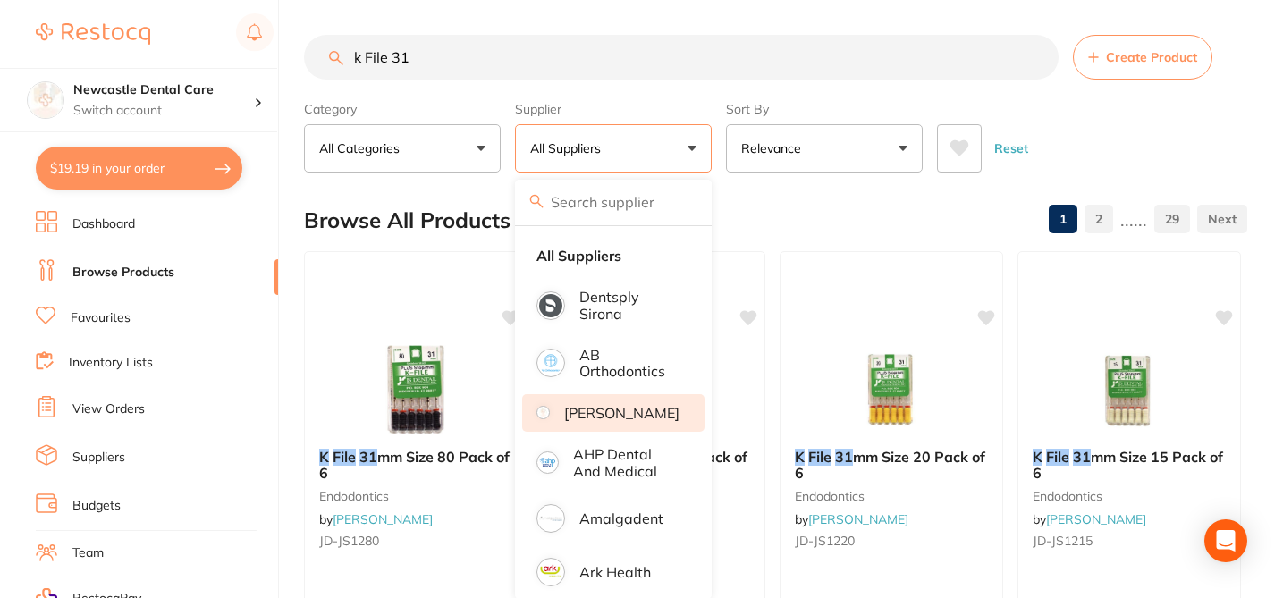
click at [655, 420] on p "[PERSON_NAME]" at bounding box center [621, 413] width 115 height 16
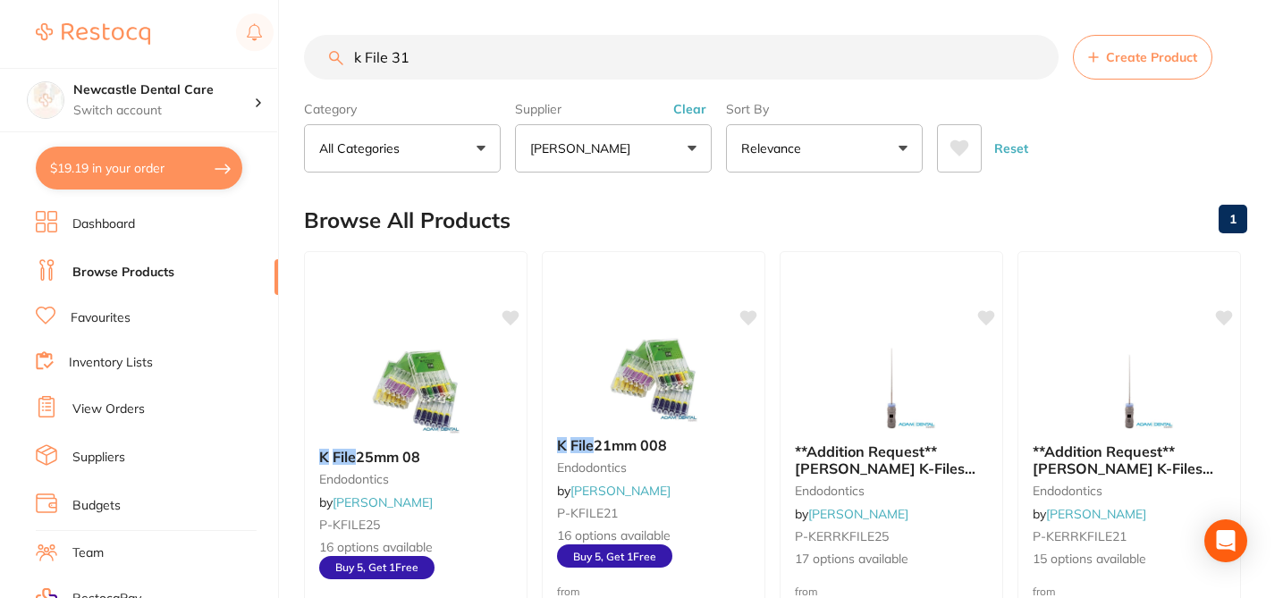
drag, startPoint x: 425, startPoint y: 63, endPoint x: 327, endPoint y: 56, distance: 97.7
click at [327, 56] on input "k File 31" at bounding box center [681, 57] width 755 height 45
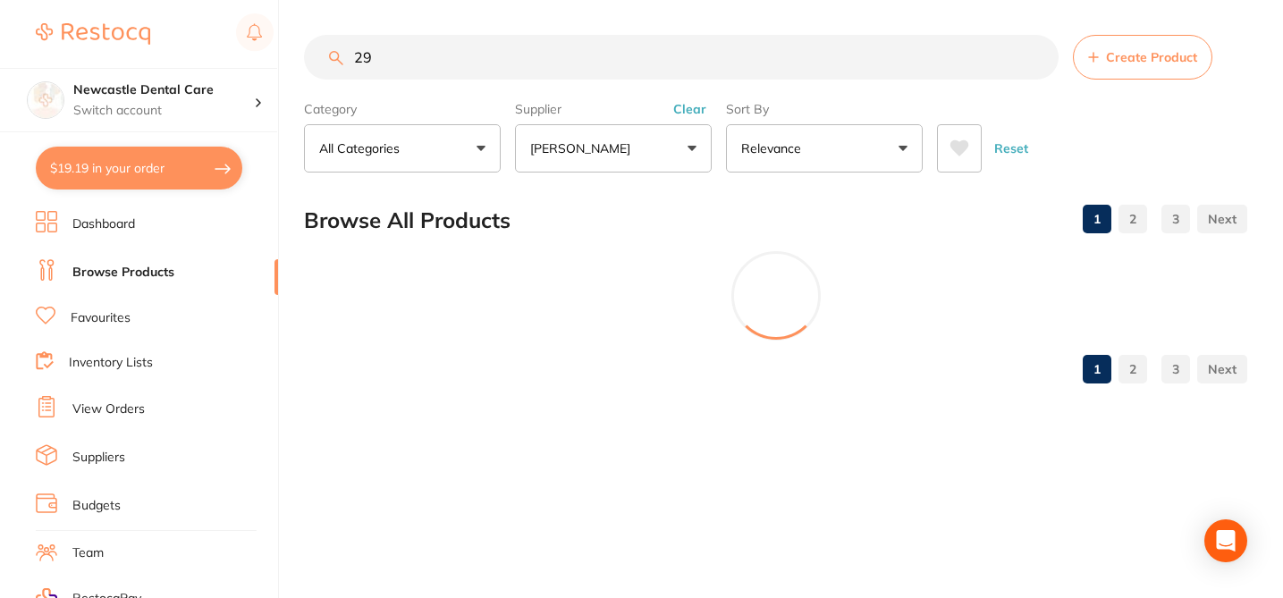
click at [391, 61] on input "29" at bounding box center [681, 57] width 755 height 45
type input "2"
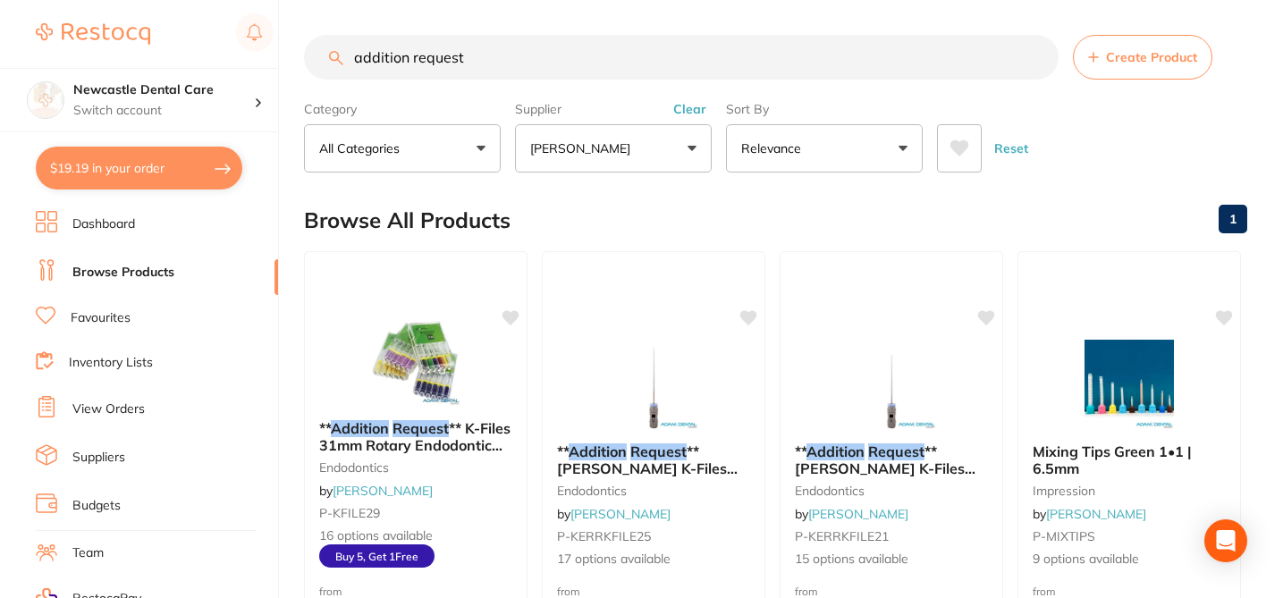
type input "addition request"
